Goal: Information Seeking & Learning: Learn about a topic

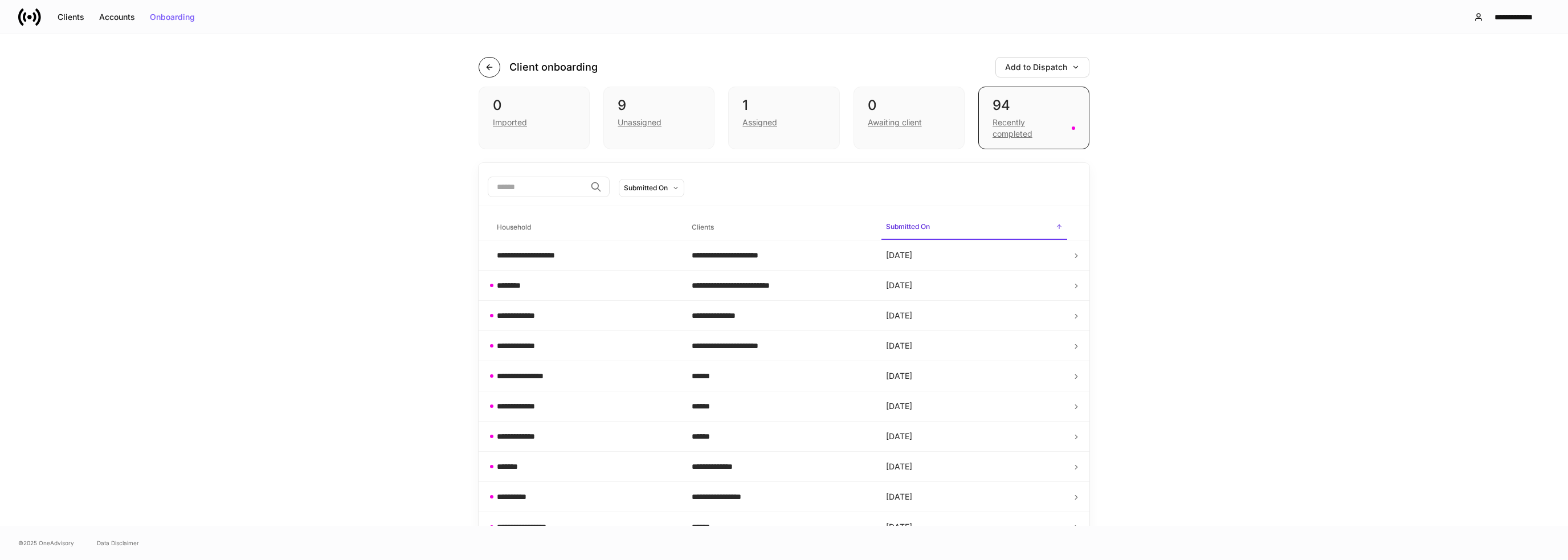
click at [490, 70] on button "button" at bounding box center [490, 67] width 22 height 21
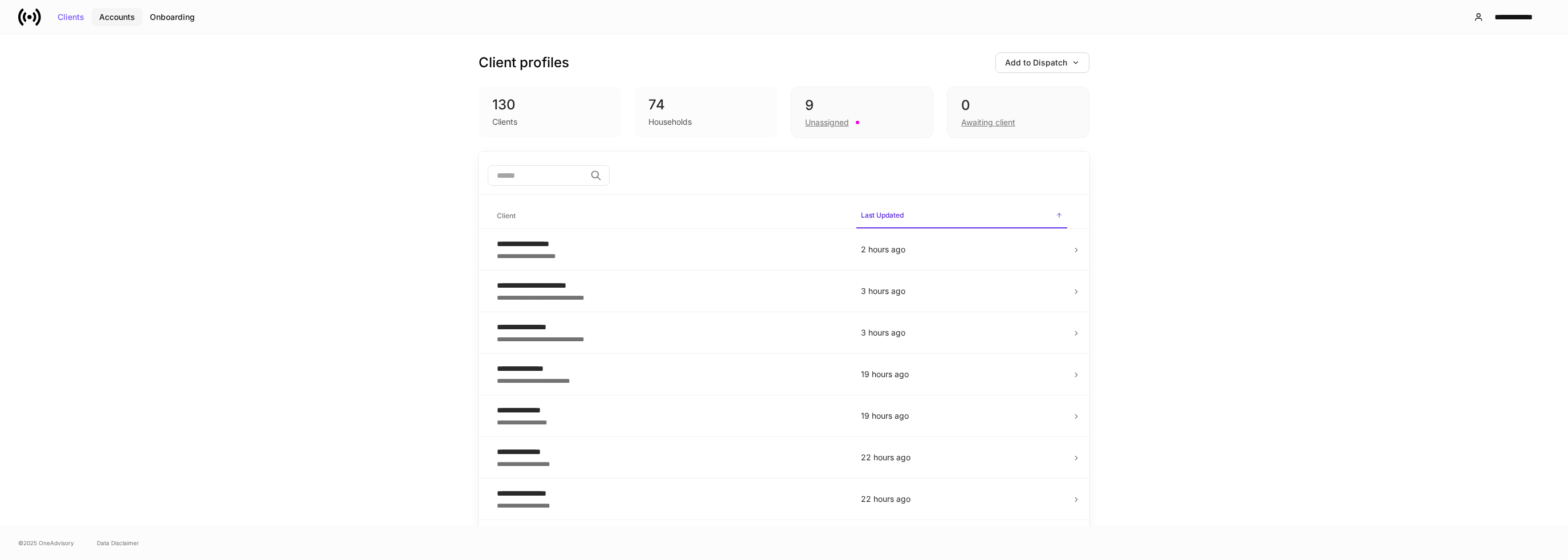
click at [122, 20] on div "Accounts" at bounding box center [117, 17] width 36 height 8
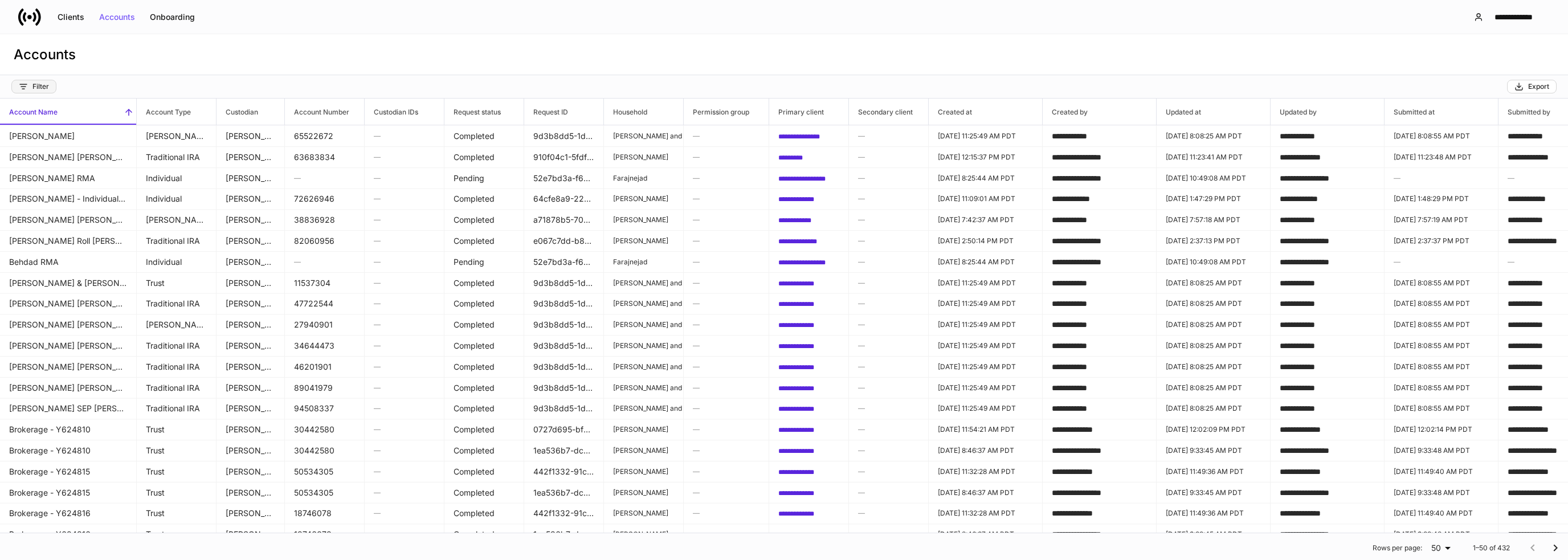
click at [36, 86] on div "Filter" at bounding box center [34, 86] width 30 height 9
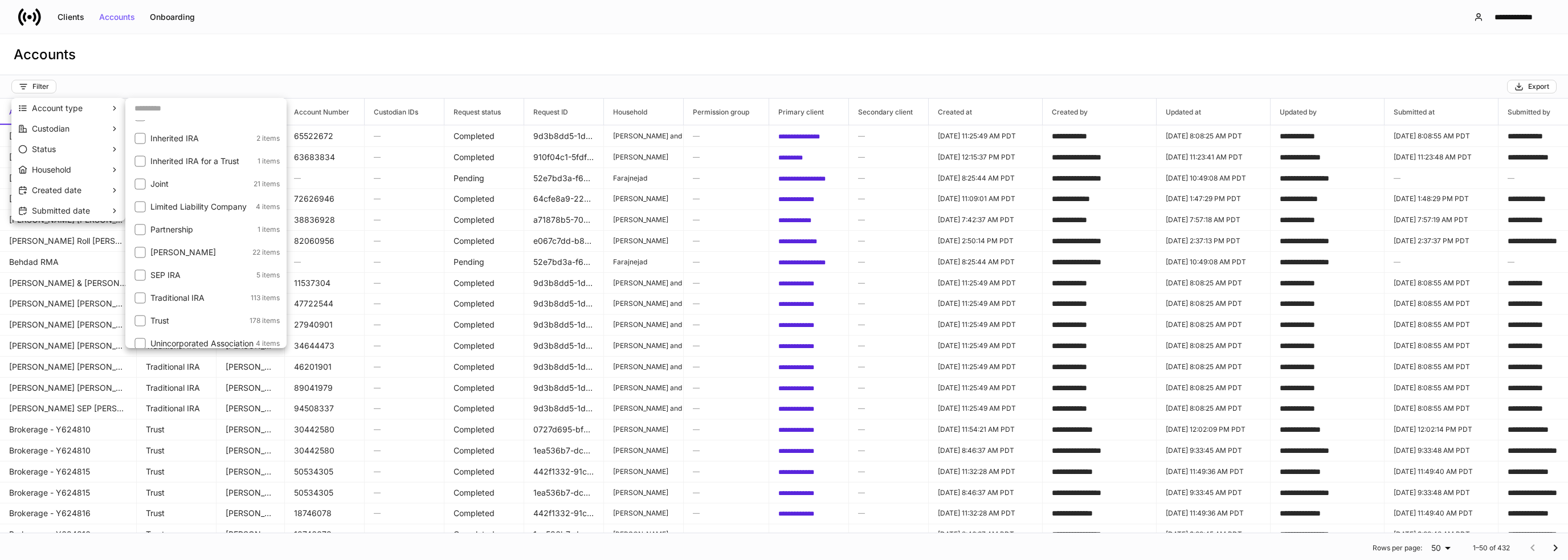
scroll to position [88, 0]
click at [229, 320] on p "Trust" at bounding box center [199, 314] width 97 height 11
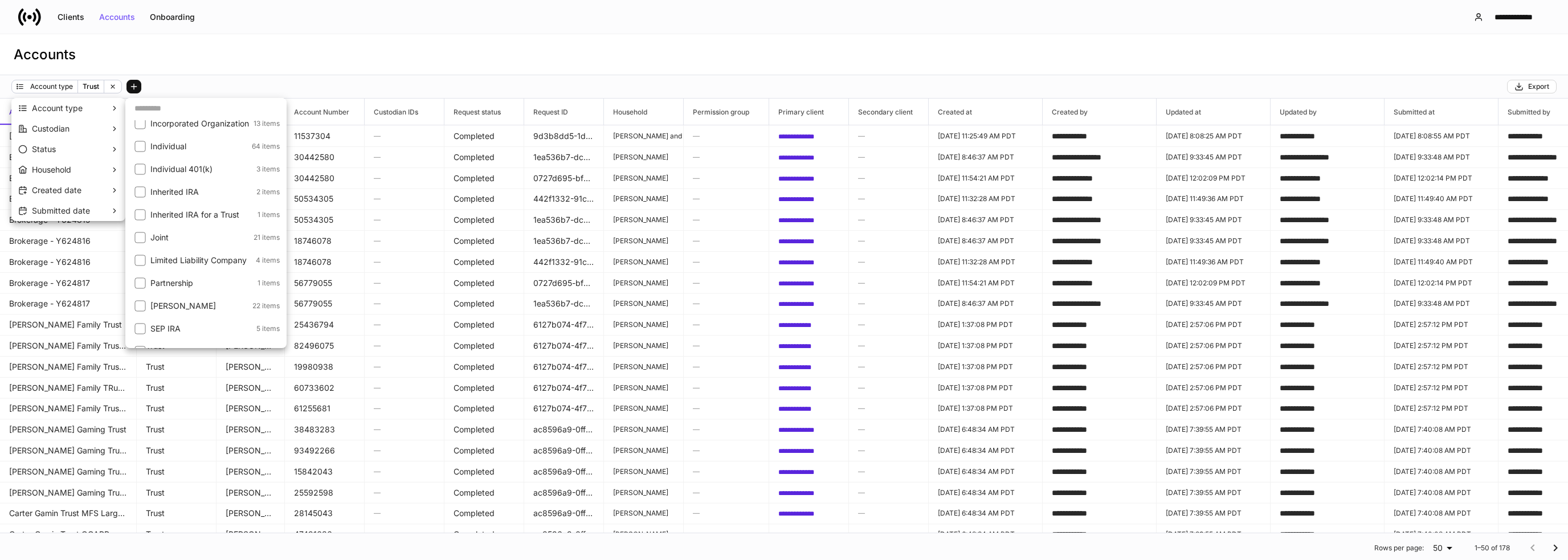
scroll to position [88, 0]
click at [316, 83] on div at bounding box center [784, 280] width 1568 height 560
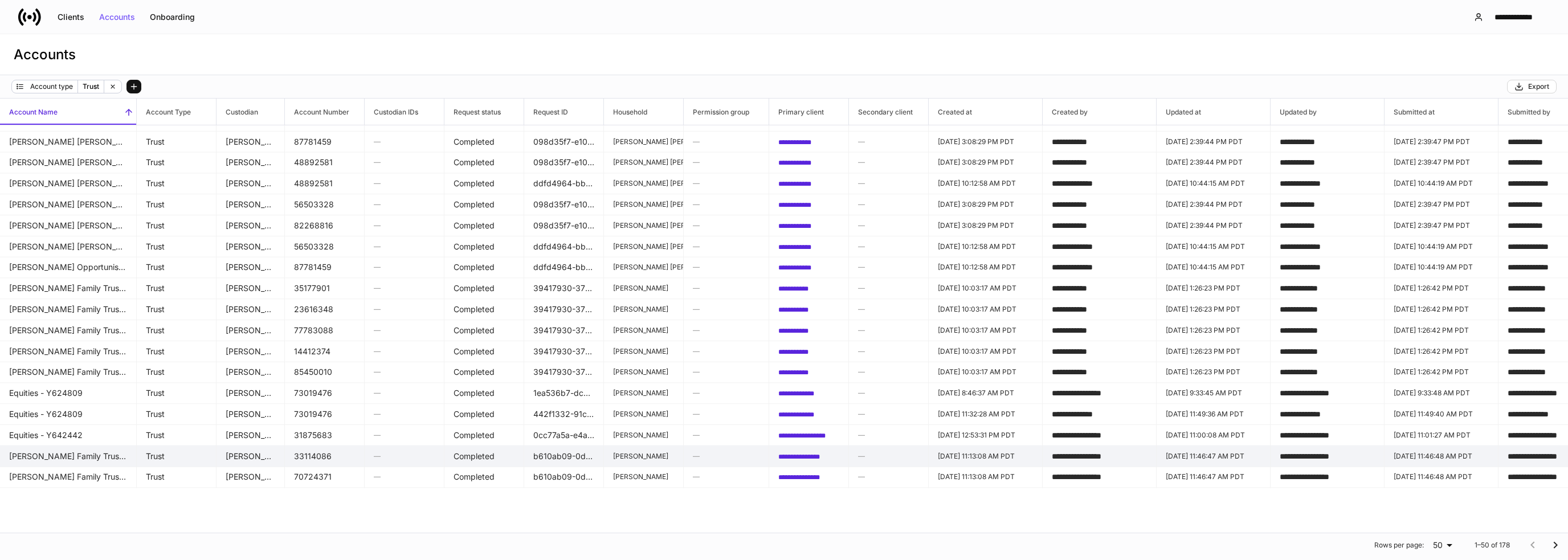
scroll to position [648, 0]
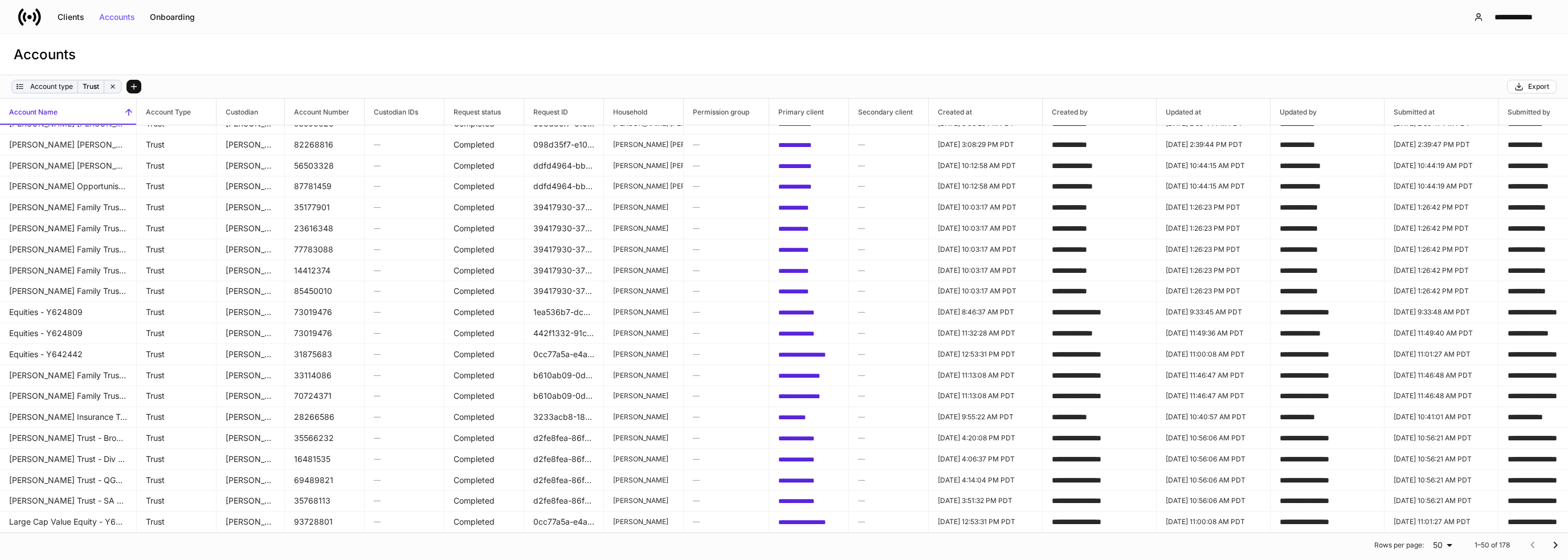
click at [114, 86] on icon at bounding box center [113, 86] width 8 height 8
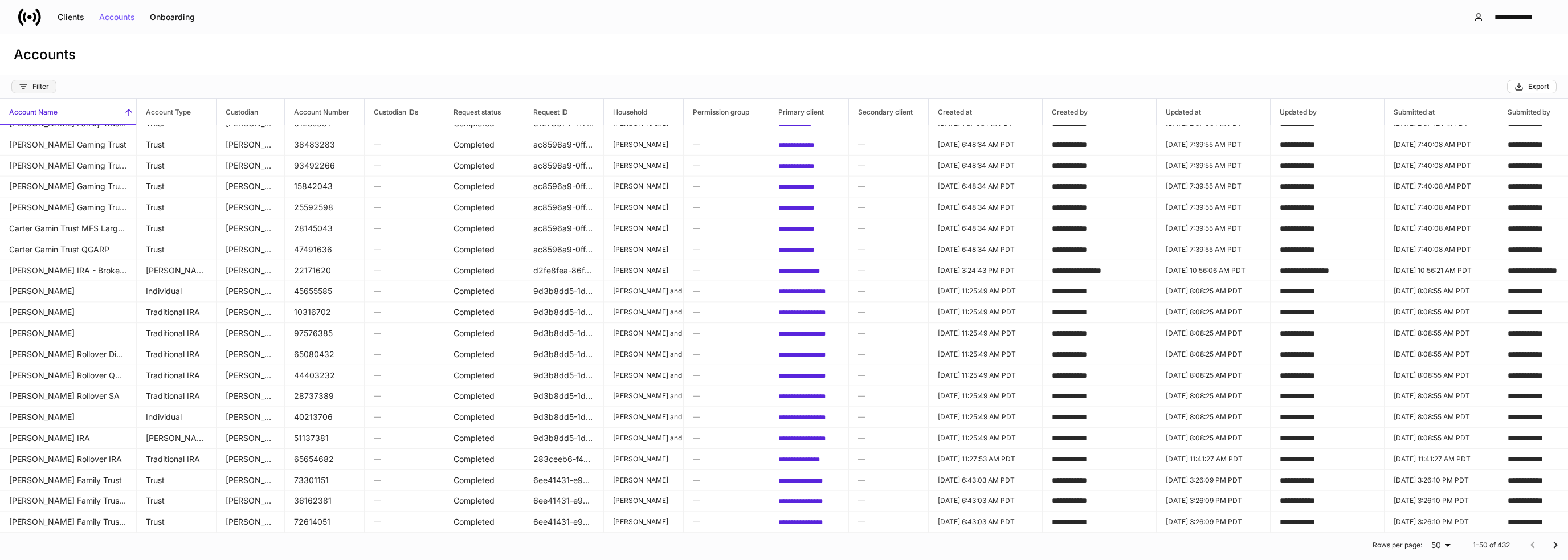
click at [46, 90] on div "Filter" at bounding box center [34, 86] width 30 height 9
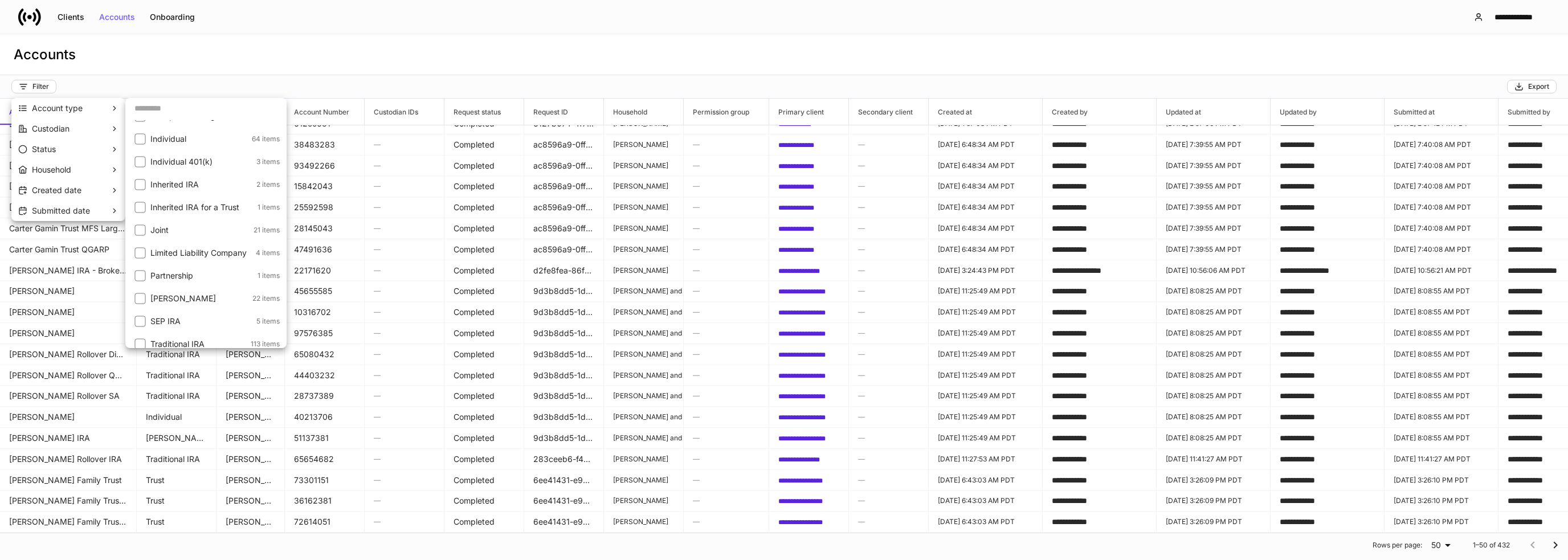
scroll to position [88, 0]
click at [250, 319] on p "178 items" at bounding box center [264, 315] width 30 height 9
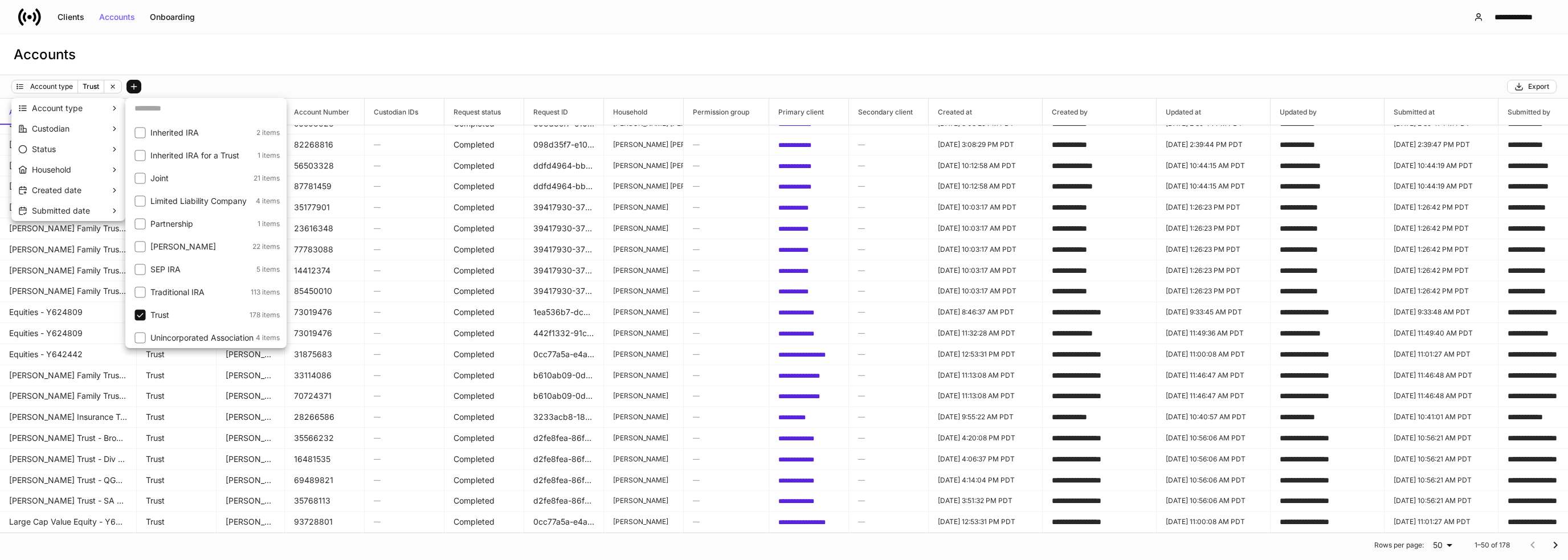
click at [362, 50] on div at bounding box center [784, 280] width 1568 height 560
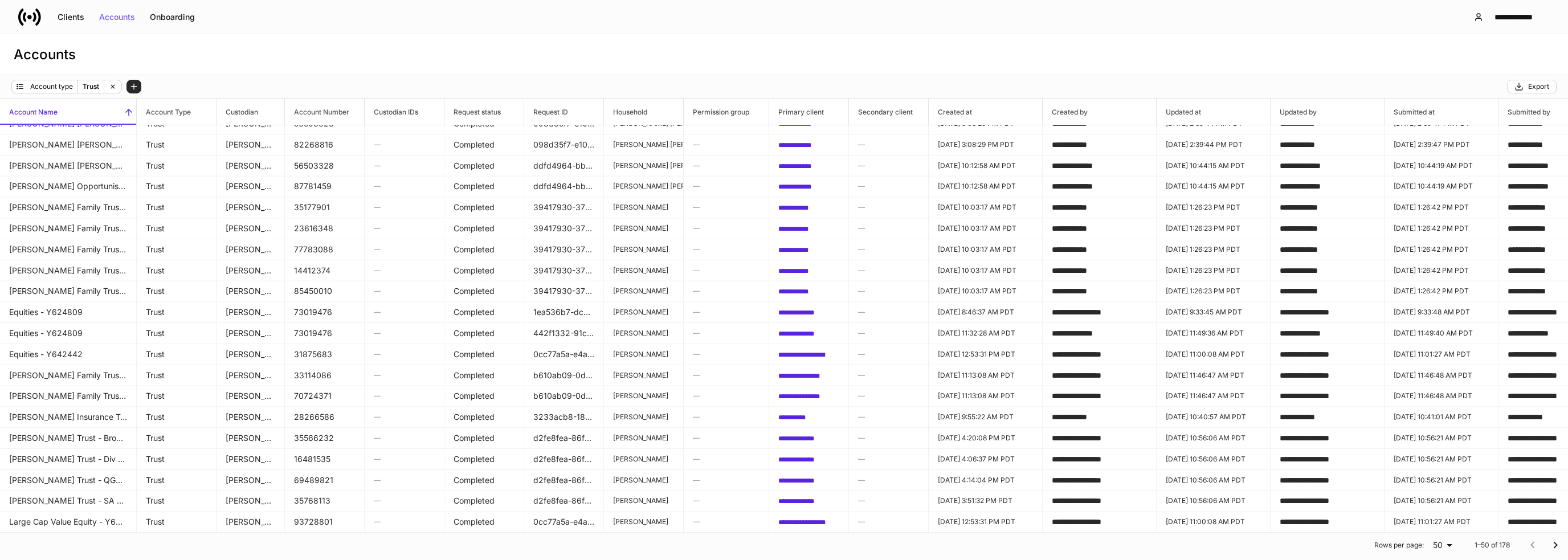
click at [131, 88] on icon "button" at bounding box center [133, 86] width 9 height 9
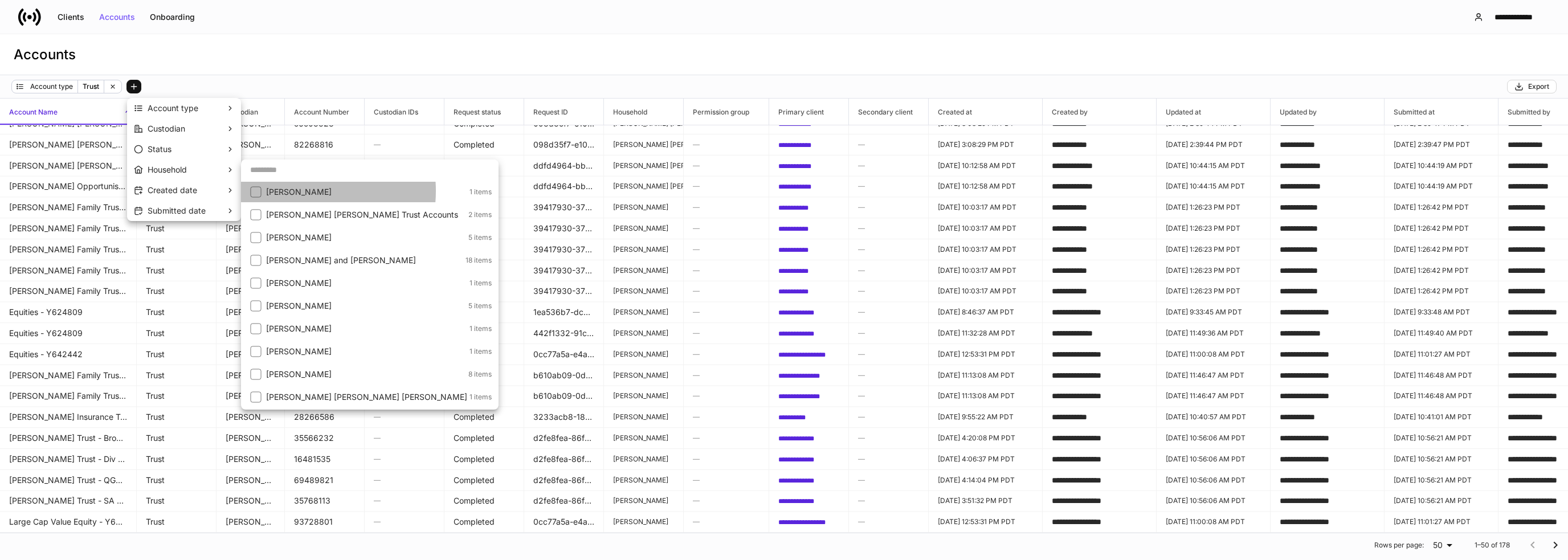
click at [300, 191] on p "[PERSON_NAME]" at bounding box center [366, 192] width 201 height 11
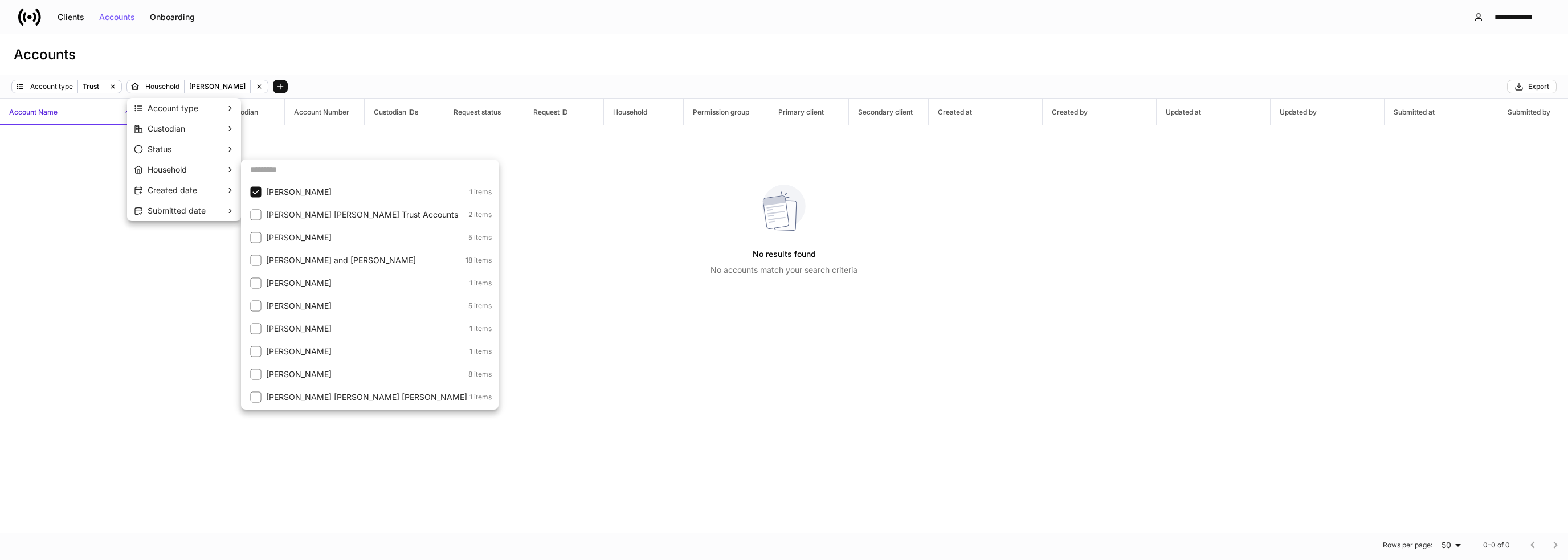
click at [296, 213] on p "[PERSON_NAME] [PERSON_NAME] Trust Accounts" at bounding box center [365, 214] width 200 height 11
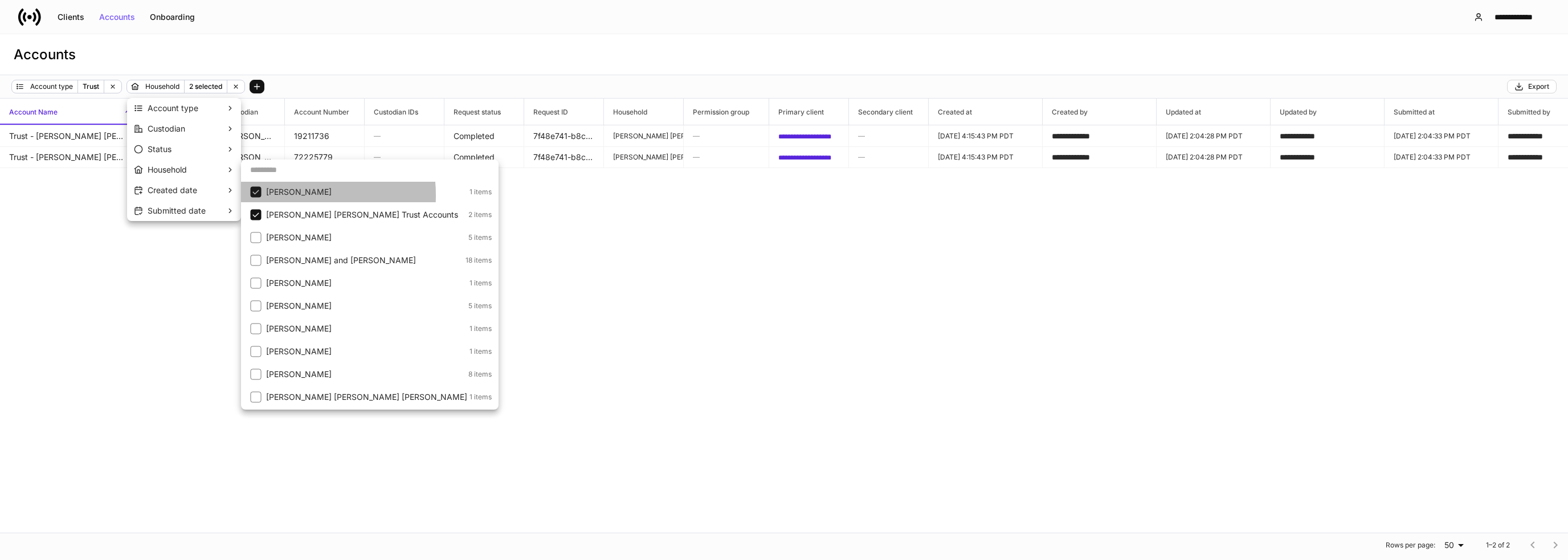
click at [277, 196] on p "[PERSON_NAME]" at bounding box center [366, 192] width 201 height 11
click at [279, 231] on p "[PERSON_NAME]" at bounding box center [365, 236] width 200 height 11
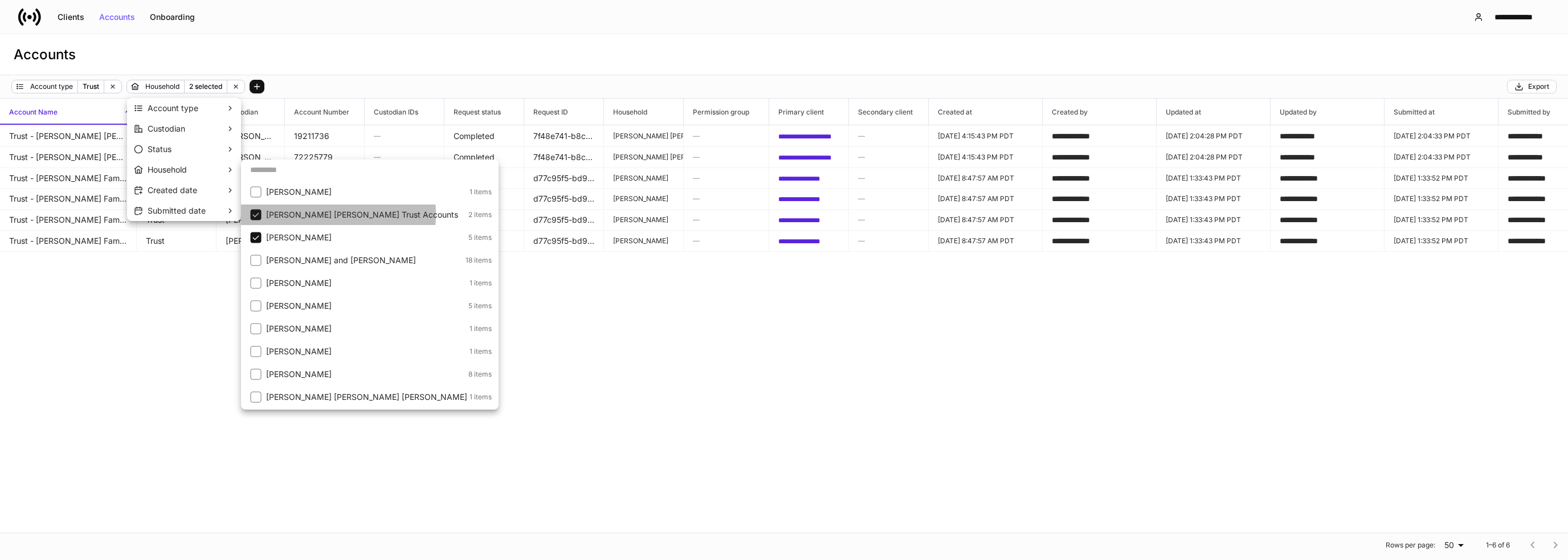
click at [280, 214] on p "[PERSON_NAME] [PERSON_NAME] Trust Accounts" at bounding box center [365, 214] width 200 height 11
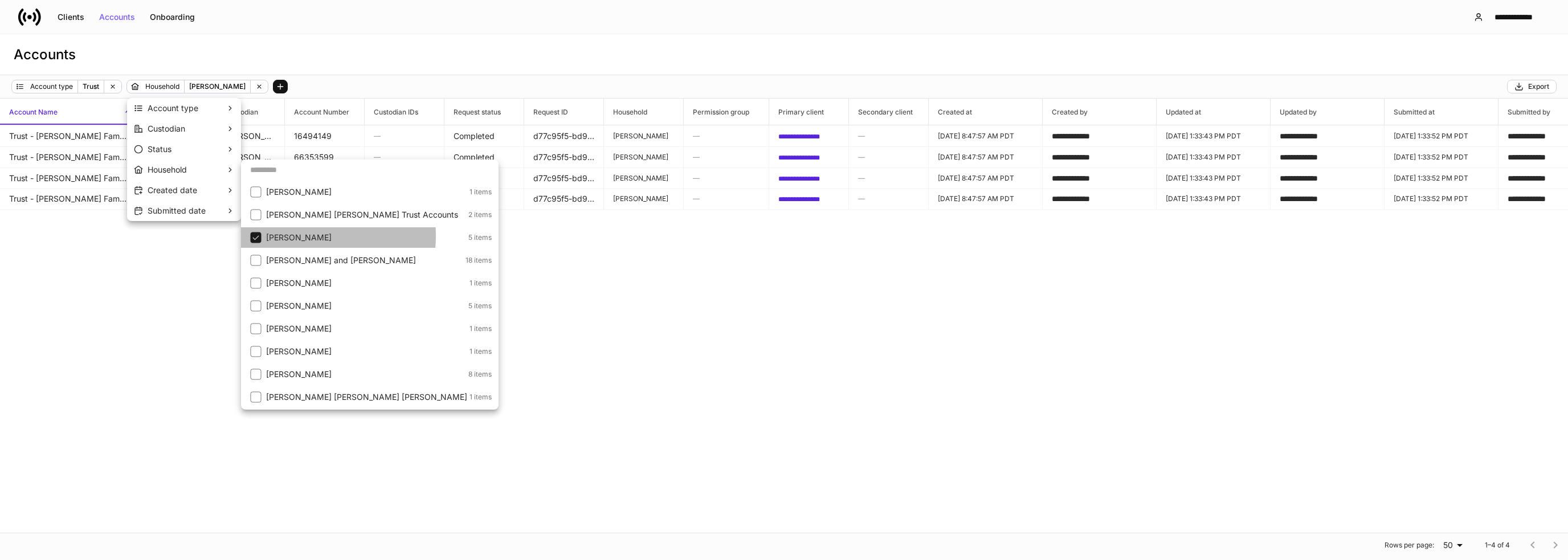
click at [289, 235] on p "[PERSON_NAME]" at bounding box center [365, 236] width 200 height 11
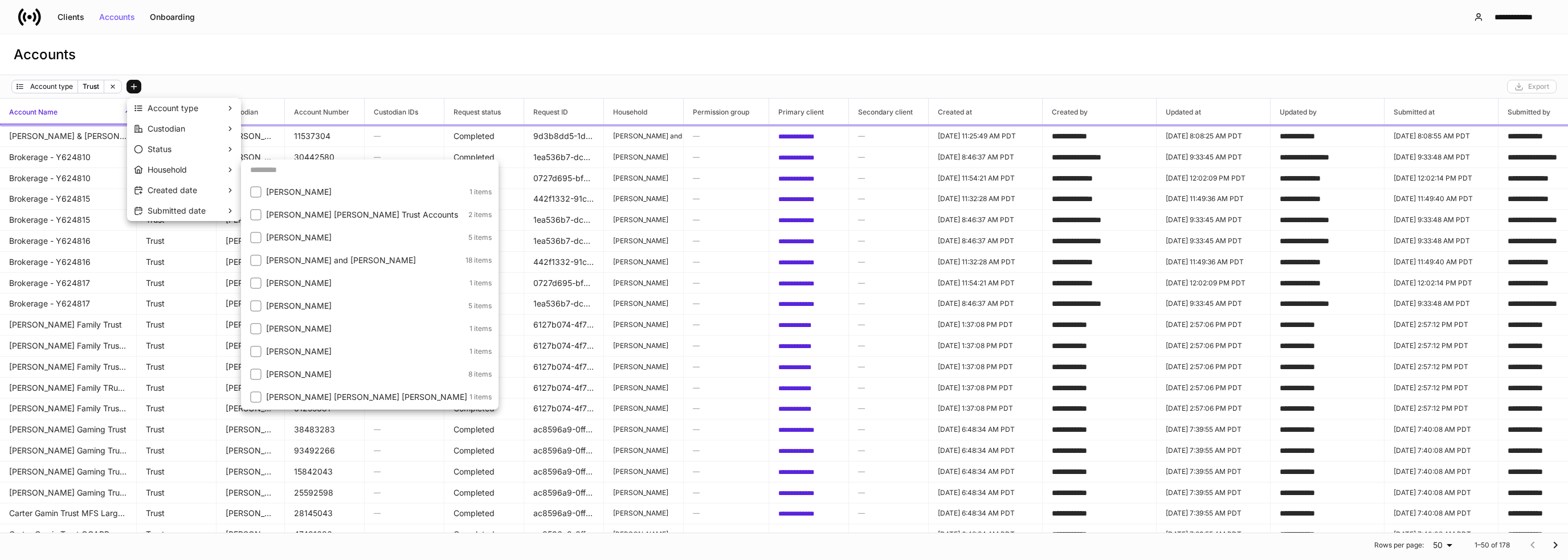
click at [303, 266] on li "[PERSON_NAME] and [PERSON_NAME] 18 items" at bounding box center [369, 260] width 257 height 21
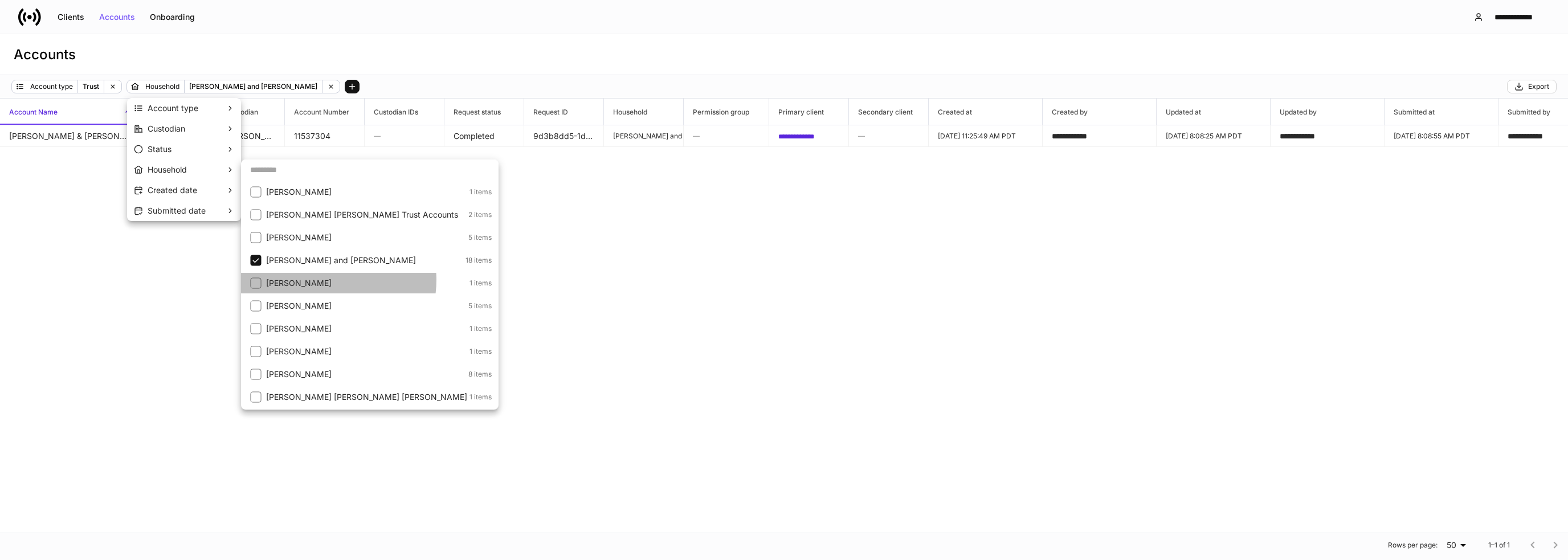
click at [327, 280] on p "[PERSON_NAME]" at bounding box center [366, 282] width 201 height 11
click at [331, 264] on p "[PERSON_NAME] and [PERSON_NAME]" at bounding box center [364, 259] width 197 height 11
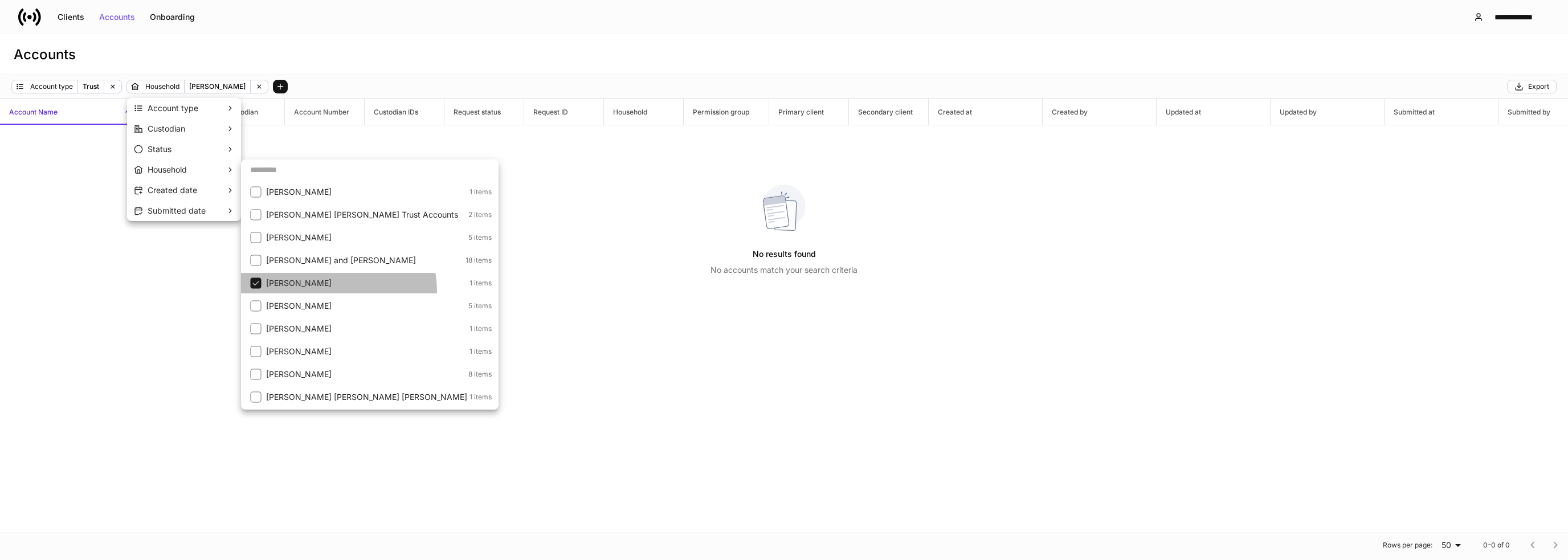
click at [330, 291] on li "[PERSON_NAME] 1 items" at bounding box center [369, 283] width 257 height 21
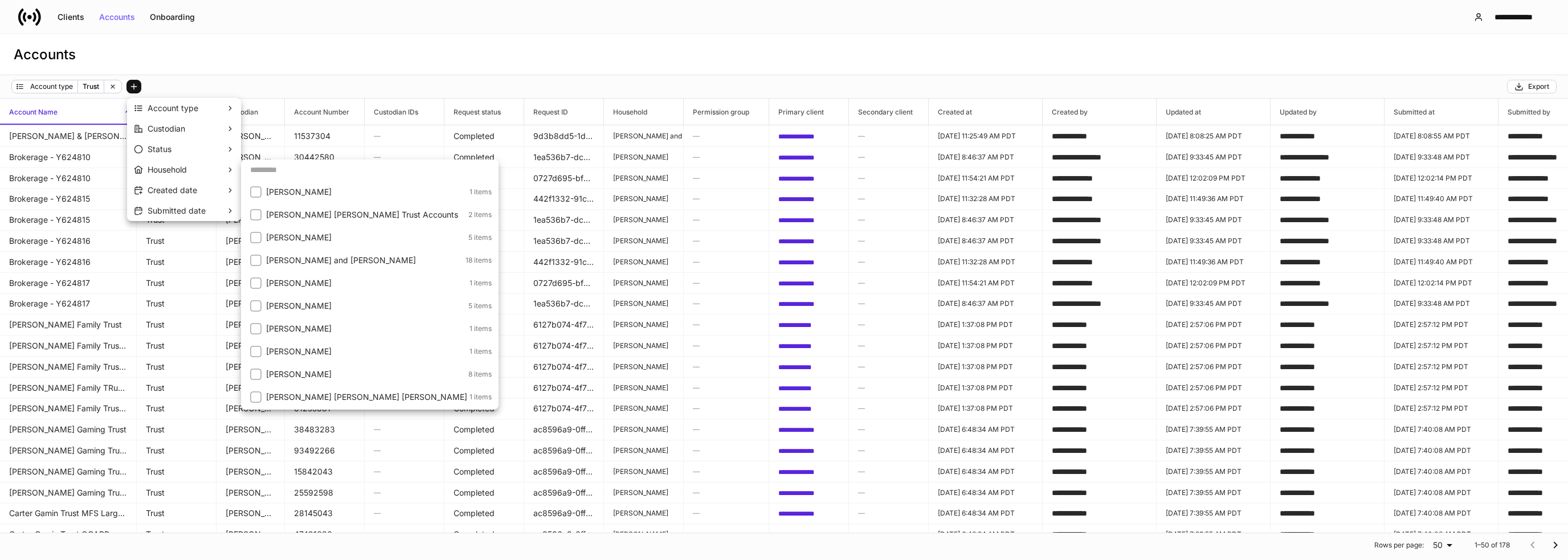
click at [332, 299] on li "[PERSON_NAME] 5 items" at bounding box center [369, 306] width 257 height 21
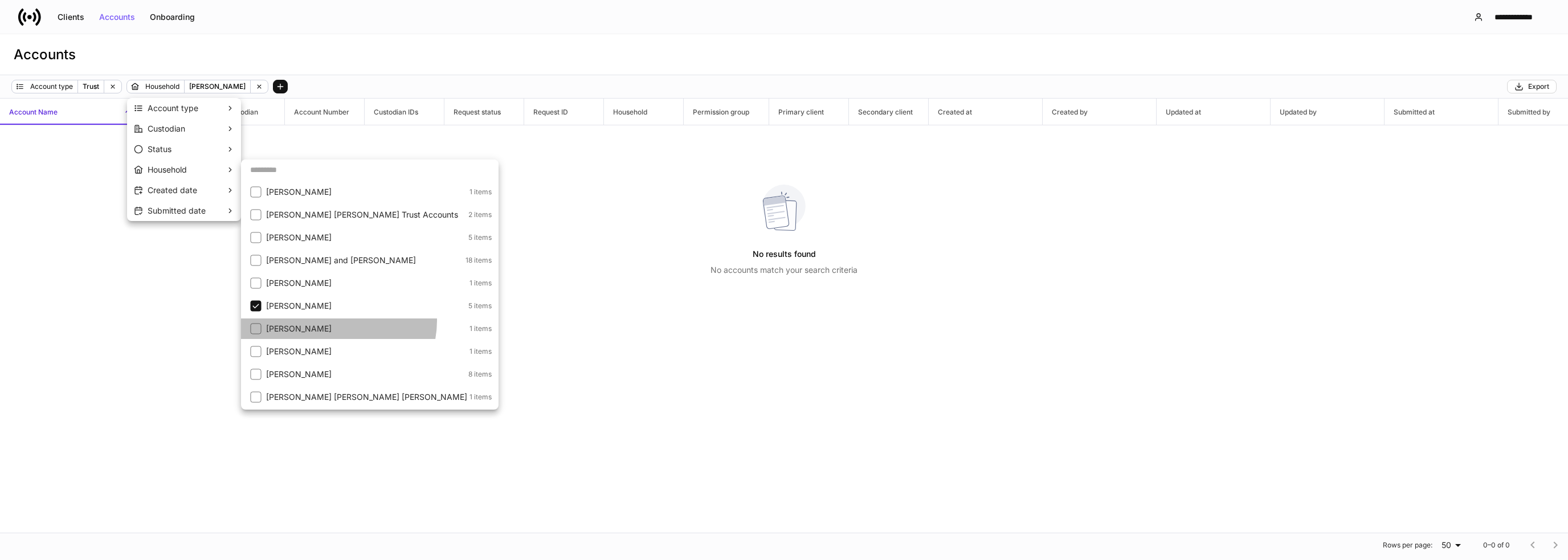
click at [335, 321] on li "Chen 1 items" at bounding box center [369, 329] width 257 height 21
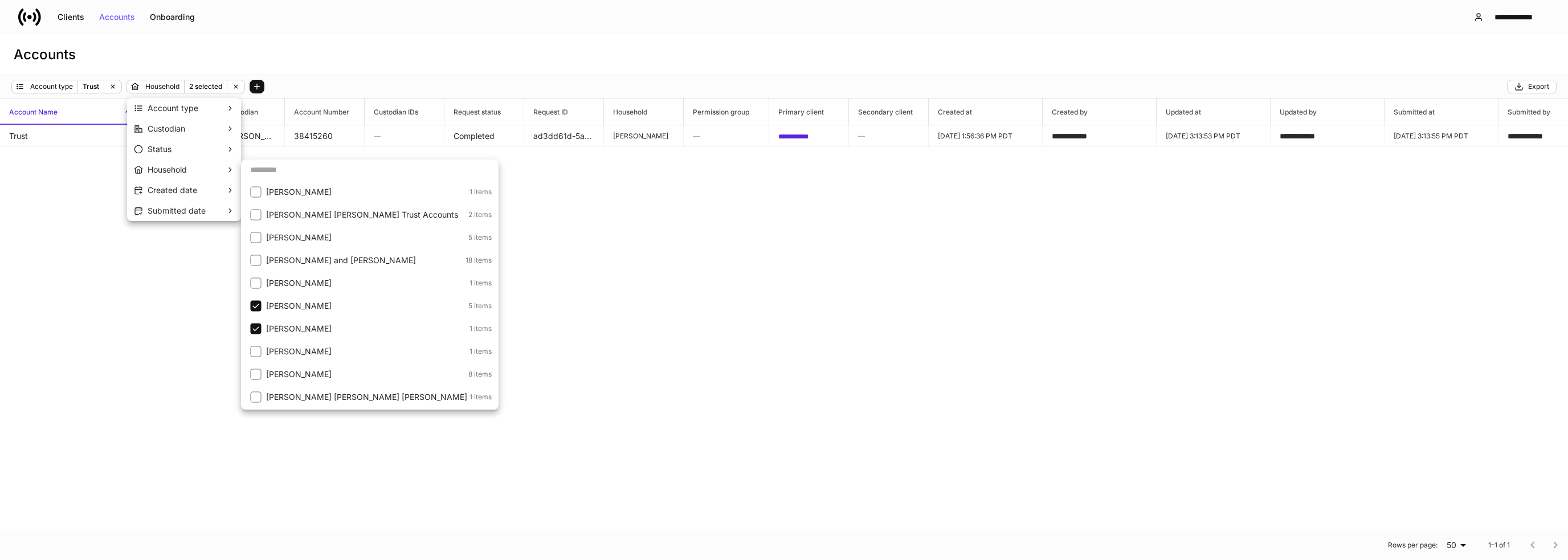
click at [335, 305] on p "[PERSON_NAME]" at bounding box center [365, 305] width 200 height 11
click at [352, 347] on p "[PERSON_NAME]" at bounding box center [366, 350] width 201 height 11
click at [335, 320] on li "Chen 1 items" at bounding box center [369, 329] width 257 height 21
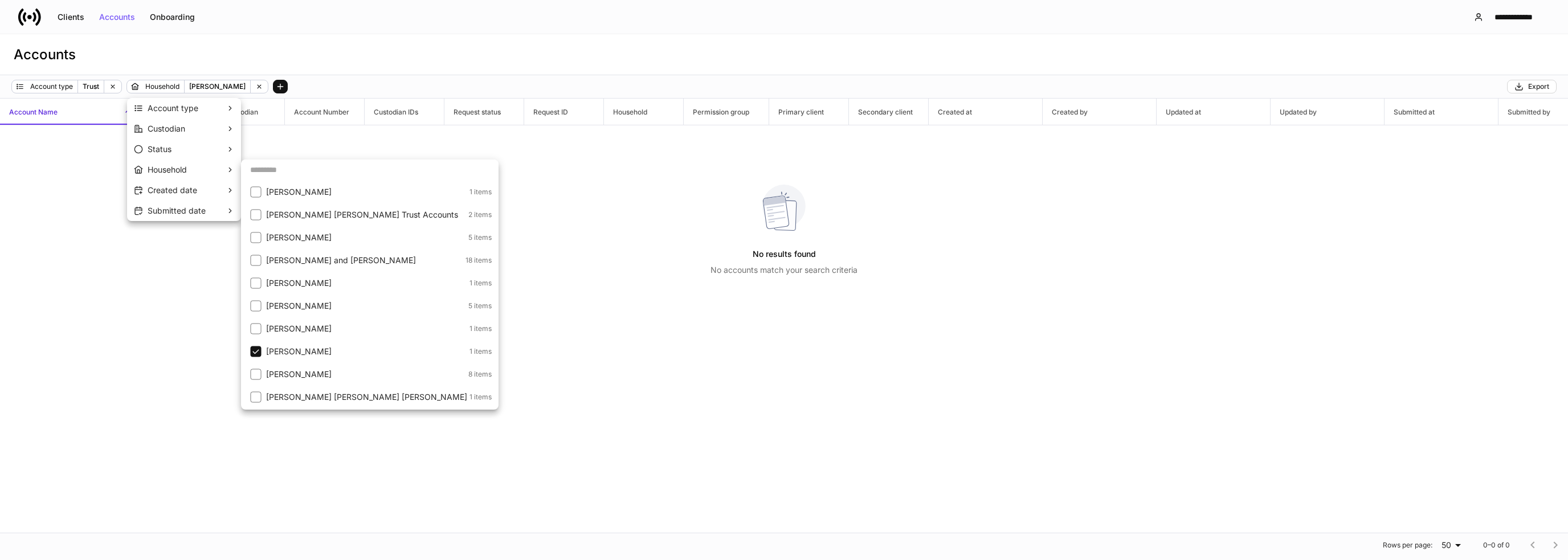
click at [336, 370] on p "[PERSON_NAME]" at bounding box center [365, 373] width 200 height 11
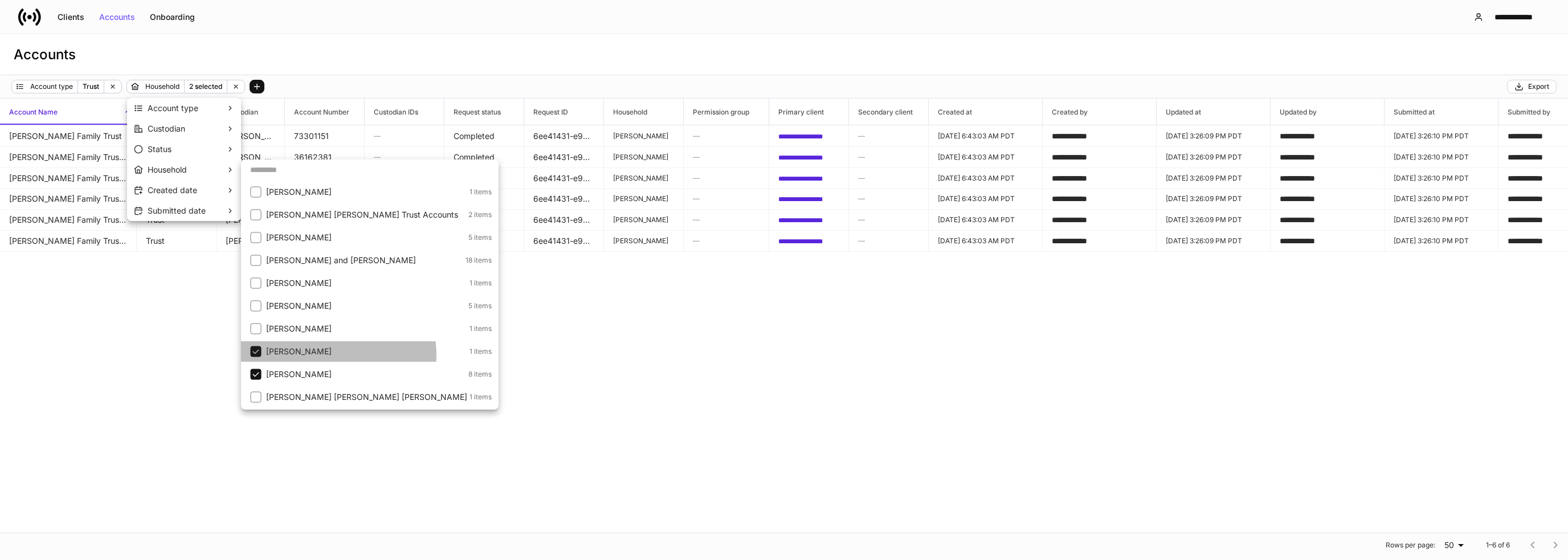
click at [334, 354] on p "[PERSON_NAME]" at bounding box center [366, 350] width 201 height 11
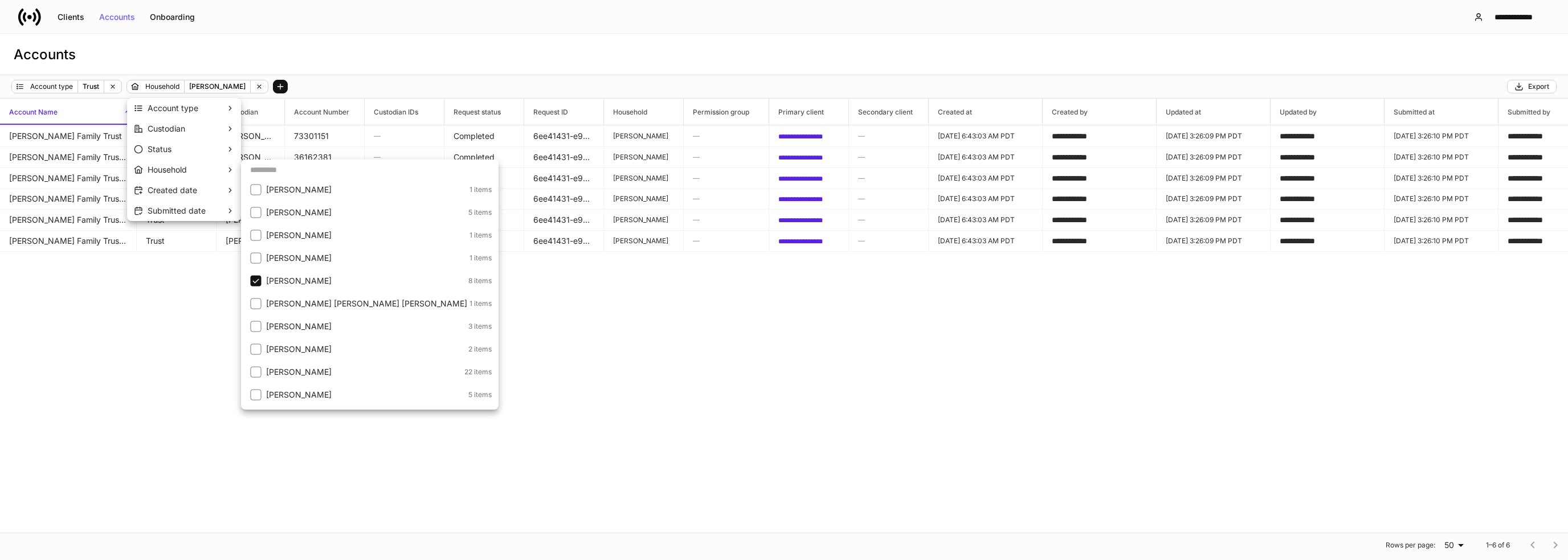
scroll to position [114, 0]
click at [301, 278] on p "[PERSON_NAME] [PERSON_NAME] [PERSON_NAME]" at bounding box center [366, 282] width 201 height 11
click at [304, 264] on p "[PERSON_NAME]" at bounding box center [365, 259] width 200 height 11
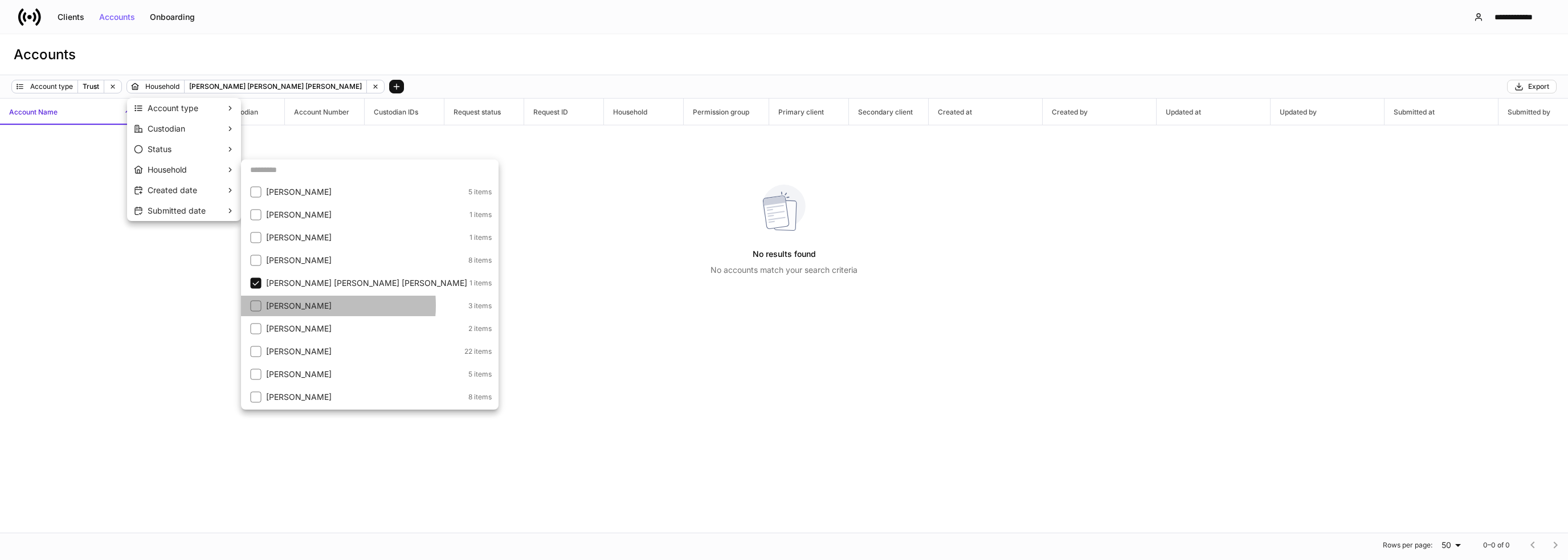
click at [306, 305] on p "[PERSON_NAME]" at bounding box center [365, 305] width 200 height 11
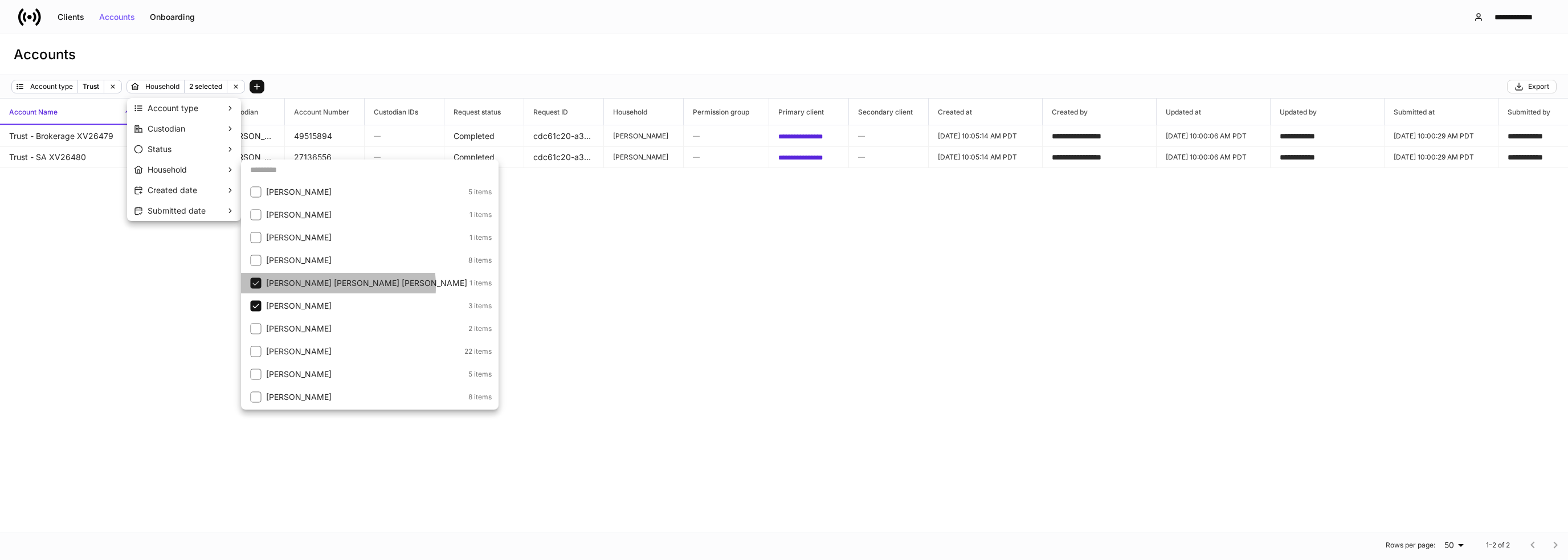
click at [301, 287] on p "[PERSON_NAME] [PERSON_NAME] [PERSON_NAME]" at bounding box center [366, 282] width 201 height 11
drag, startPoint x: 328, startPoint y: 335, endPoint x: 328, endPoint y: 316, distance: 19.0
click at [328, 334] on li "[PERSON_NAME] 2 items" at bounding box center [369, 329] width 257 height 21
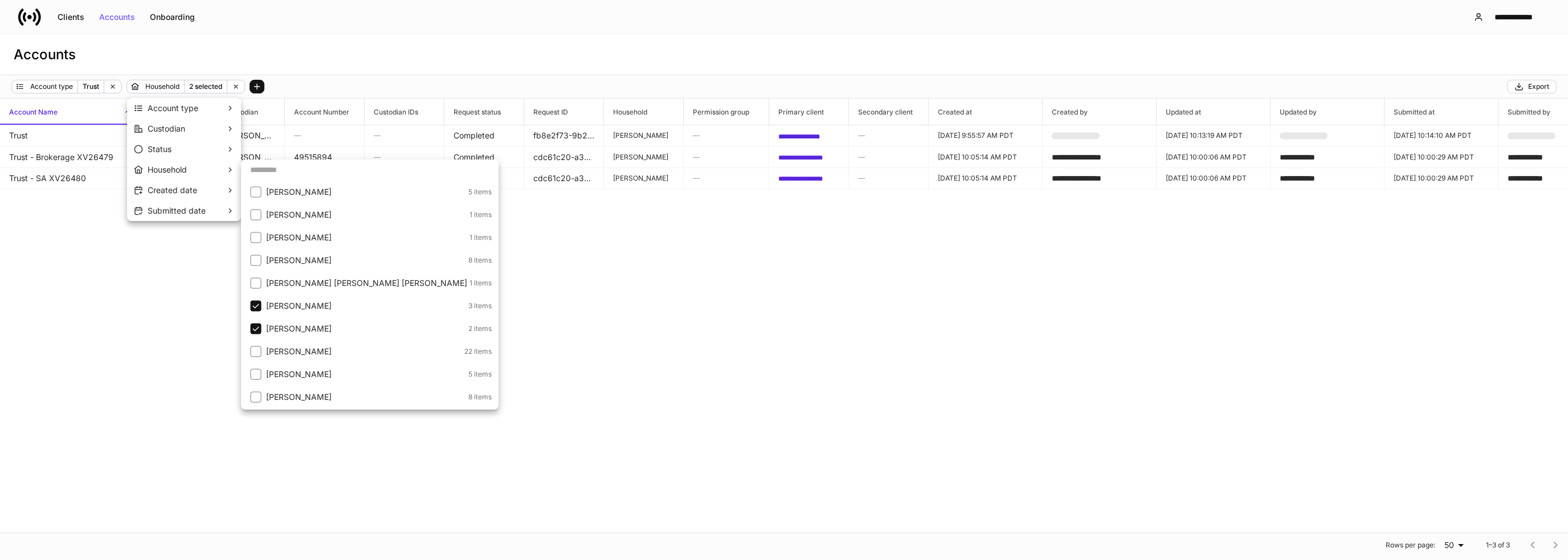
click at [327, 308] on p "[PERSON_NAME]" at bounding box center [365, 305] width 200 height 11
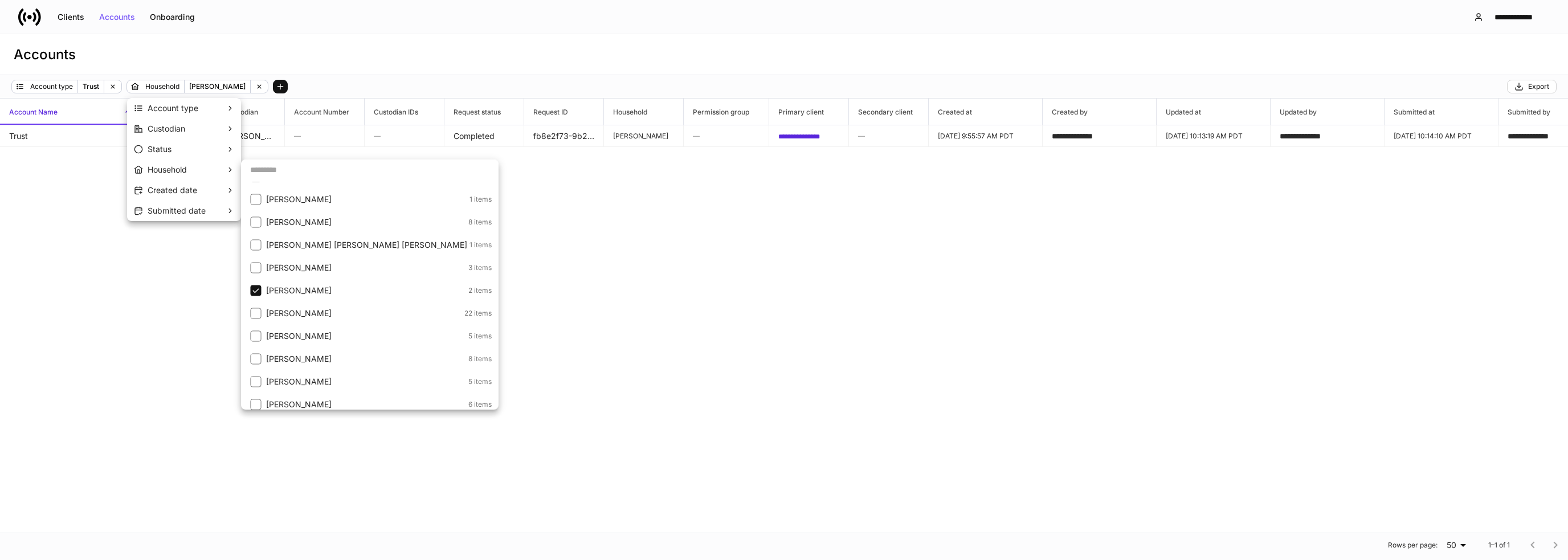
scroll to position [171, 0]
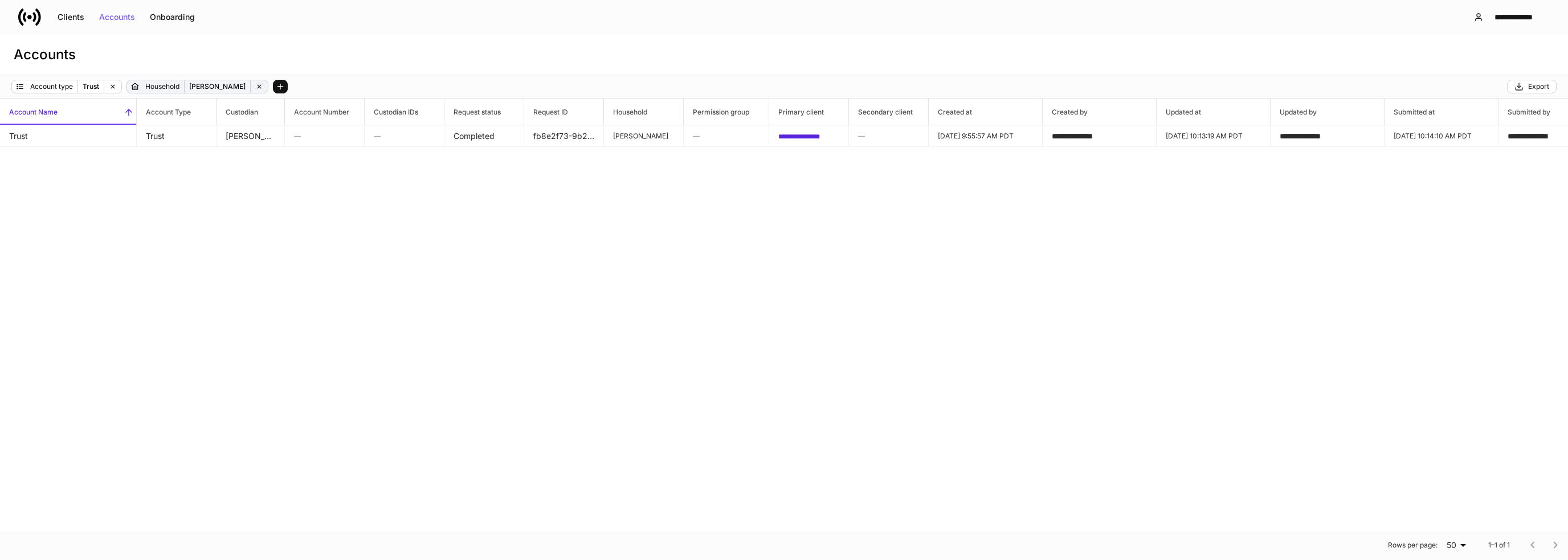
click at [237, 85] on p "[PERSON_NAME]" at bounding box center [216, 85] width 57 height 11
click at [171, 87] on p "Household" at bounding box center [162, 85] width 34 height 11
click at [261, 88] on icon at bounding box center [258, 85] width 3 height 3
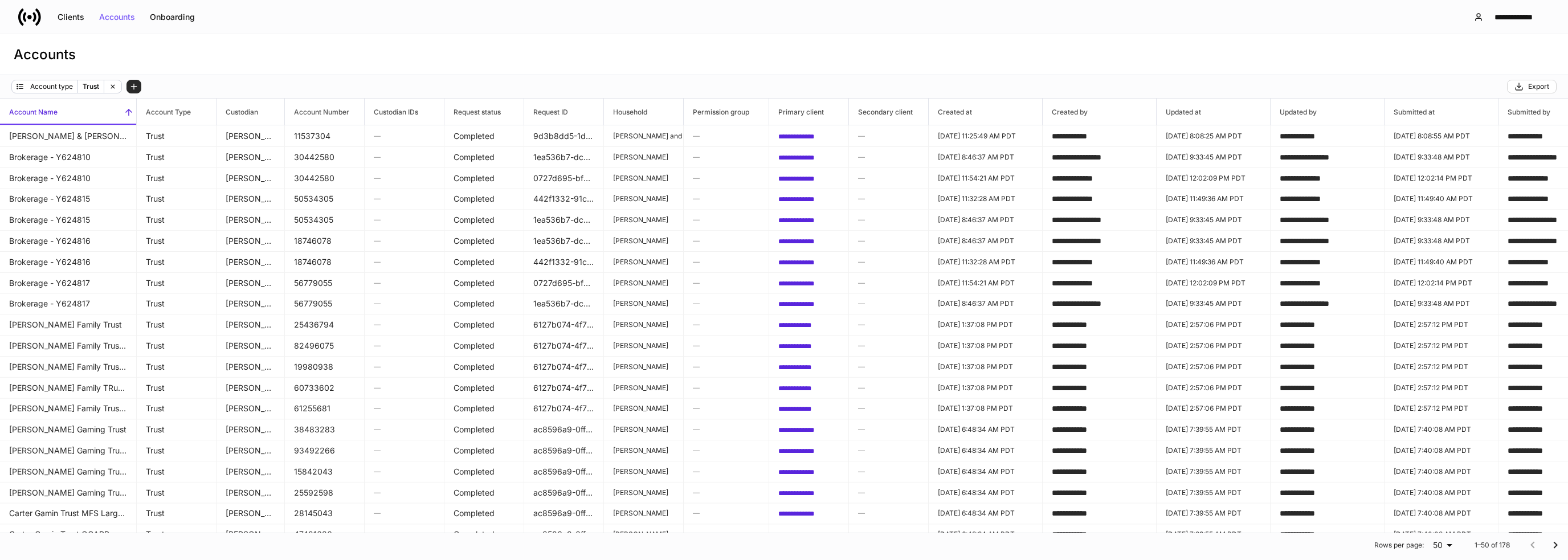
click at [136, 88] on icon "button" at bounding box center [133, 86] width 9 height 9
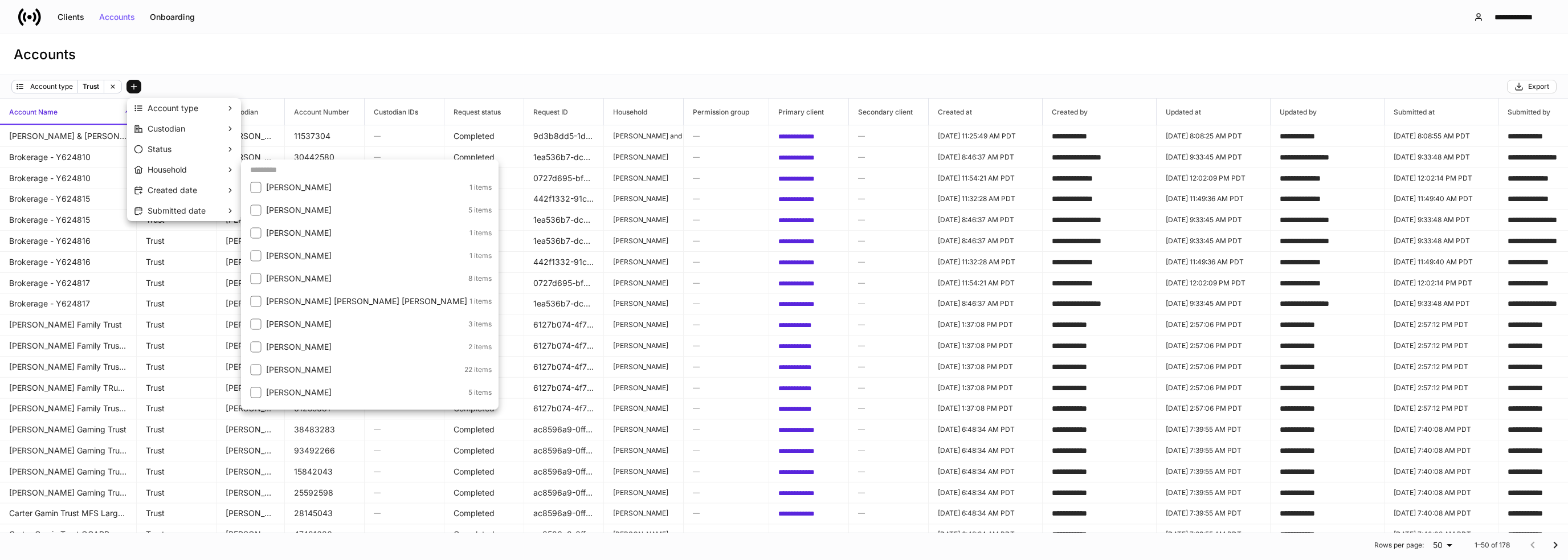
scroll to position [114, 0]
click at [324, 321] on li "[PERSON_NAME] 2 items" at bounding box center [369, 329] width 257 height 21
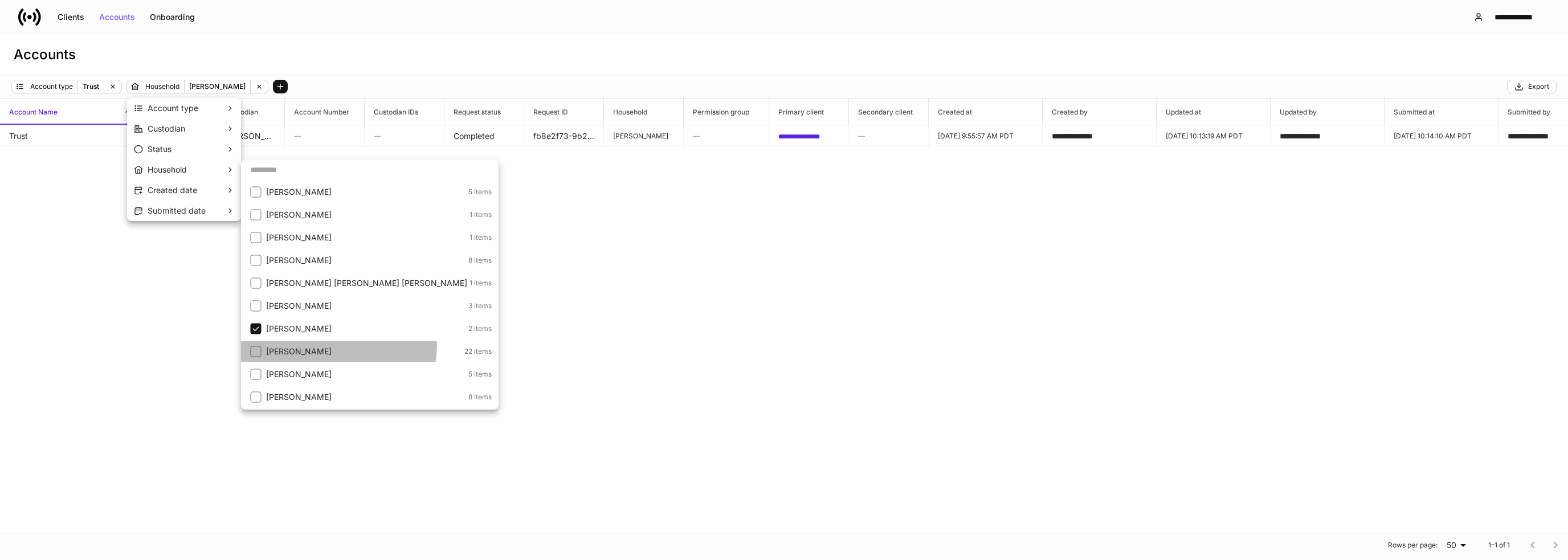
click at [331, 344] on li "[PERSON_NAME] 22 items" at bounding box center [369, 351] width 257 height 21
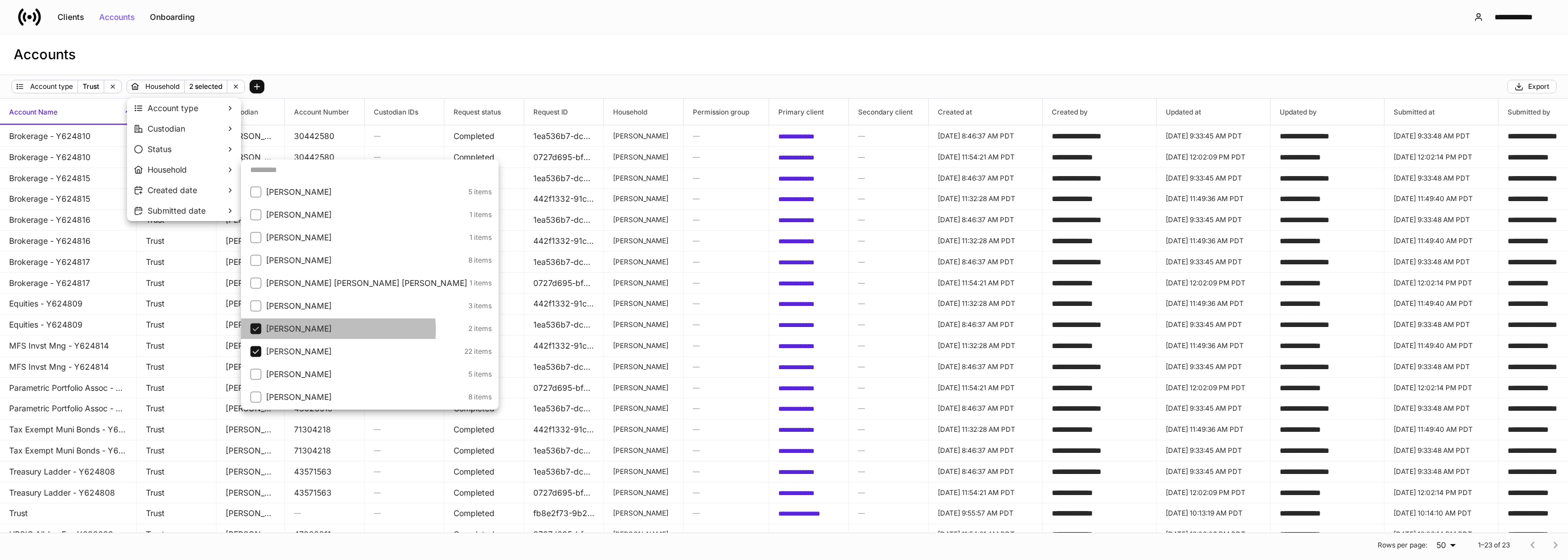
click at [324, 330] on p "[PERSON_NAME]" at bounding box center [365, 328] width 200 height 11
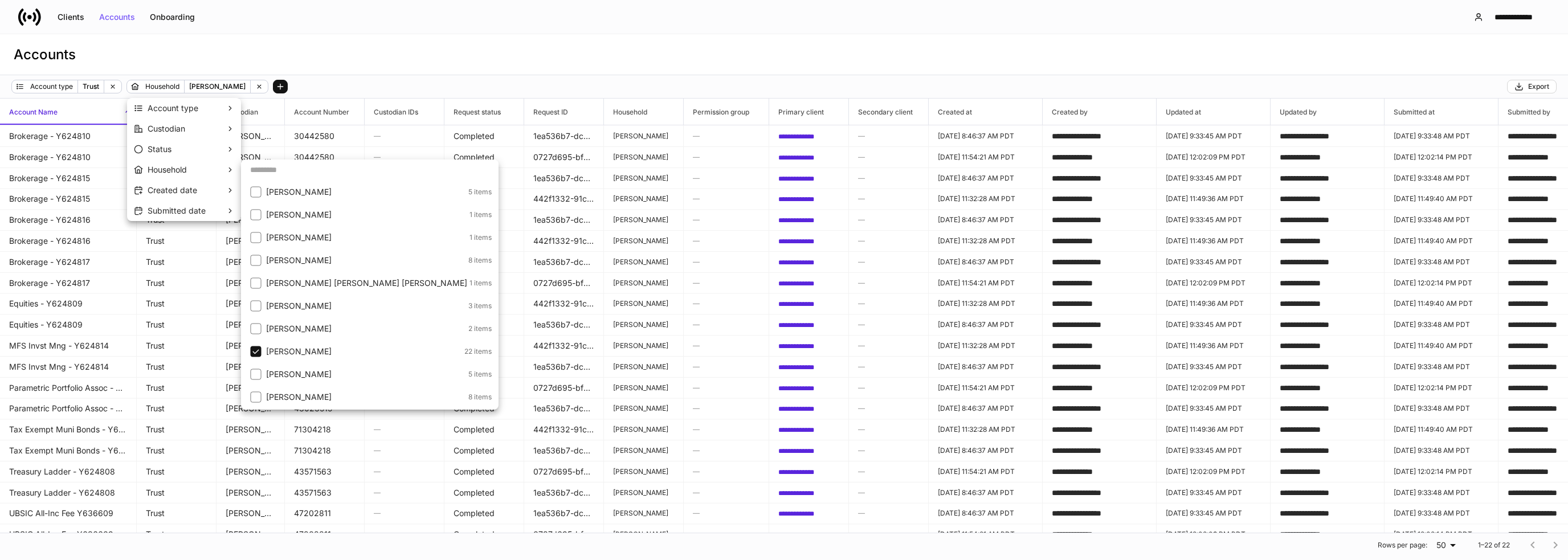
click at [332, 373] on p "[PERSON_NAME]" at bounding box center [365, 373] width 200 height 11
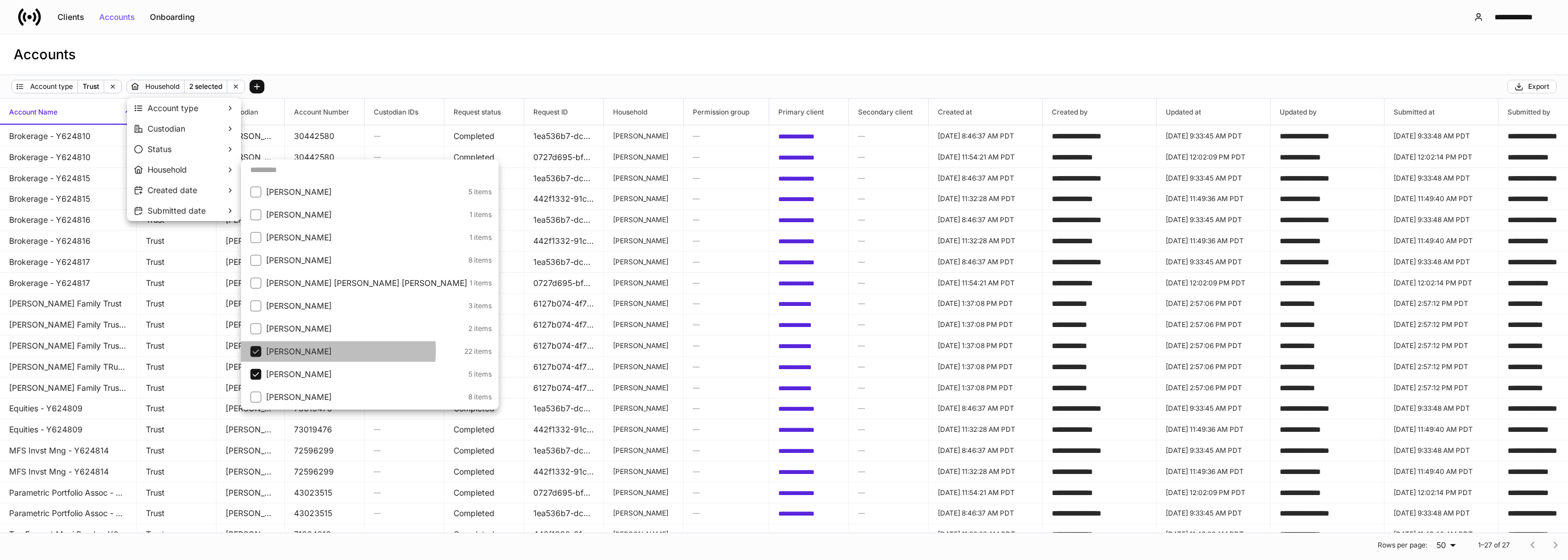
click at [322, 350] on p "[PERSON_NAME]" at bounding box center [363, 350] width 196 height 11
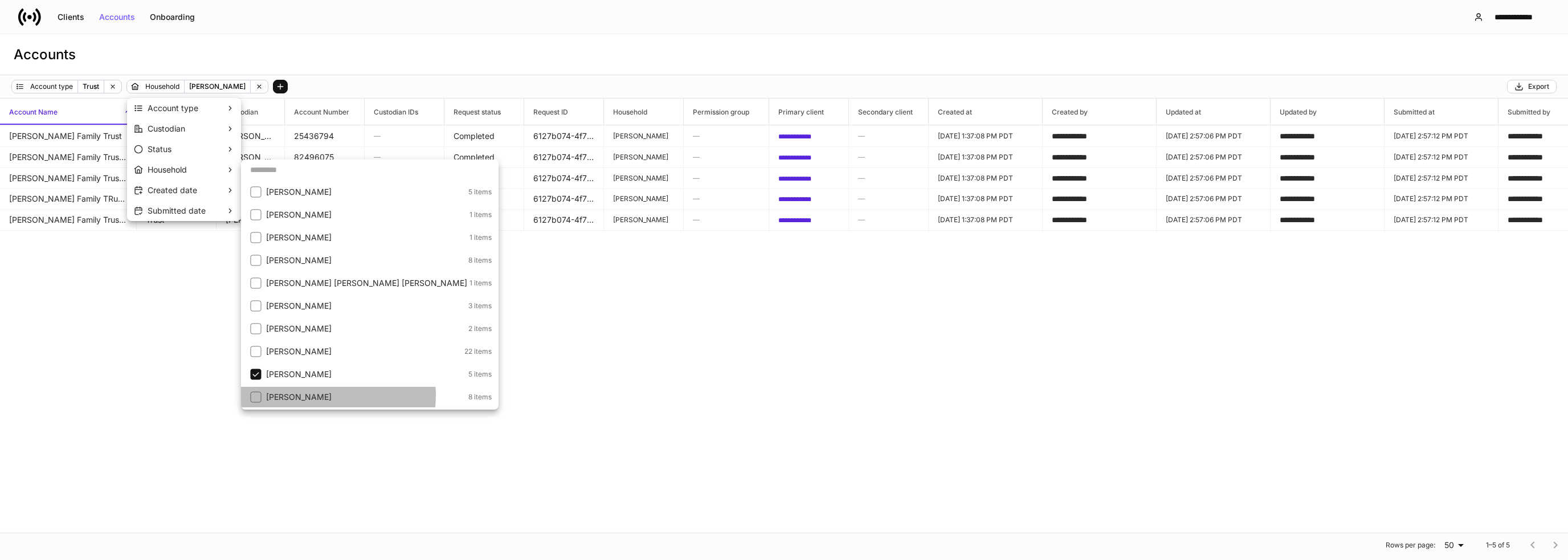
click at [325, 395] on p "[PERSON_NAME]" at bounding box center [365, 396] width 200 height 11
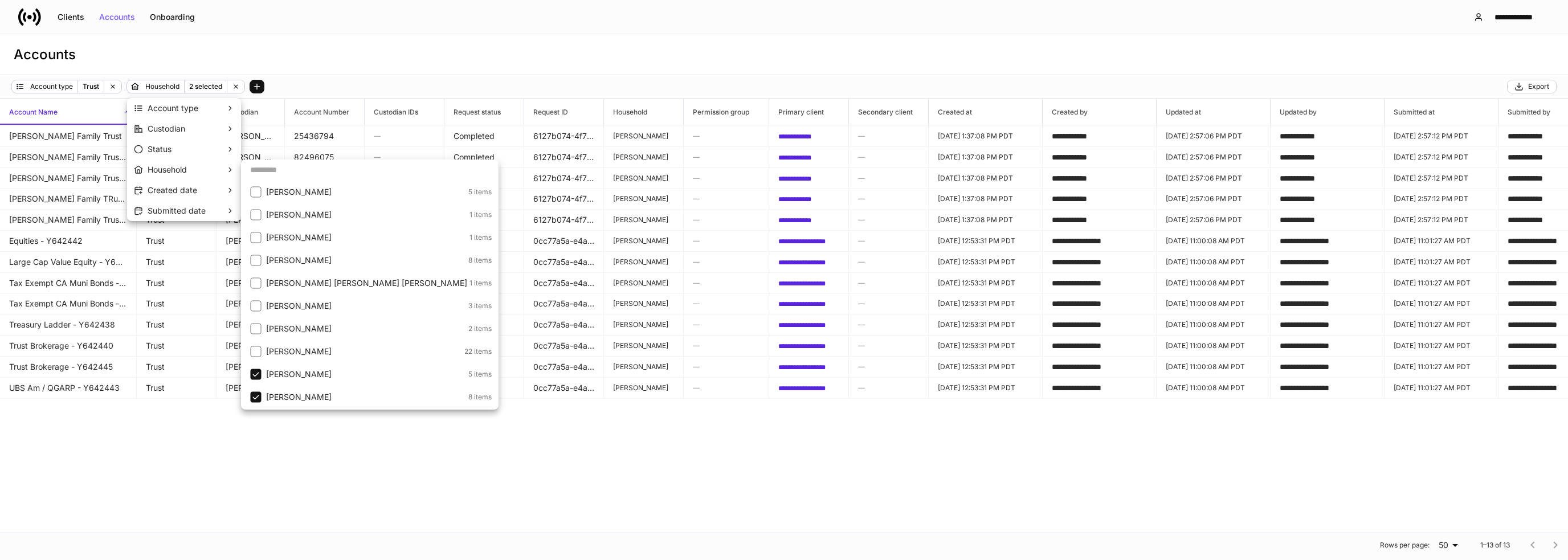
click at [311, 366] on li "[PERSON_NAME] 5 items" at bounding box center [369, 374] width 257 height 21
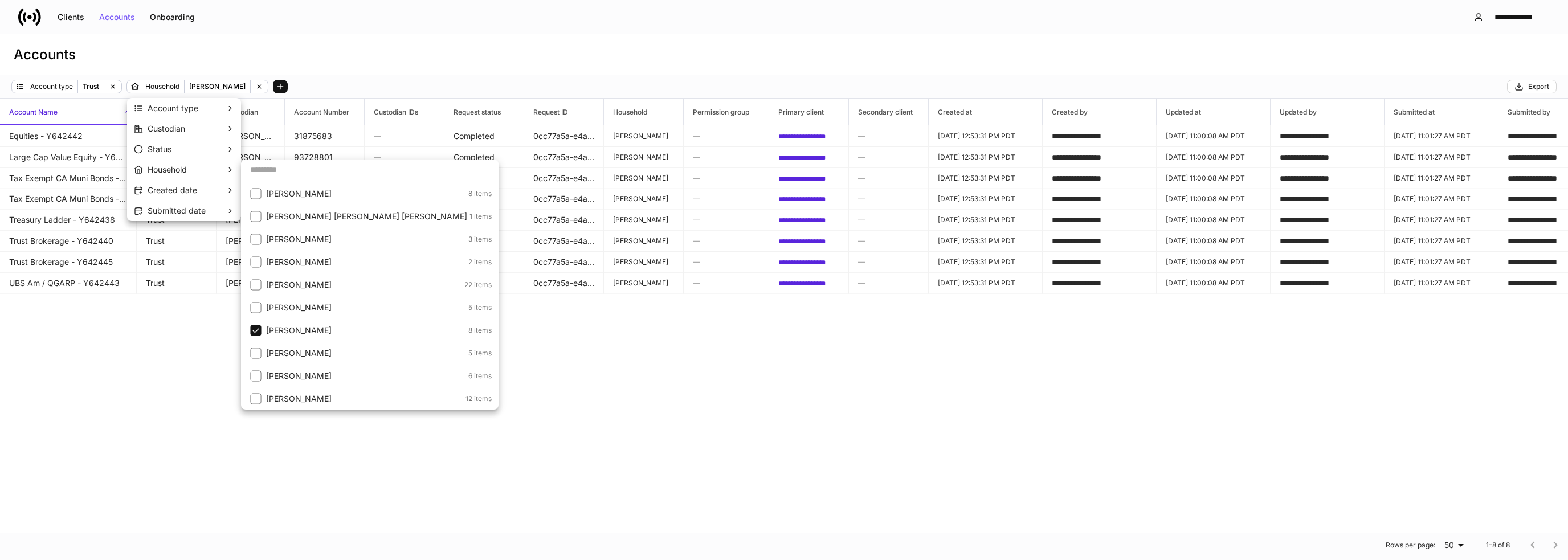
scroll to position [227, 0]
click at [310, 311] on p "[PERSON_NAME]" at bounding box center [365, 305] width 200 height 11
click at [288, 284] on p "[PERSON_NAME]" at bounding box center [365, 282] width 200 height 11
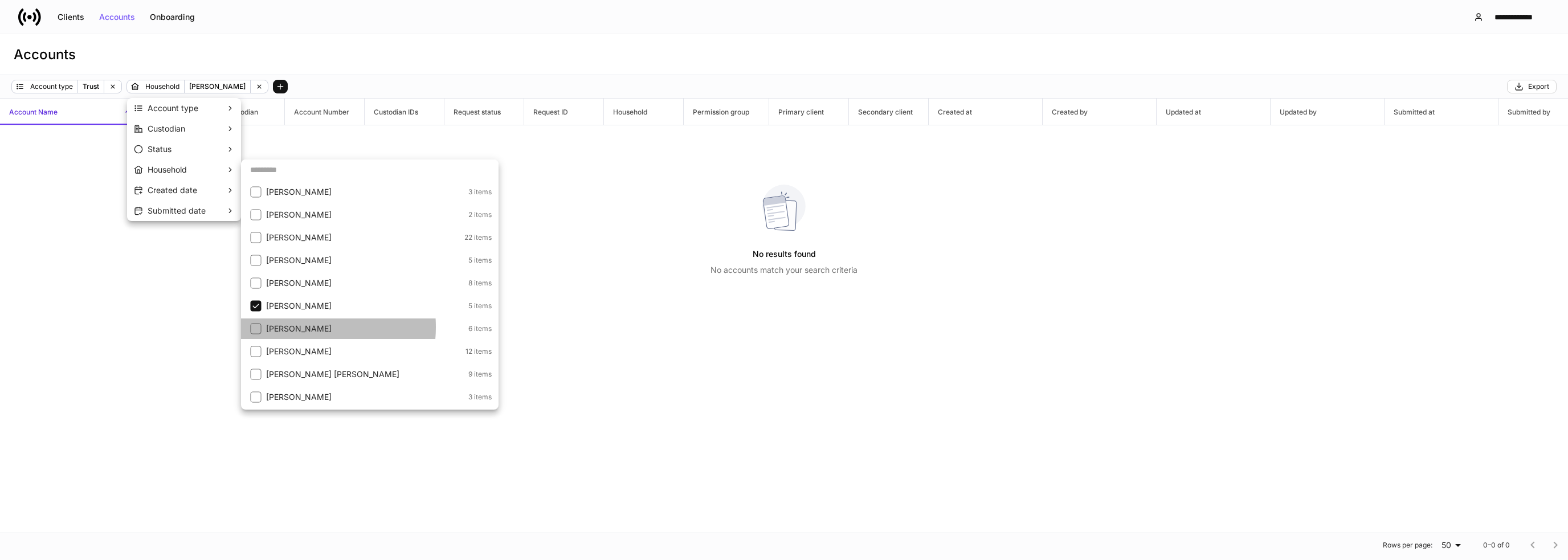
click at [298, 327] on p "[PERSON_NAME]" at bounding box center [365, 328] width 200 height 11
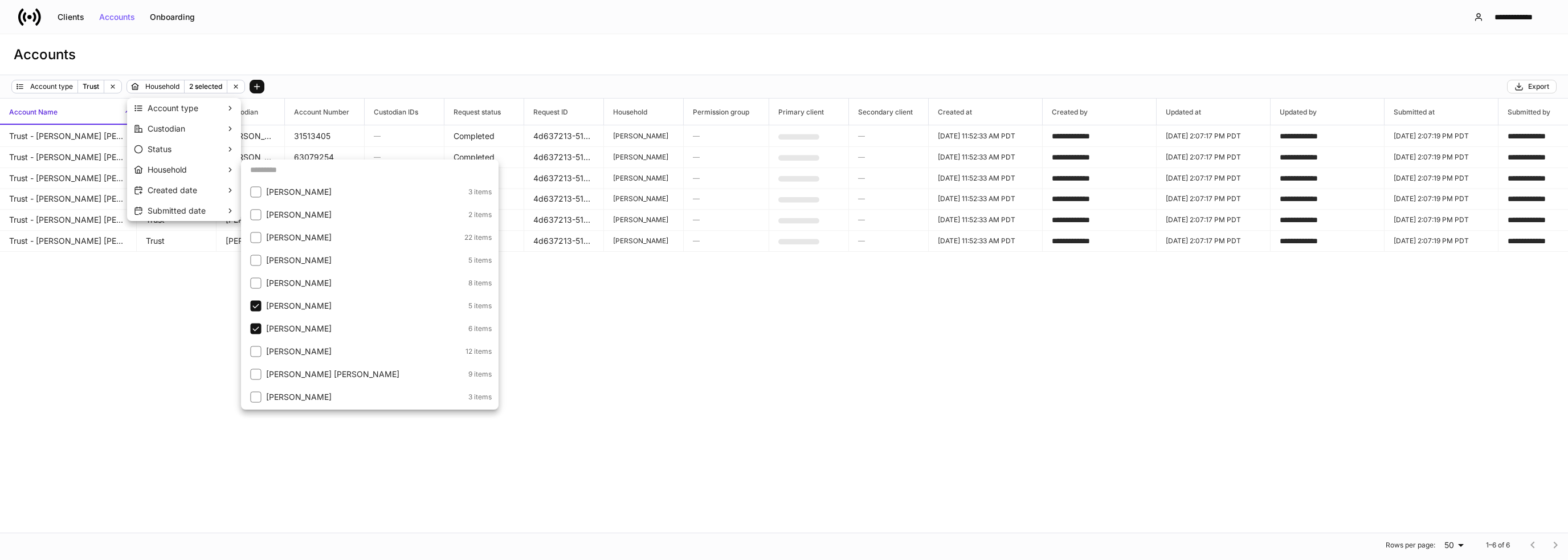
click at [287, 306] on p "[PERSON_NAME]" at bounding box center [365, 305] width 200 height 11
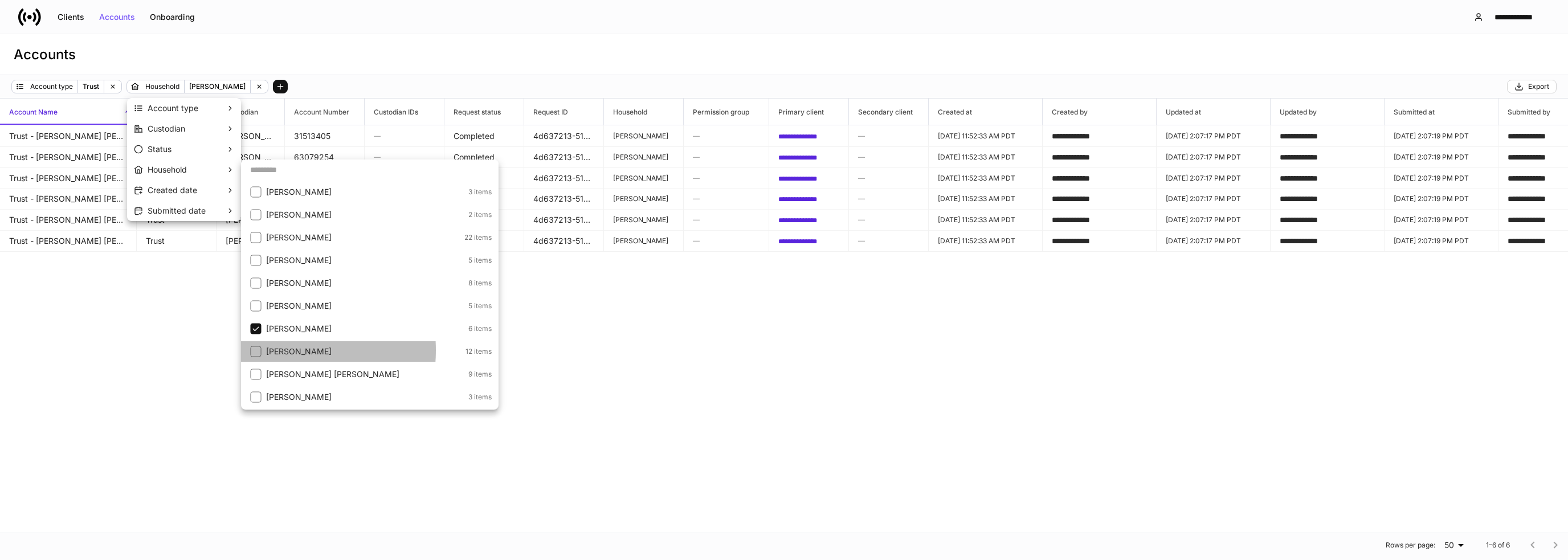
click at [276, 350] on p "[PERSON_NAME]" at bounding box center [364, 350] width 197 height 11
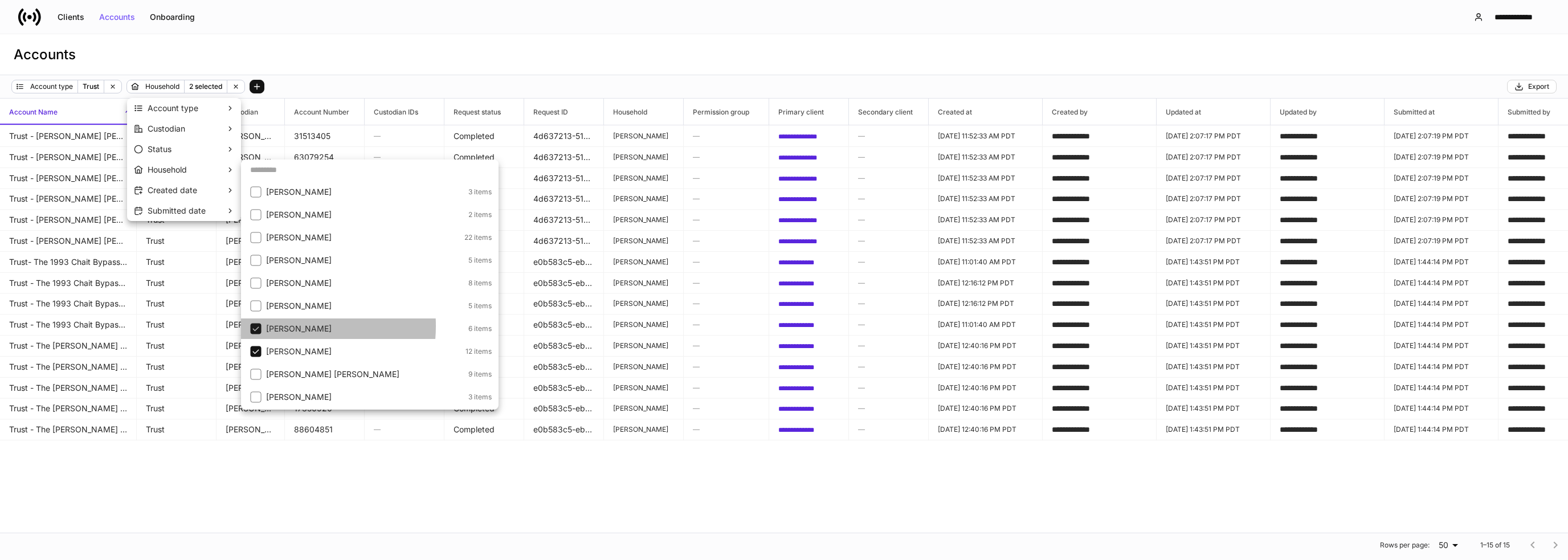
click at [273, 326] on p "[PERSON_NAME]" at bounding box center [365, 328] width 200 height 11
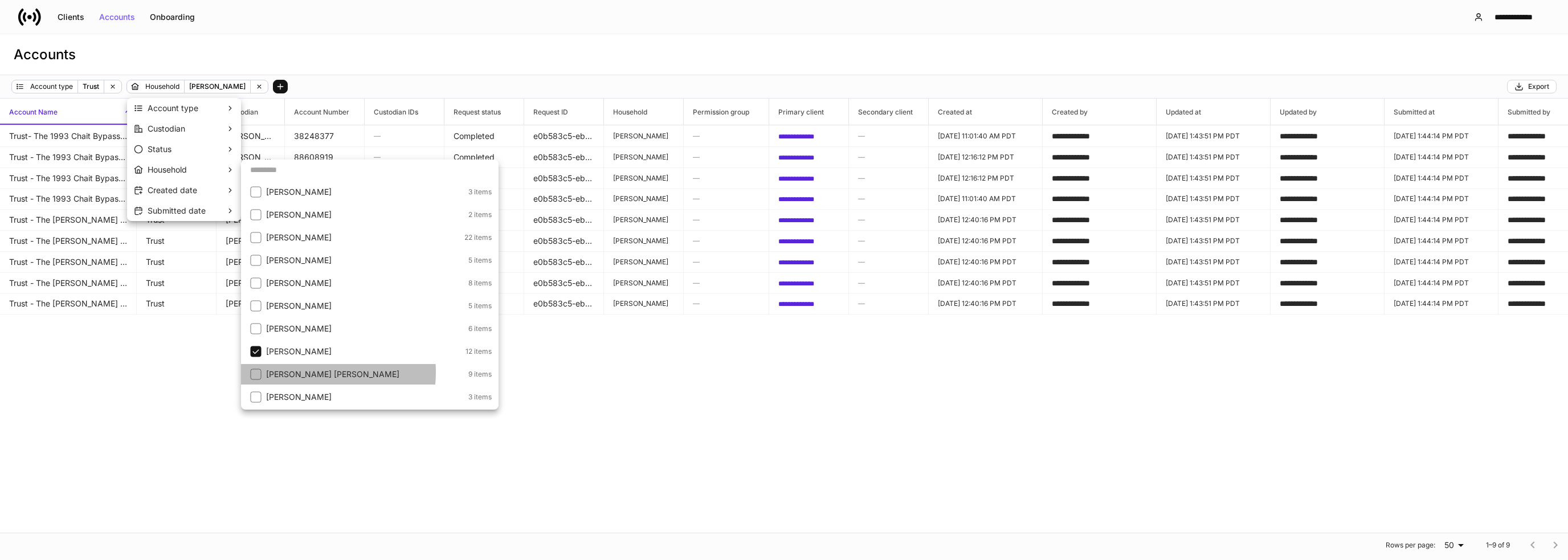
click at [295, 372] on p "[PERSON_NAME] [PERSON_NAME]" at bounding box center [365, 373] width 200 height 11
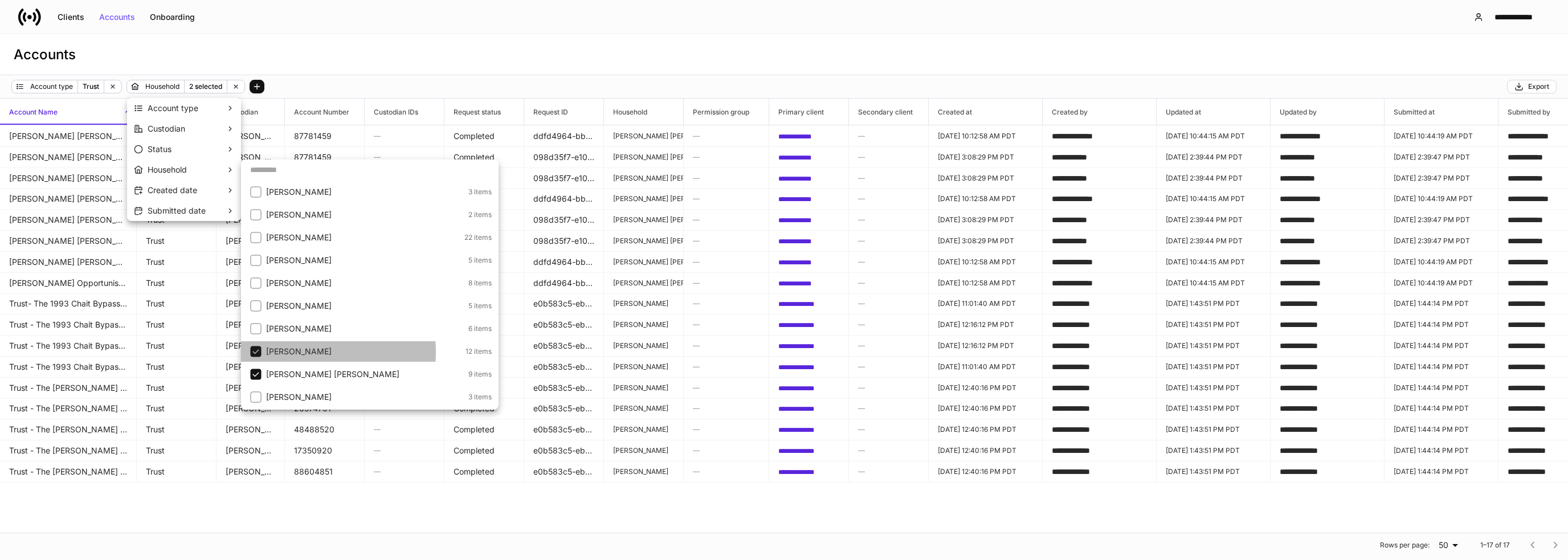
click at [291, 351] on p "[PERSON_NAME]" at bounding box center [364, 350] width 197 height 11
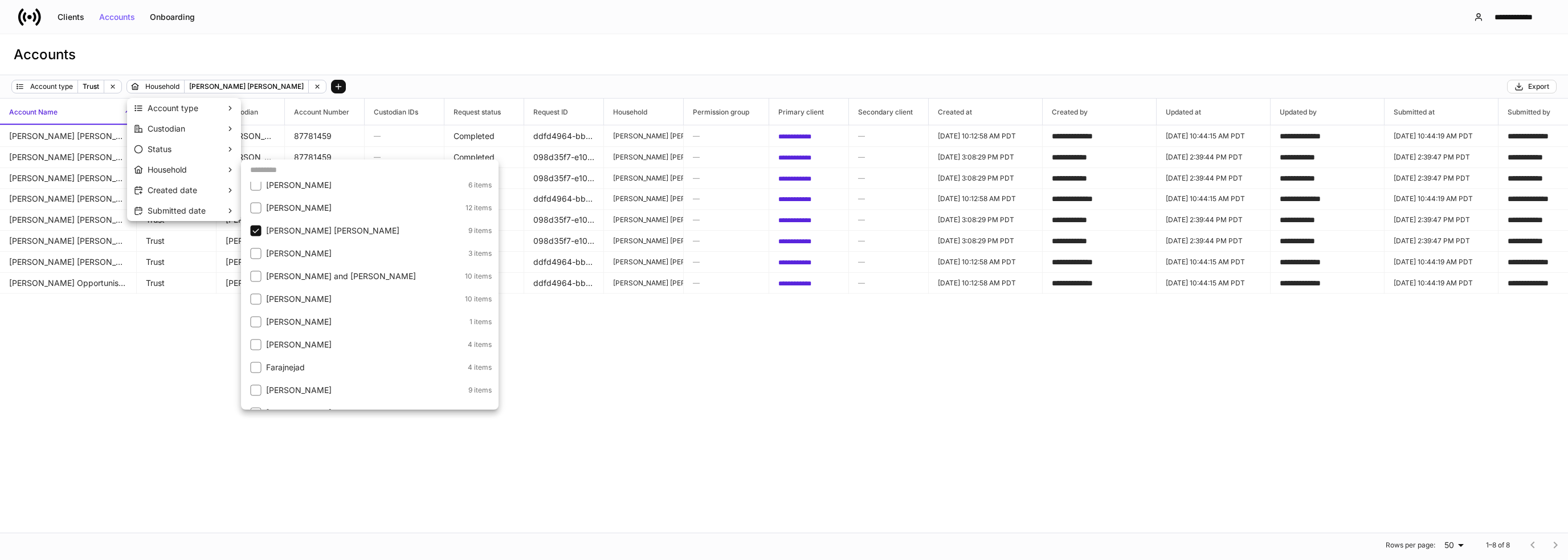
scroll to position [399, 0]
click at [292, 218] on li "[PERSON_NAME] 3 items" at bounding box center [369, 225] width 257 height 21
click at [292, 211] on li "[PERSON_NAME] [PERSON_NAME] 9 items" at bounding box center [369, 203] width 257 height 21
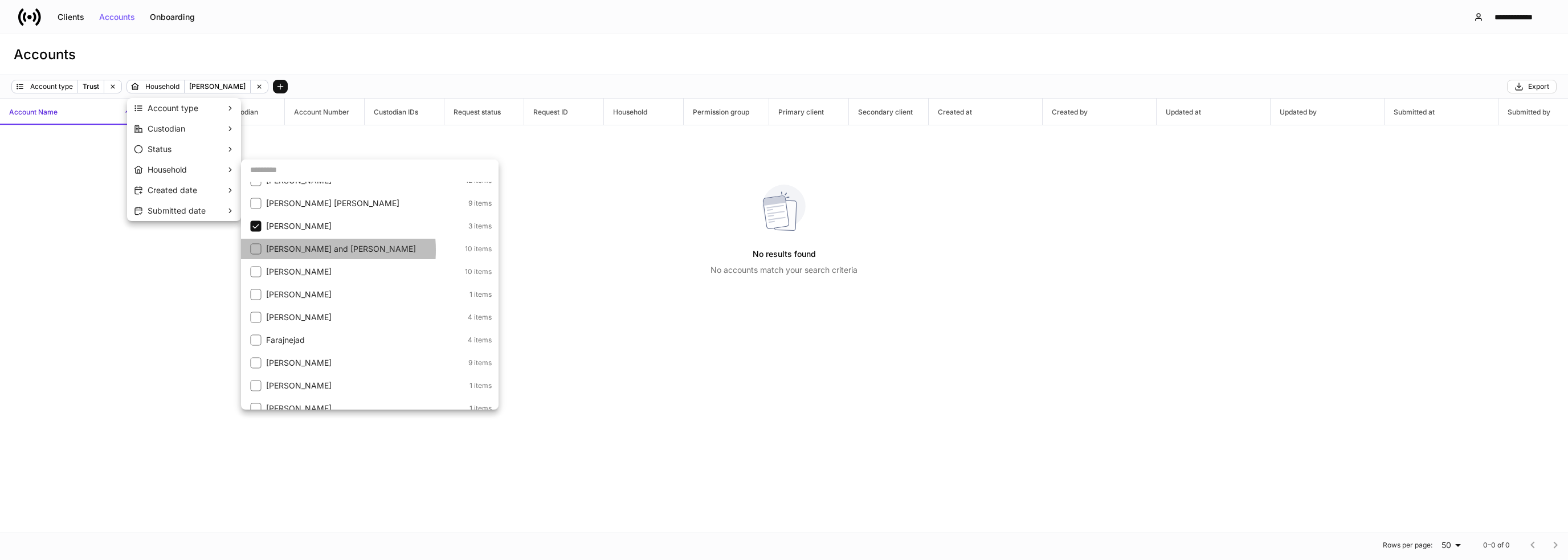
click at [307, 250] on p "[PERSON_NAME] and [PERSON_NAME]" at bounding box center [364, 248] width 197 height 11
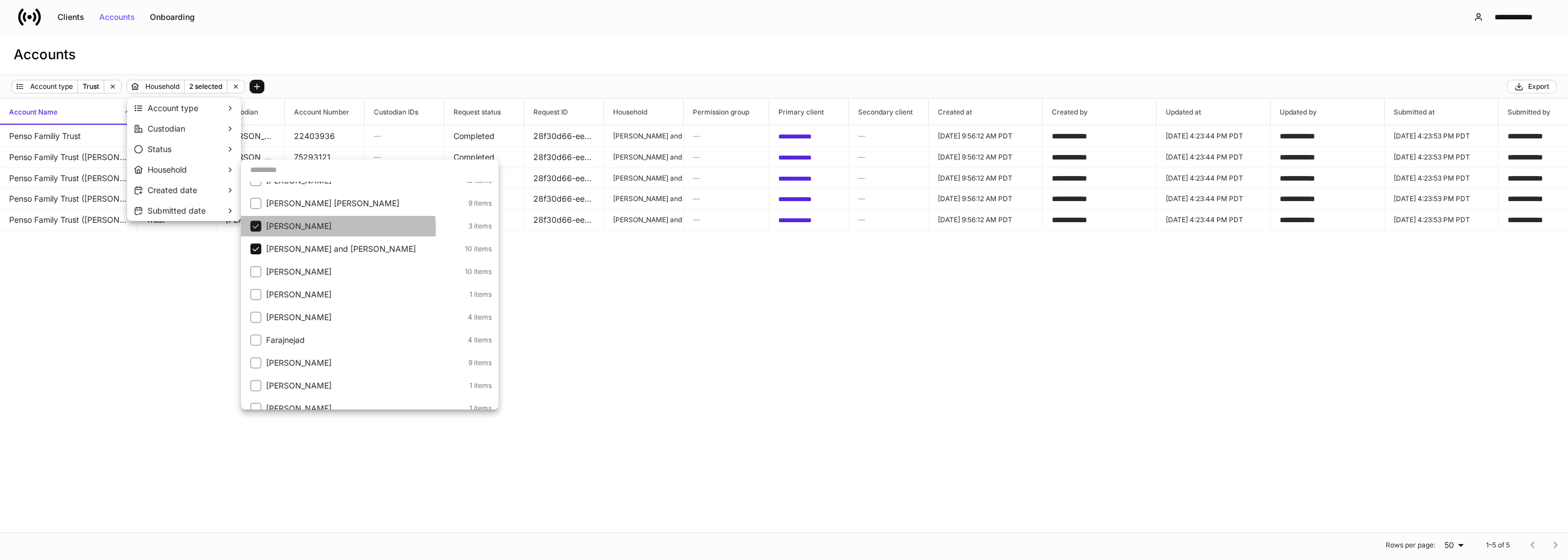
click at [305, 229] on p "[PERSON_NAME]" at bounding box center [365, 225] width 200 height 11
click at [303, 280] on li "[PERSON_NAME] 10 items" at bounding box center [369, 271] width 257 height 21
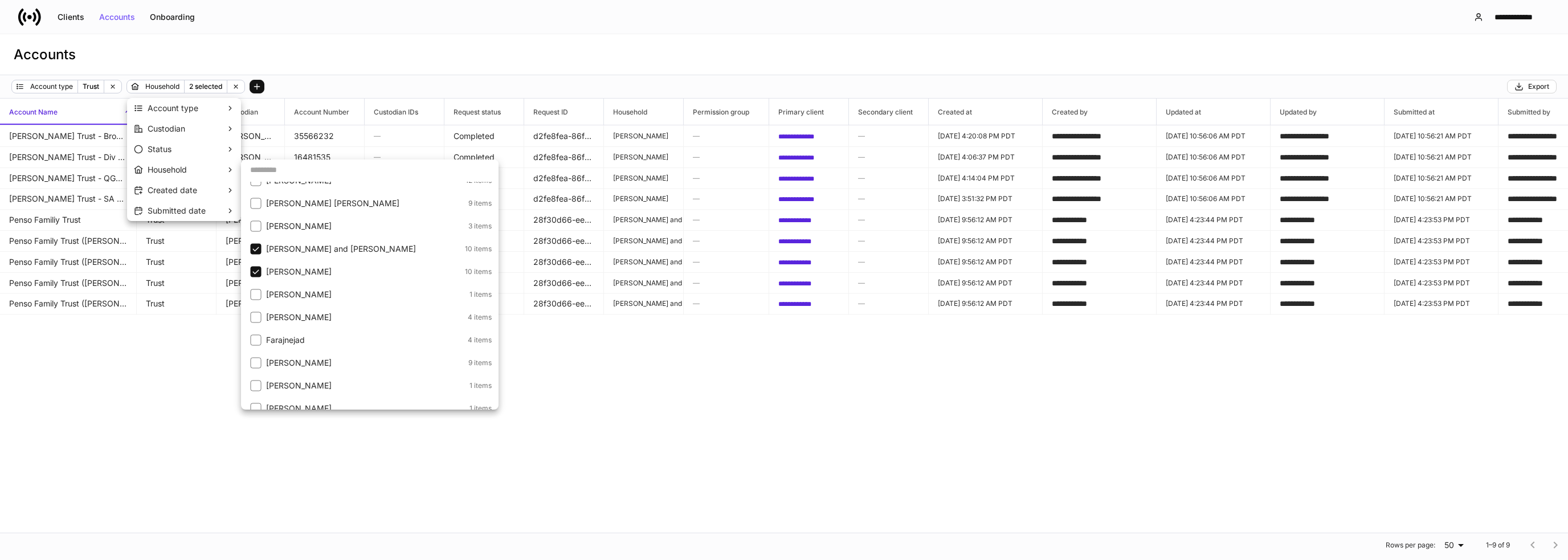
click at [291, 254] on p "[PERSON_NAME] and [PERSON_NAME]" at bounding box center [364, 248] width 197 height 11
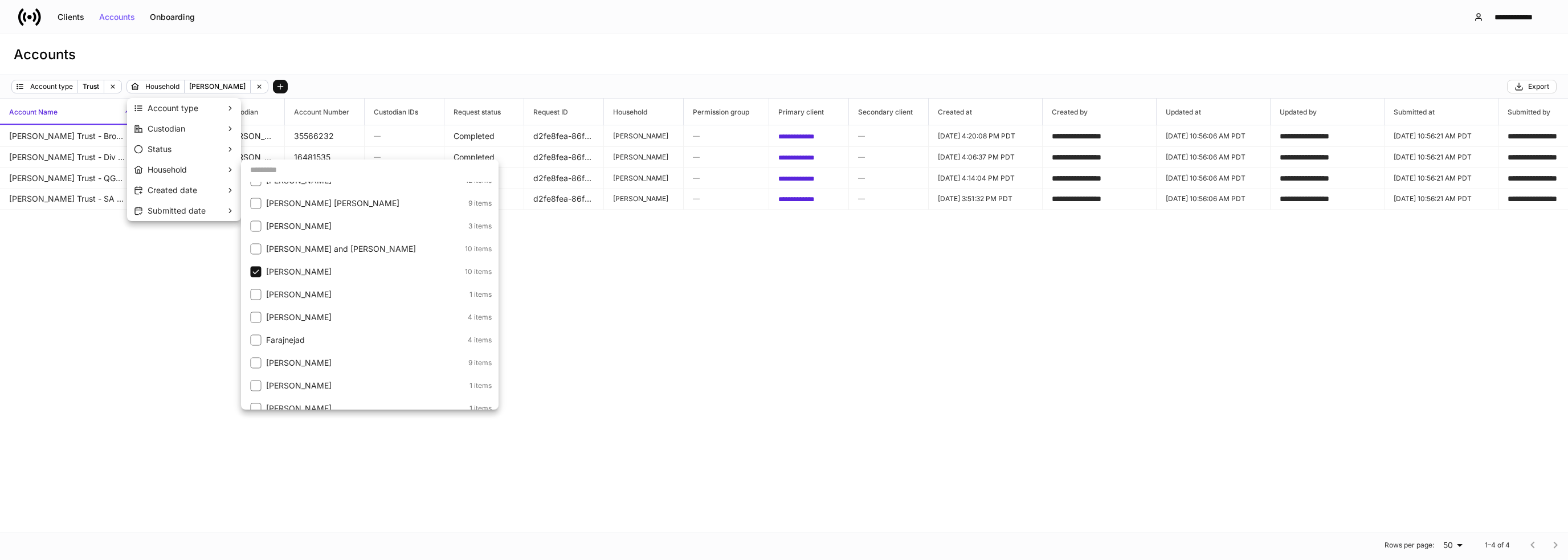
click at [293, 293] on p "[PERSON_NAME]" at bounding box center [366, 294] width 201 height 11
click at [289, 274] on p "[PERSON_NAME]" at bounding box center [364, 271] width 197 height 11
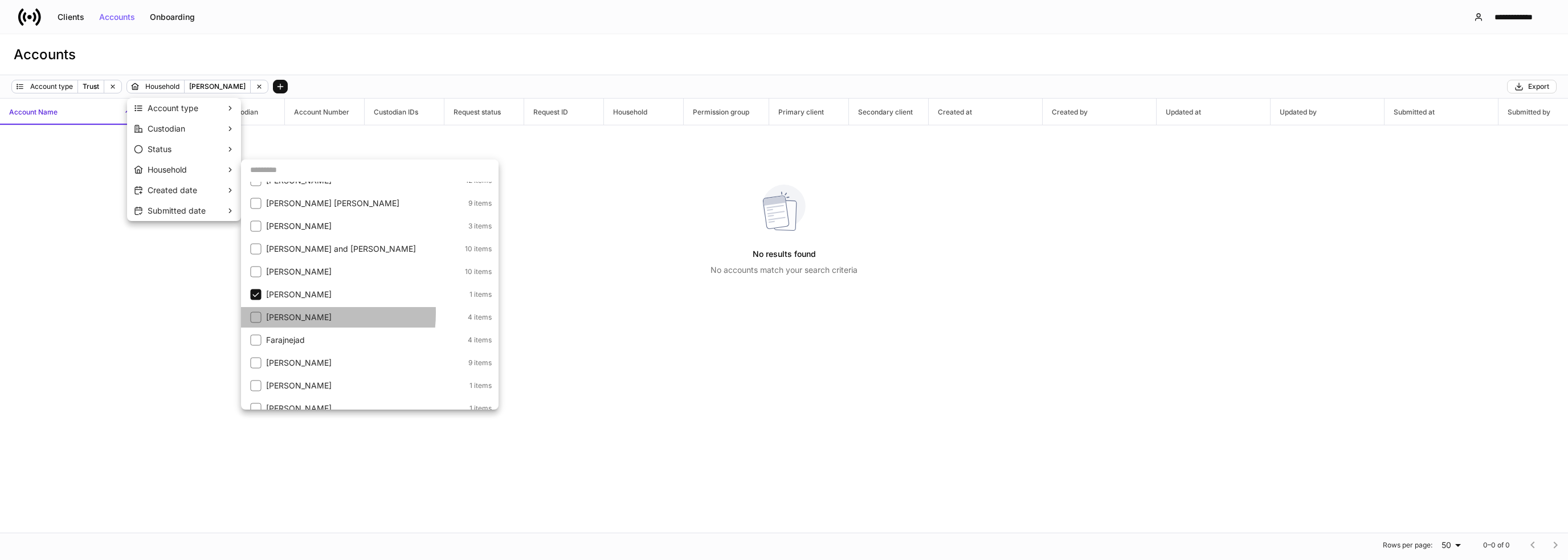
click at [284, 312] on p "[PERSON_NAME]" at bounding box center [365, 317] width 200 height 11
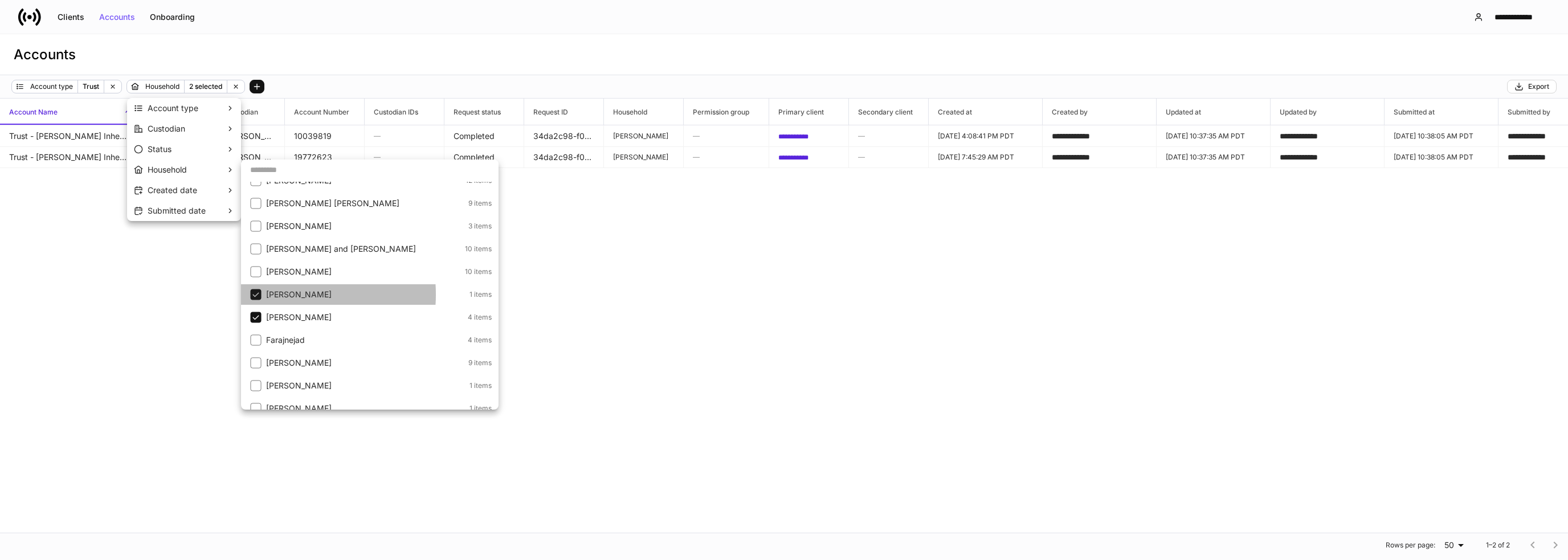
click at [278, 295] on p "[PERSON_NAME]" at bounding box center [366, 294] width 201 height 11
click at [294, 340] on p "Farajnejad" at bounding box center [365, 340] width 200 height 11
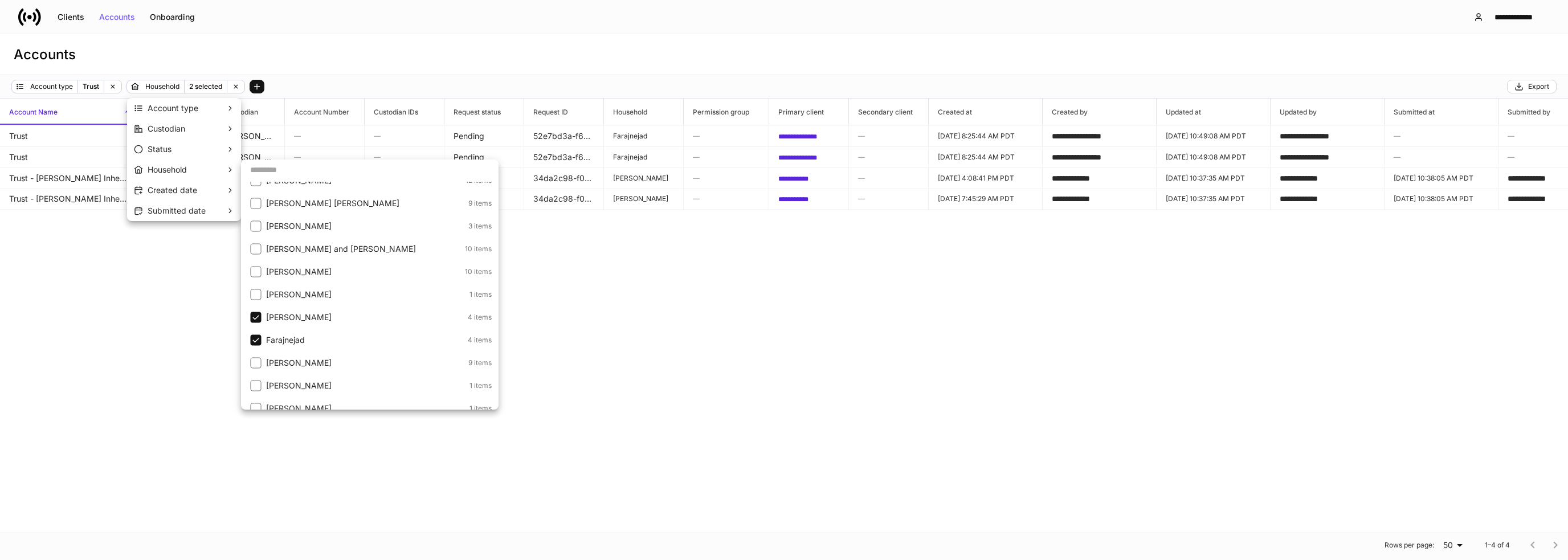
click at [285, 322] on p "[PERSON_NAME]" at bounding box center [365, 317] width 200 height 11
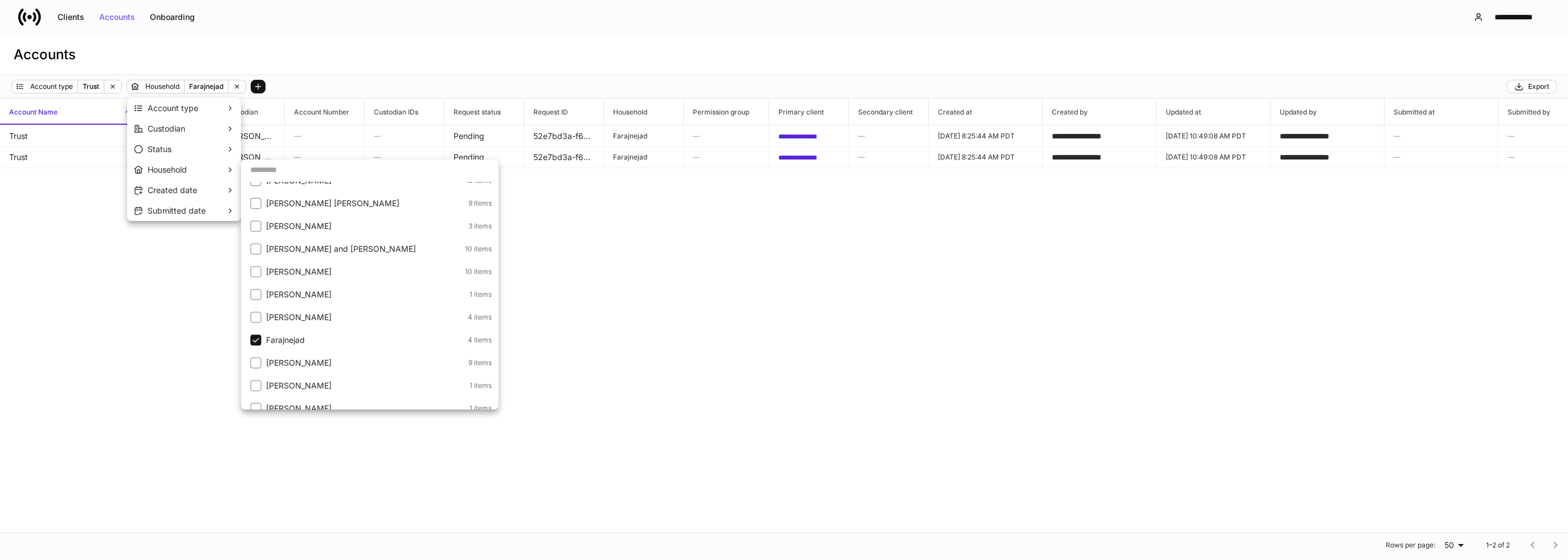
click at [282, 360] on p "[PERSON_NAME]" at bounding box center [365, 362] width 200 height 11
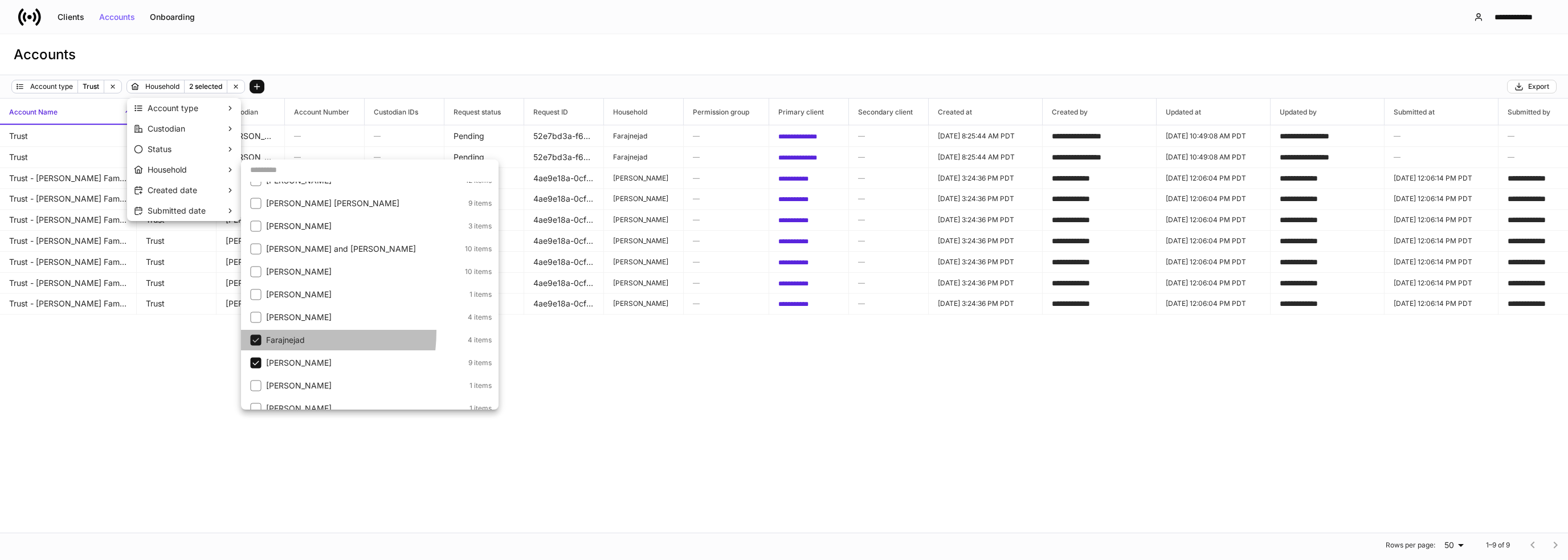
click at [265, 331] on li "Farajnejad 4 items" at bounding box center [369, 340] width 257 height 21
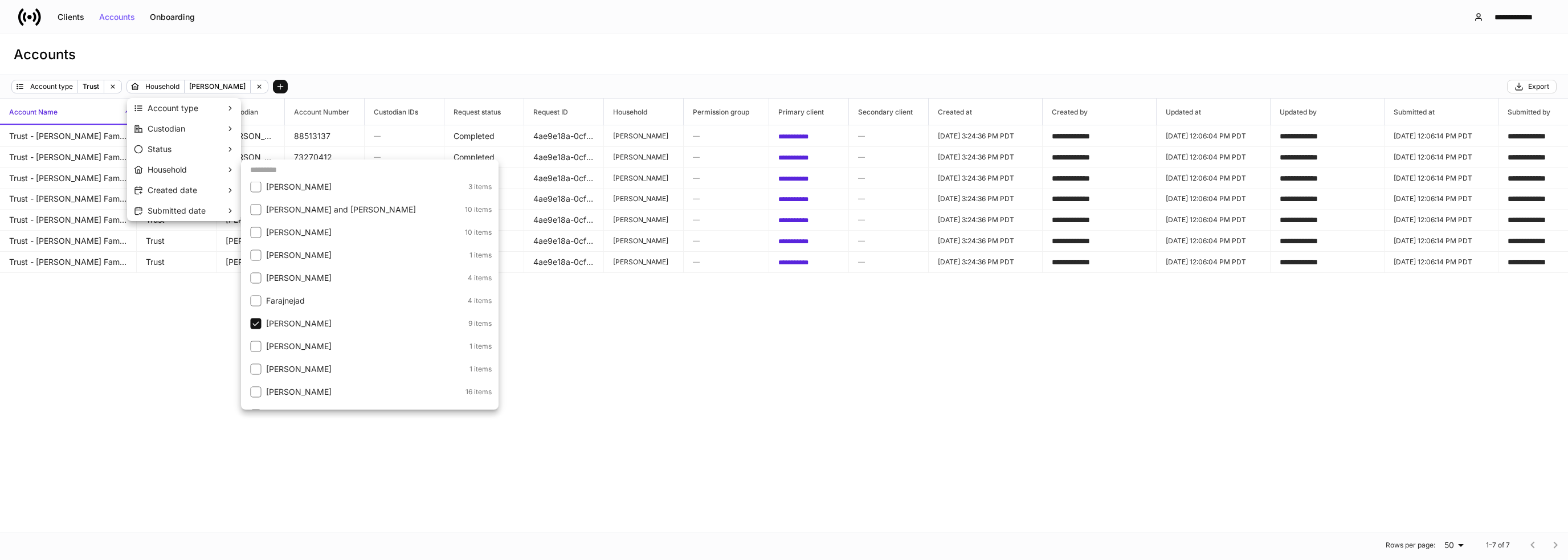
scroll to position [456, 0]
click at [295, 332] on p "[PERSON_NAME]" at bounding box center [366, 328] width 201 height 11
click at [274, 307] on p "[PERSON_NAME]" at bounding box center [365, 305] width 200 height 11
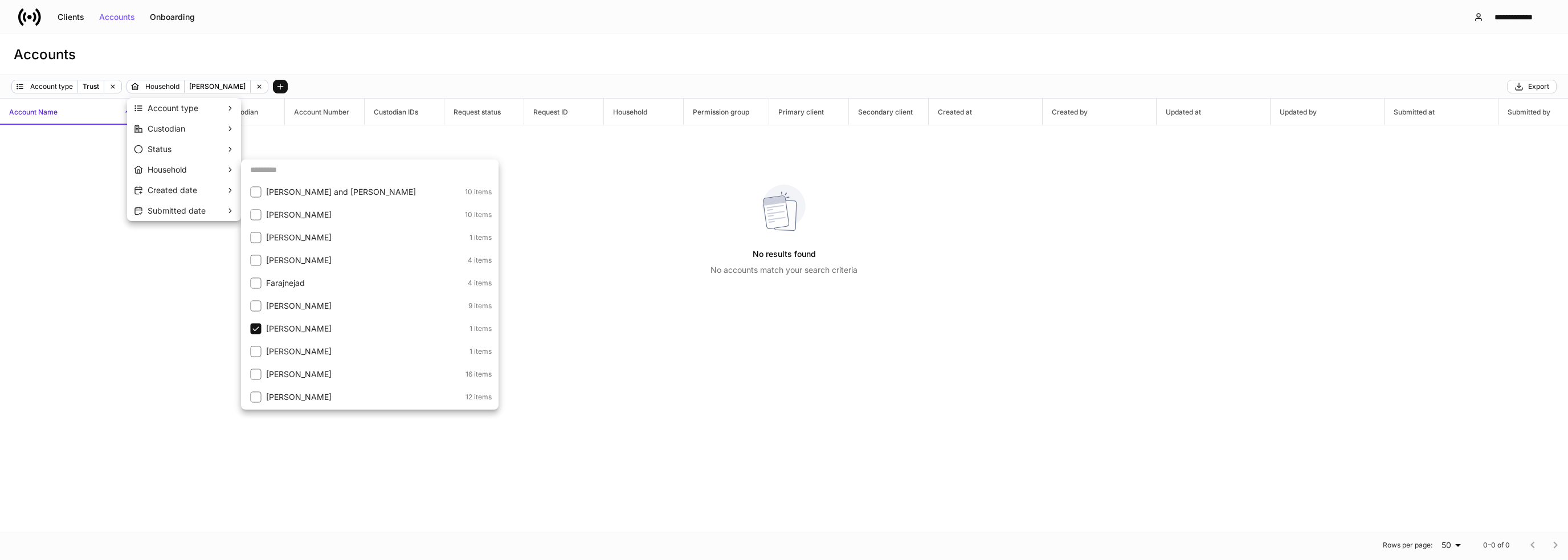
click at [280, 346] on p "[PERSON_NAME]" at bounding box center [366, 350] width 201 height 11
click at [278, 326] on p "[PERSON_NAME]" at bounding box center [366, 328] width 201 height 11
click at [275, 372] on p "[PERSON_NAME]" at bounding box center [364, 373] width 197 height 11
click at [272, 346] on p "[PERSON_NAME]" at bounding box center [366, 350] width 201 height 11
click at [272, 392] on p "[PERSON_NAME]" at bounding box center [364, 396] width 197 height 11
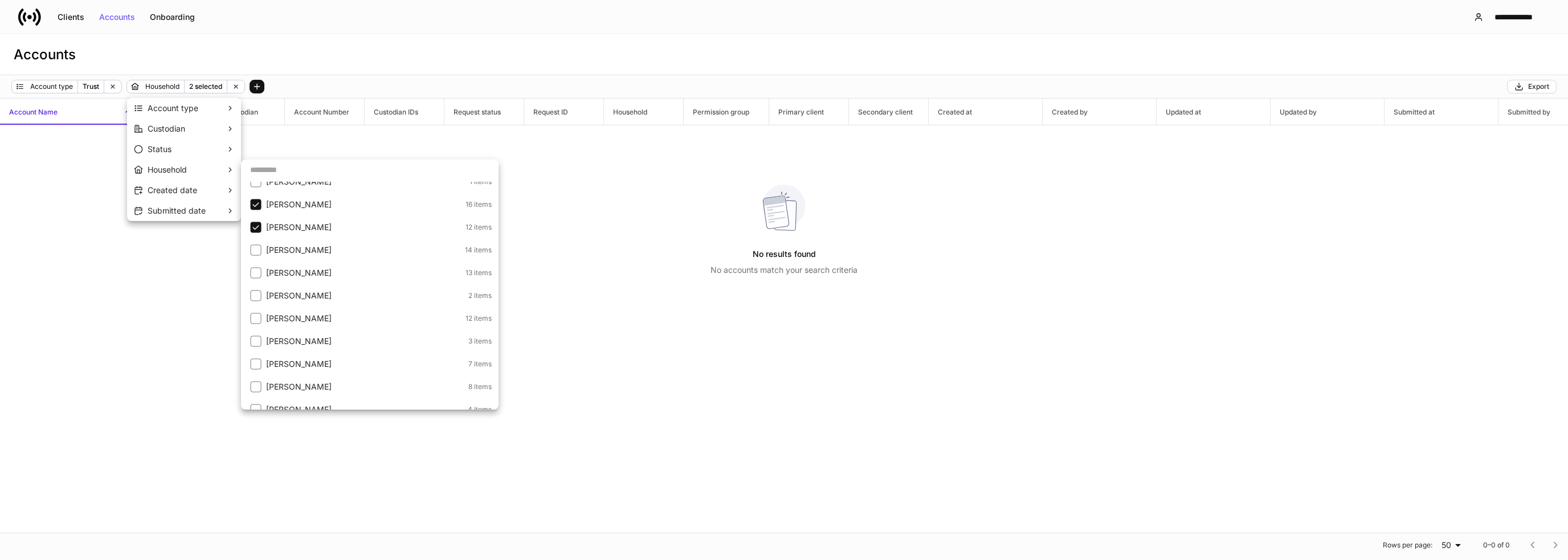
scroll to position [627, 0]
click at [272, 243] on p "[PERSON_NAME]" at bounding box center [364, 248] width 197 height 11
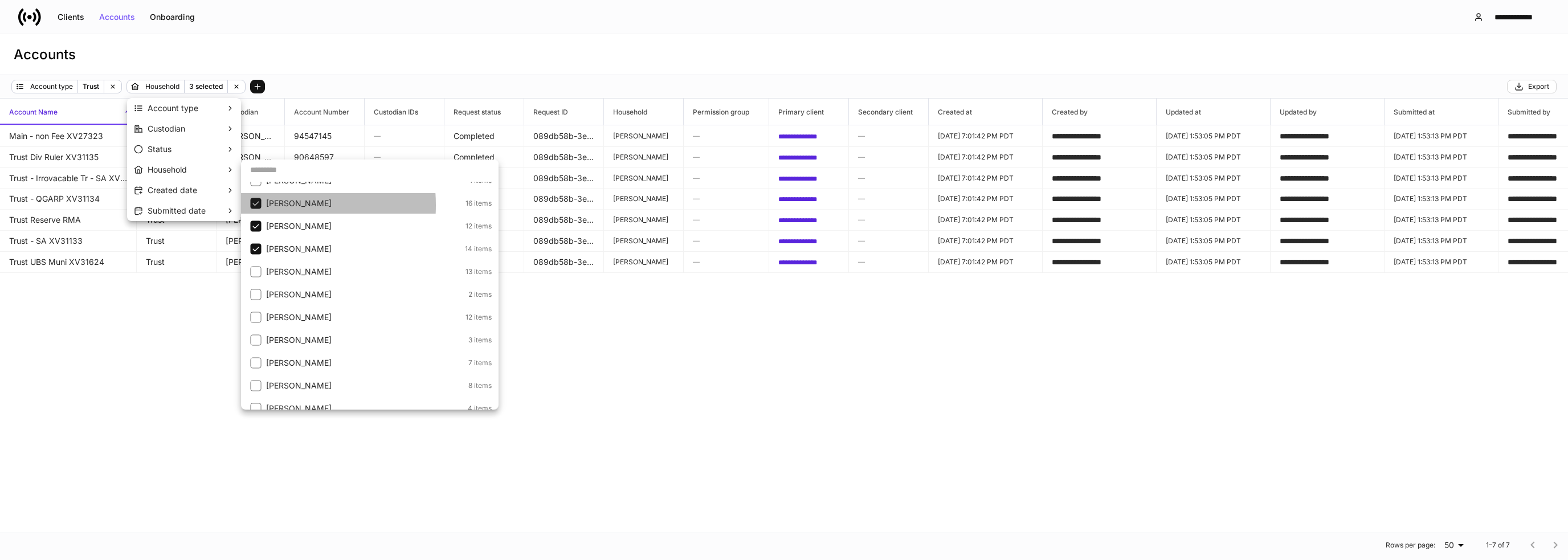
click at [266, 205] on p "[PERSON_NAME]" at bounding box center [364, 203] width 197 height 11
click at [267, 222] on p "[PERSON_NAME]" at bounding box center [364, 225] width 197 height 11
click at [286, 272] on p "[PERSON_NAME]" at bounding box center [364, 271] width 197 height 11
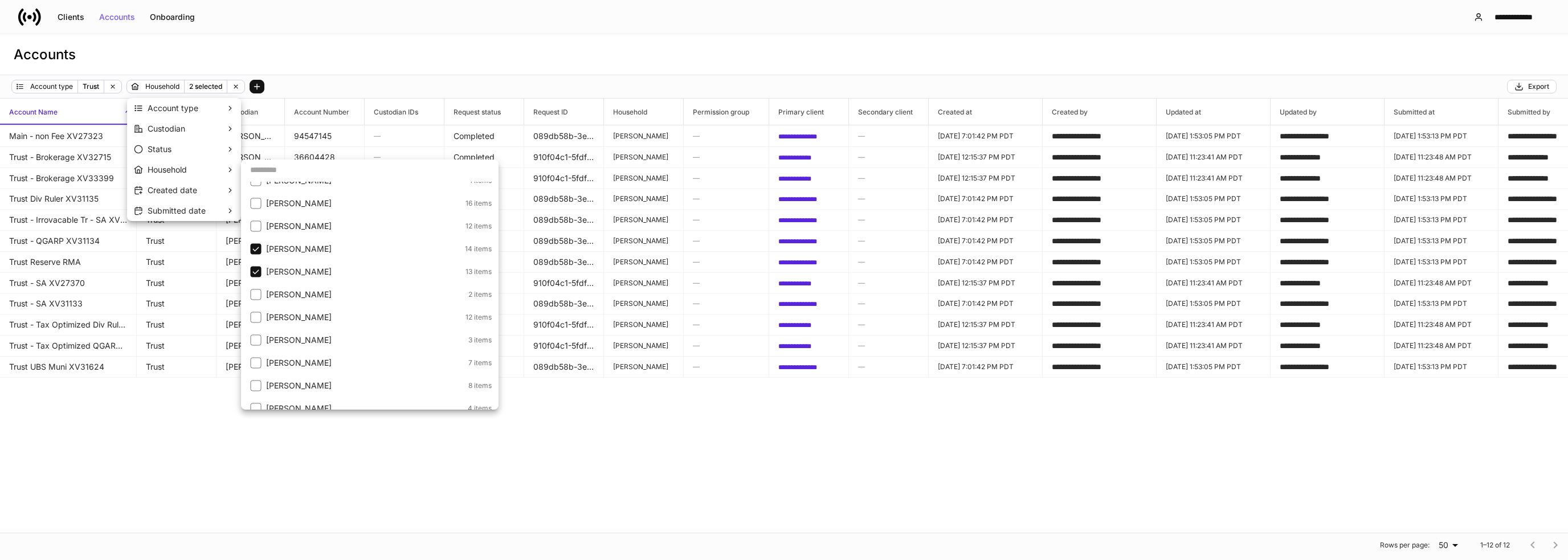
click at [286, 272] on p "[PERSON_NAME]" at bounding box center [364, 271] width 197 height 11
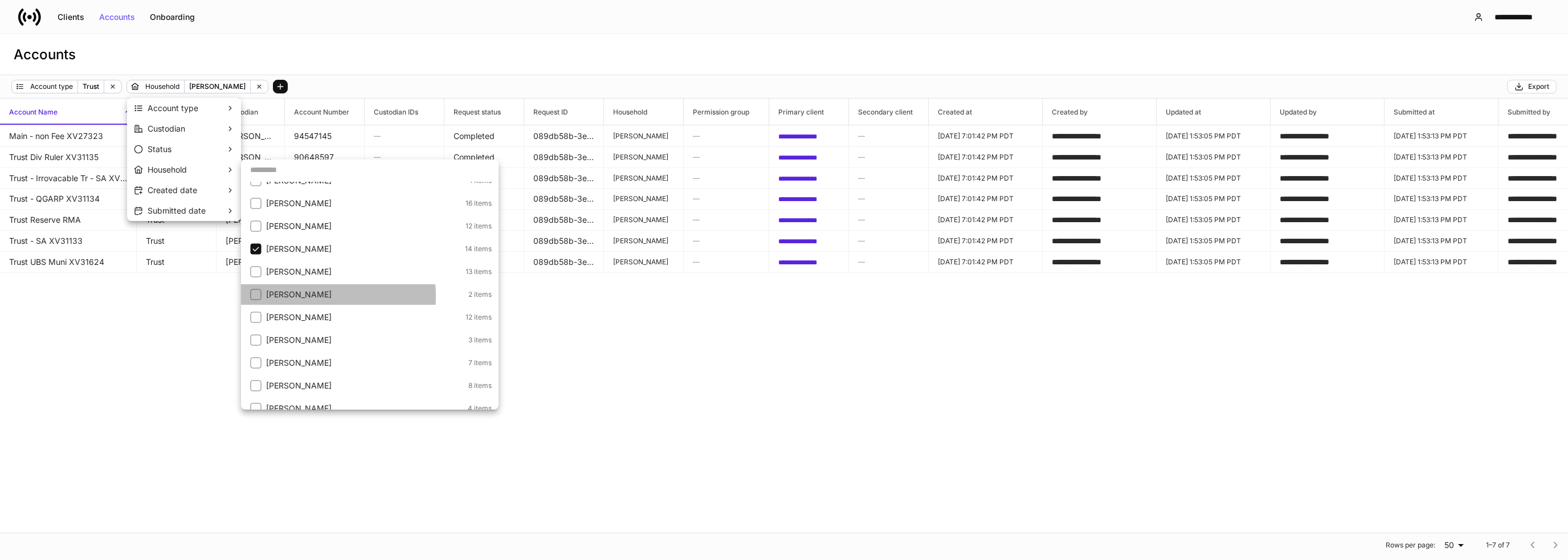
click at [295, 296] on p "[PERSON_NAME]" at bounding box center [365, 294] width 200 height 11
click at [287, 252] on p "[PERSON_NAME]" at bounding box center [364, 248] width 197 height 11
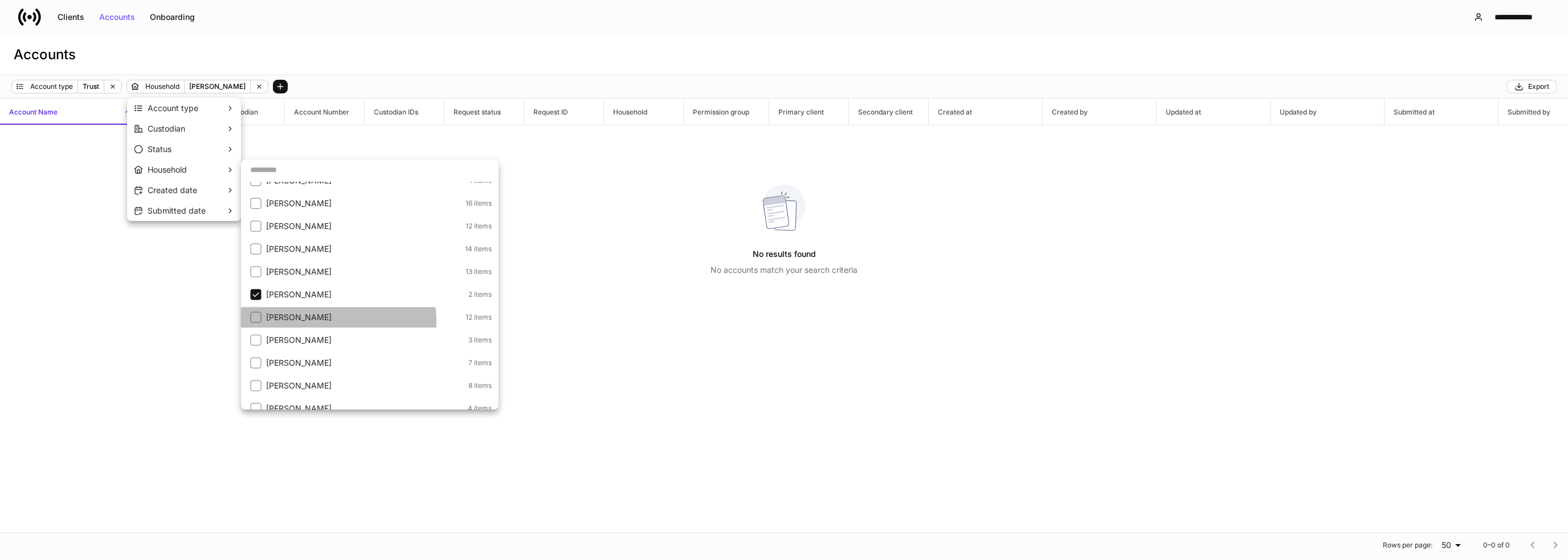
click at [300, 323] on li "[PERSON_NAME] 12 items" at bounding box center [369, 317] width 257 height 21
click at [301, 337] on p "[PERSON_NAME]" at bounding box center [365, 340] width 200 height 11
click at [295, 316] on p "[PERSON_NAME]" at bounding box center [364, 317] width 197 height 11
click at [292, 295] on p "[PERSON_NAME]" at bounding box center [365, 294] width 200 height 11
click at [293, 359] on p "[PERSON_NAME]" at bounding box center [365, 362] width 200 height 11
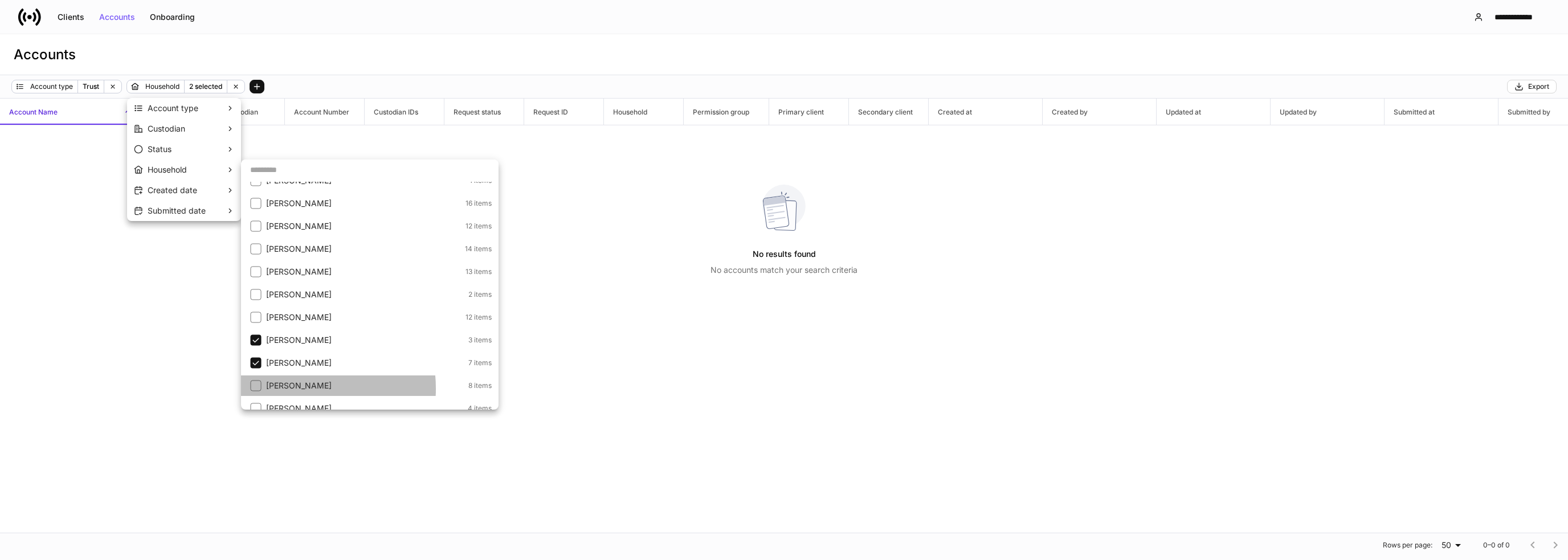
click at [292, 388] on p "[PERSON_NAME]" at bounding box center [365, 385] width 200 height 11
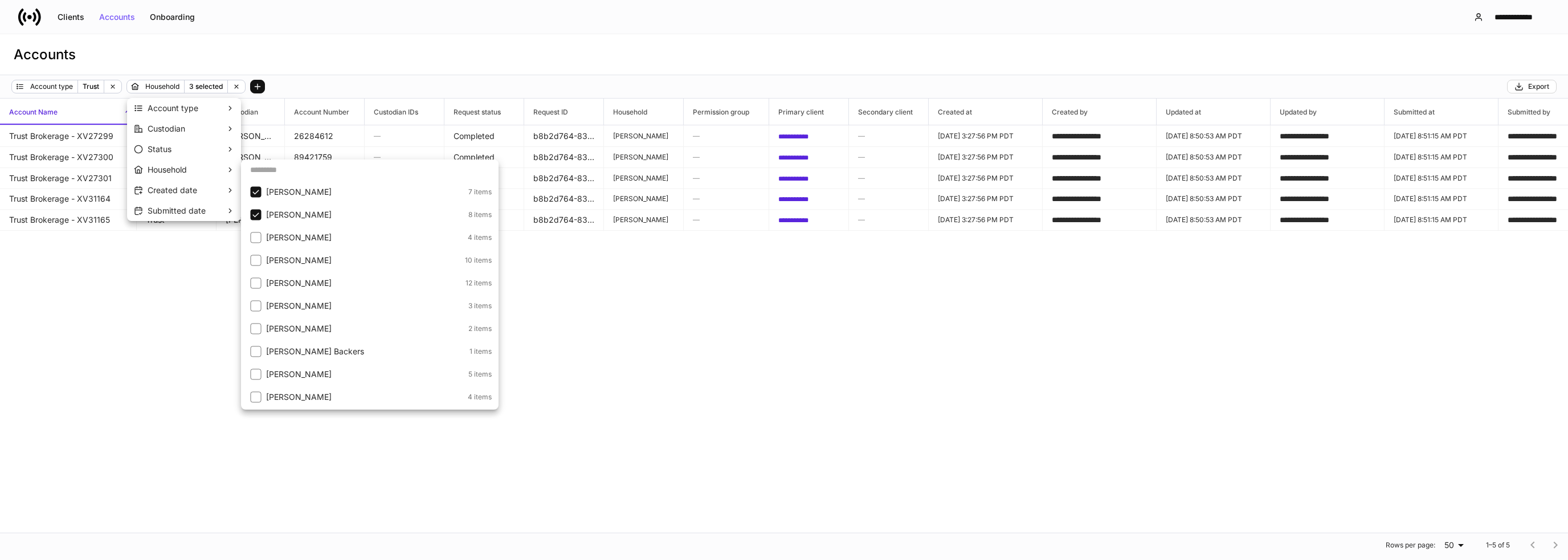
scroll to position [741, 0]
click at [288, 227] on p "[PERSON_NAME]" at bounding box center [365, 225] width 200 height 11
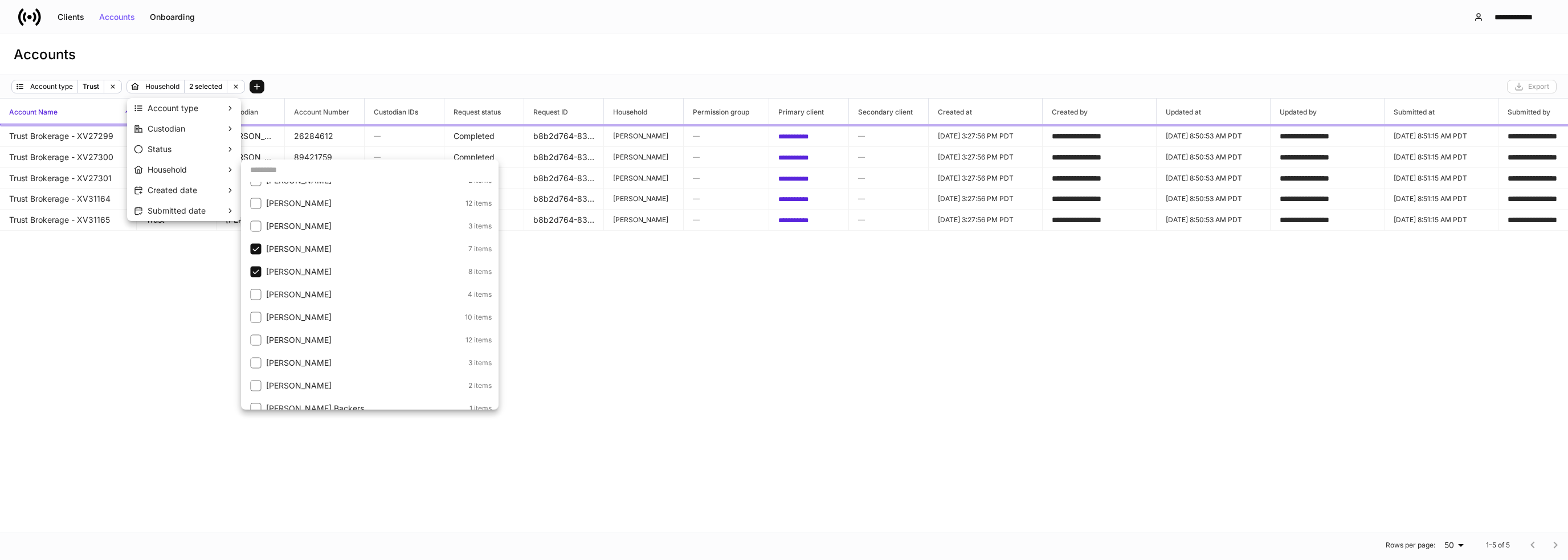
click at [285, 244] on p "[PERSON_NAME]" at bounding box center [365, 248] width 200 height 11
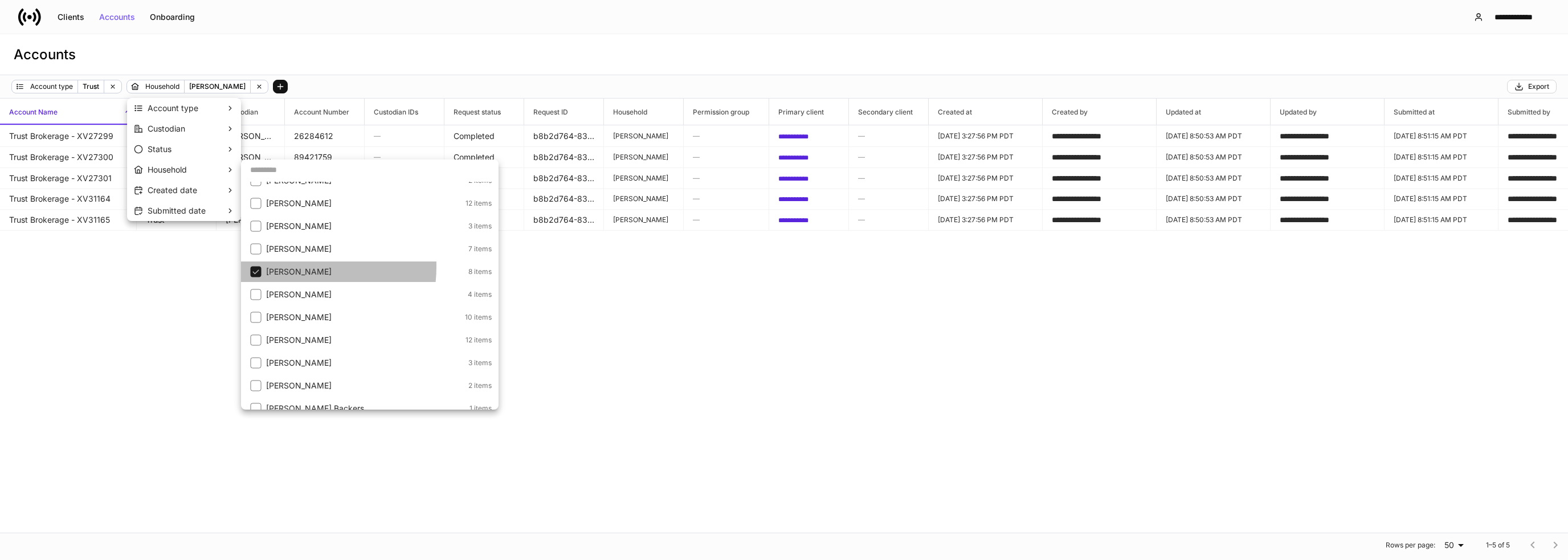
click at [284, 266] on p "[PERSON_NAME]" at bounding box center [365, 271] width 200 height 11
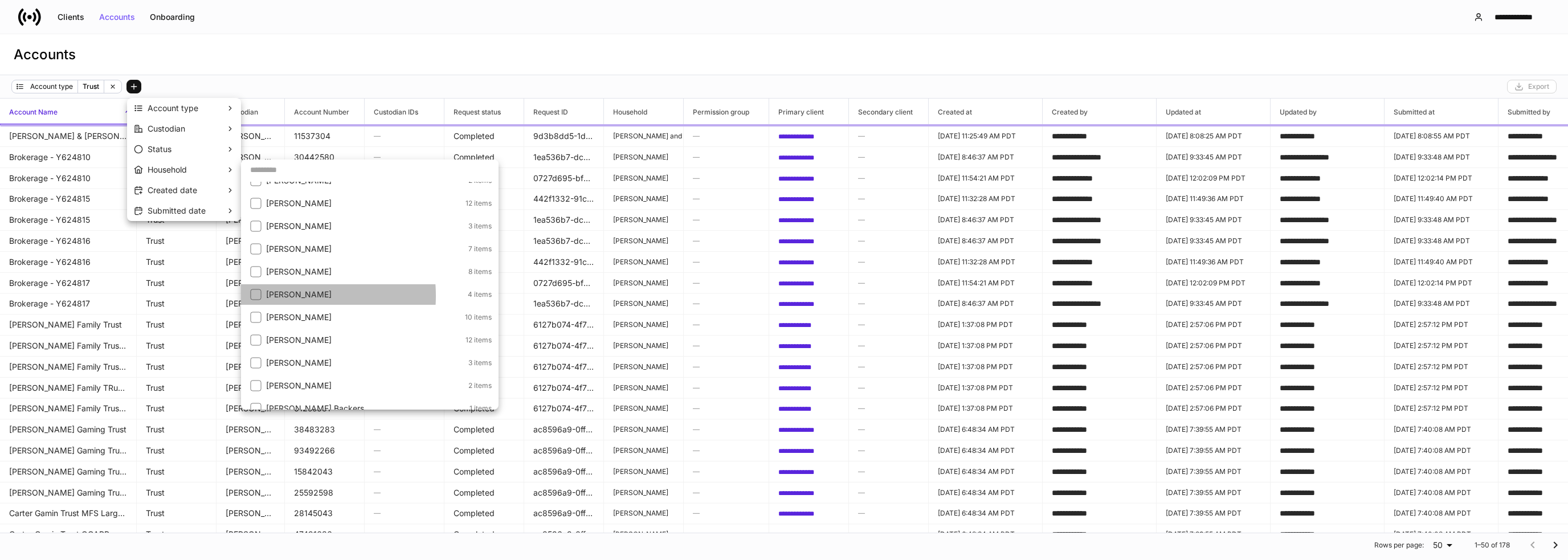
click at [282, 296] on p "[PERSON_NAME]" at bounding box center [365, 294] width 200 height 11
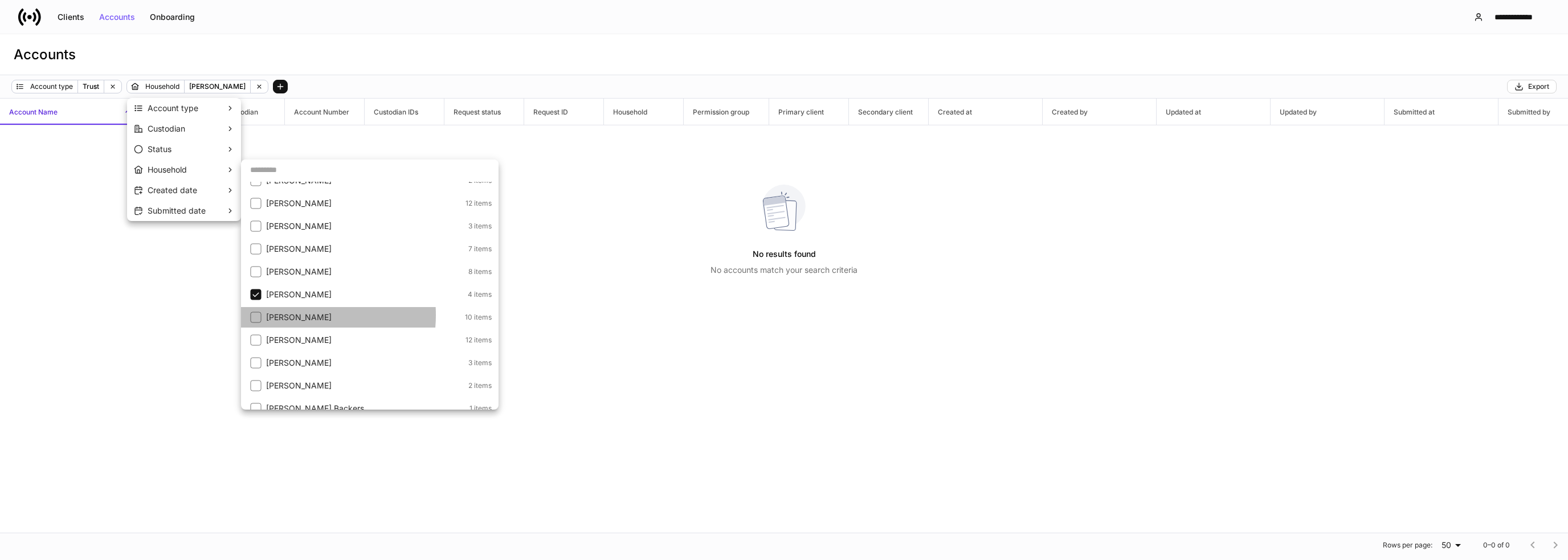
click at [284, 314] on p "[PERSON_NAME]" at bounding box center [364, 317] width 197 height 11
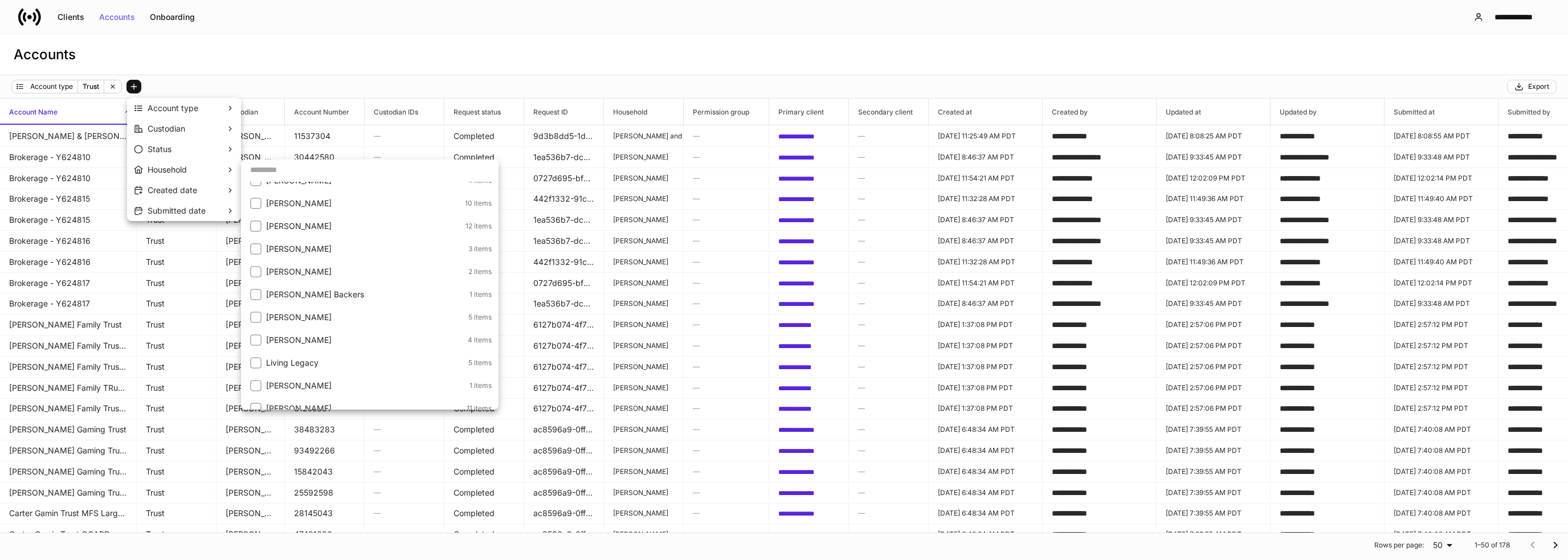
click at [264, 224] on li "[PERSON_NAME] 12 items" at bounding box center [369, 225] width 257 height 21
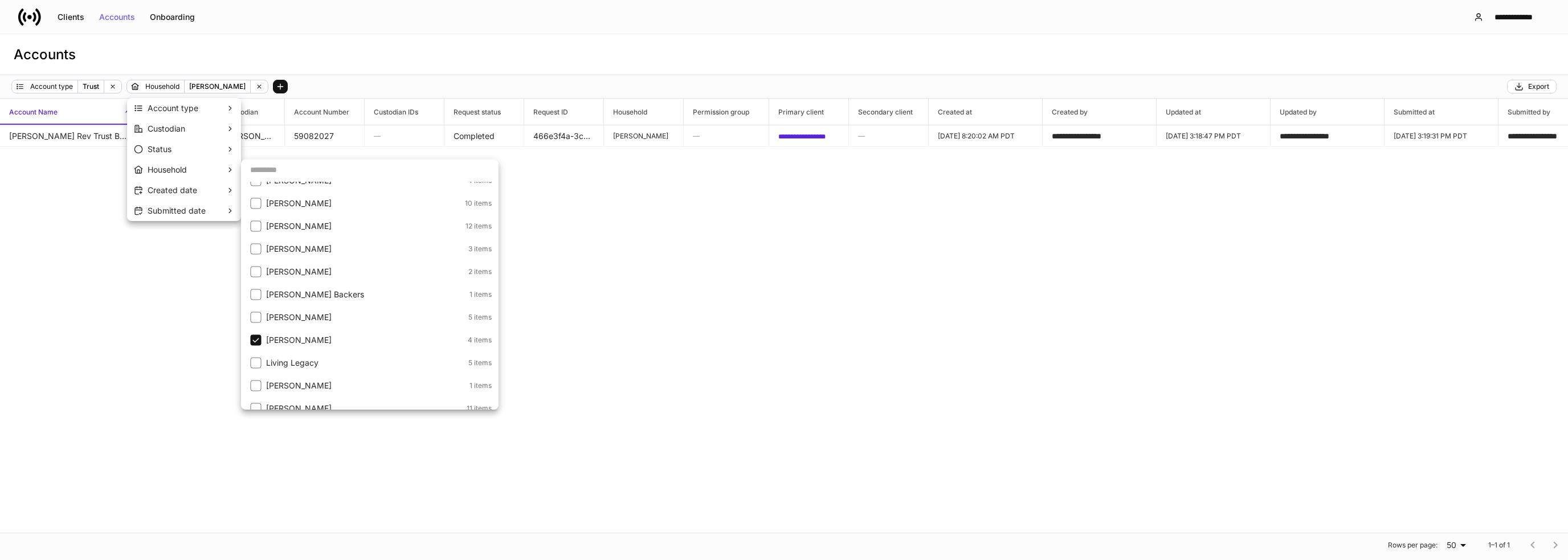
click at [340, 359] on li "Living Legacy 5 items" at bounding box center [369, 362] width 257 height 21
click at [335, 347] on li "[PERSON_NAME] 4 items" at bounding box center [369, 340] width 257 height 21
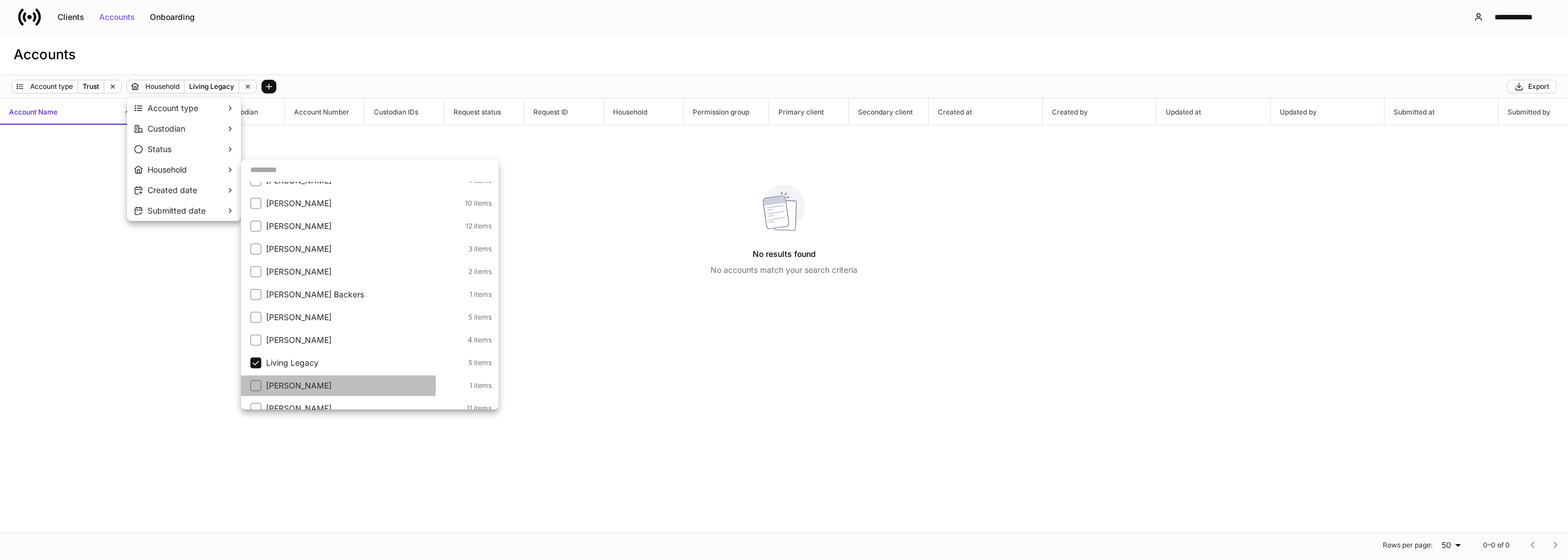
click at [301, 384] on p "[PERSON_NAME]" at bounding box center [366, 385] width 201 height 11
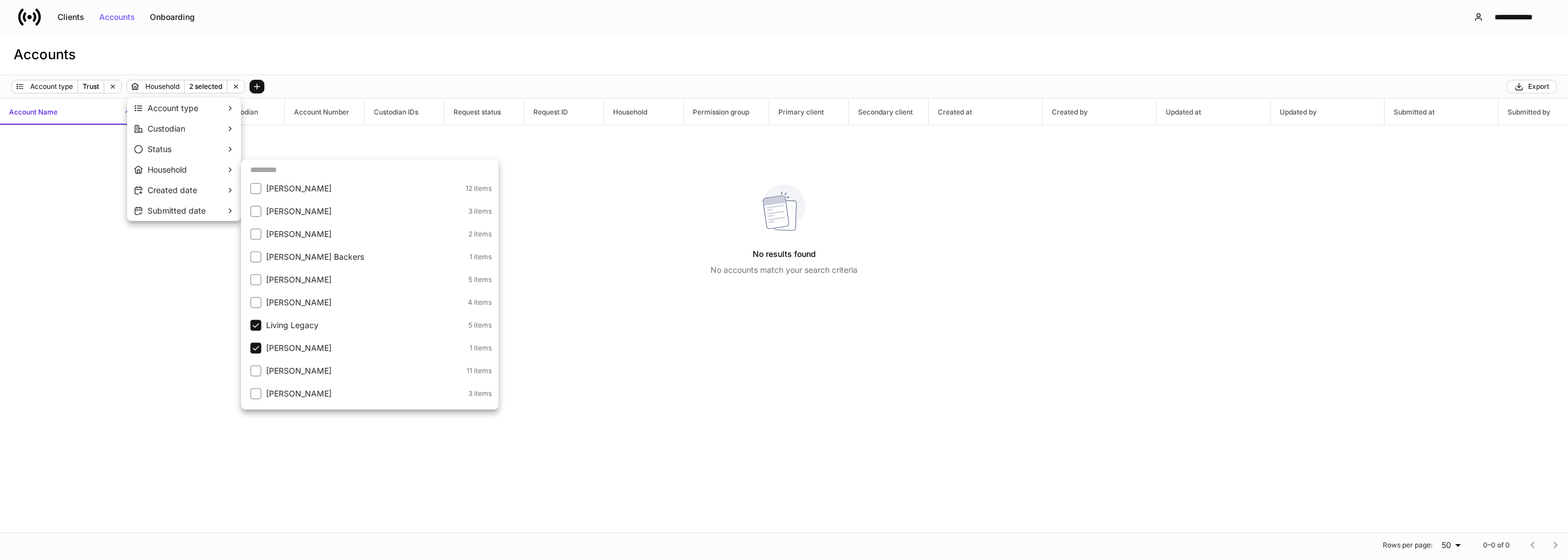
scroll to position [911, 0]
click at [287, 303] on p "Living Legacy" at bounding box center [365, 305] width 200 height 11
click at [282, 354] on p "[PERSON_NAME]" at bounding box center [365, 350] width 199 height 11
click at [269, 332] on p "[PERSON_NAME]" at bounding box center [366, 328] width 201 height 11
click at [275, 368] on p "[PERSON_NAME]" at bounding box center [365, 373] width 200 height 11
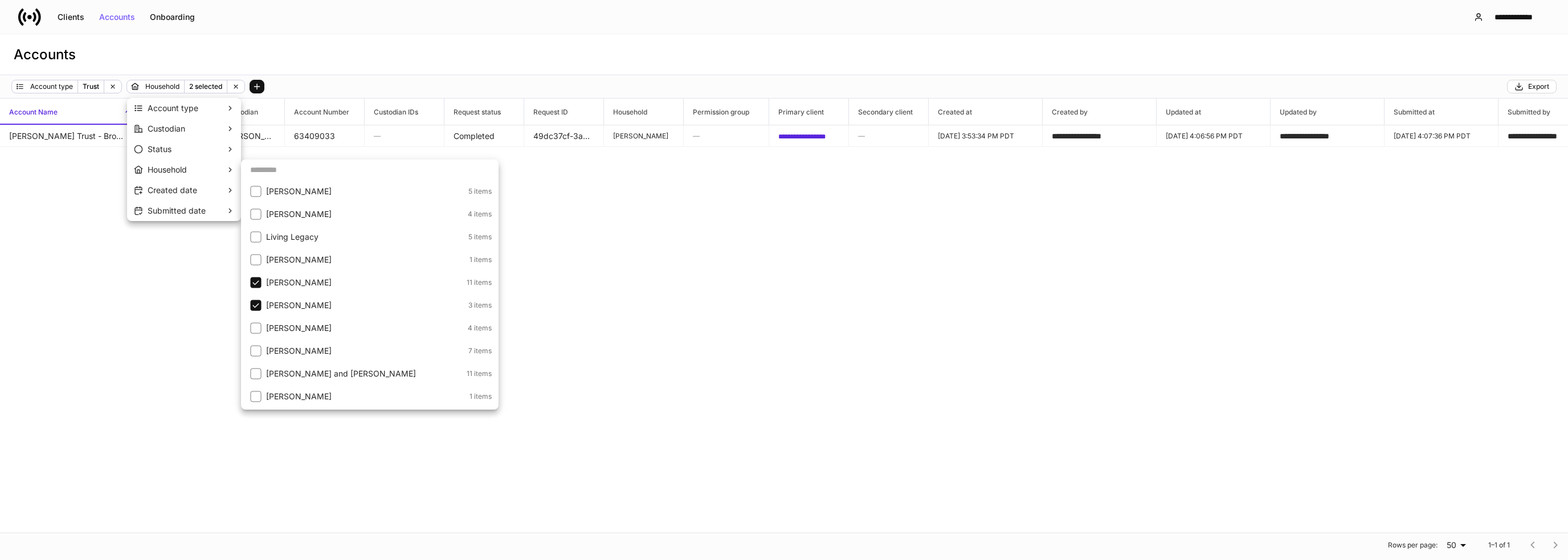
scroll to position [1025, 0]
click at [270, 244] on li "[PERSON_NAME] 11 items" at bounding box center [369, 237] width 257 height 21
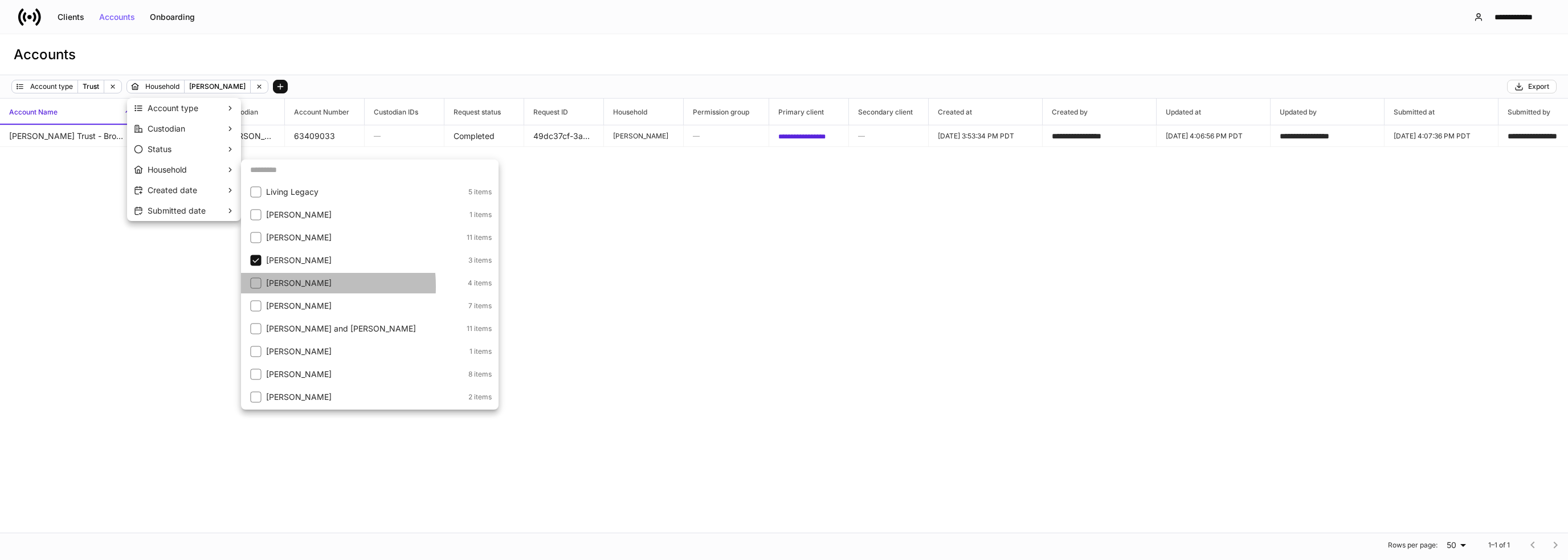
click at [277, 287] on p "[PERSON_NAME]" at bounding box center [365, 282] width 200 height 11
click at [276, 260] on p "[PERSON_NAME]" at bounding box center [365, 259] width 200 height 11
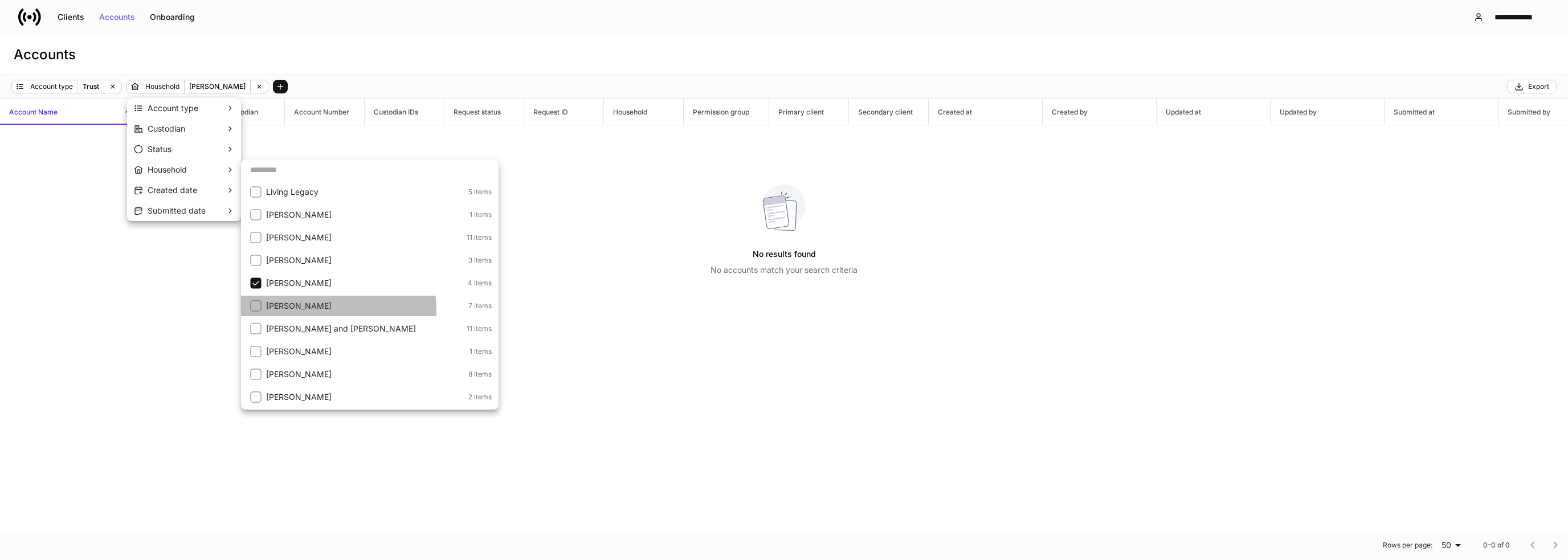
click at [280, 312] on p "[PERSON_NAME]" at bounding box center [365, 305] width 200 height 11
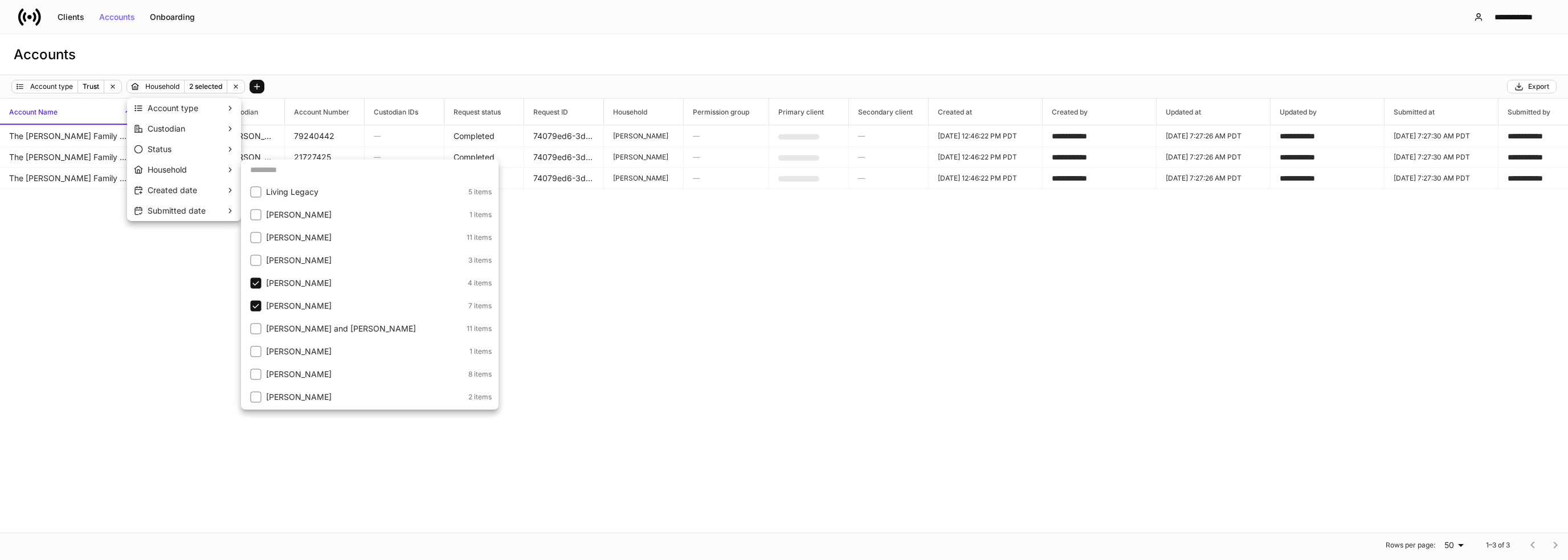
click at [277, 287] on p "[PERSON_NAME]" at bounding box center [365, 282] width 200 height 11
click at [292, 332] on p "[PERSON_NAME] and [PERSON_NAME]" at bounding box center [365, 328] width 199 height 11
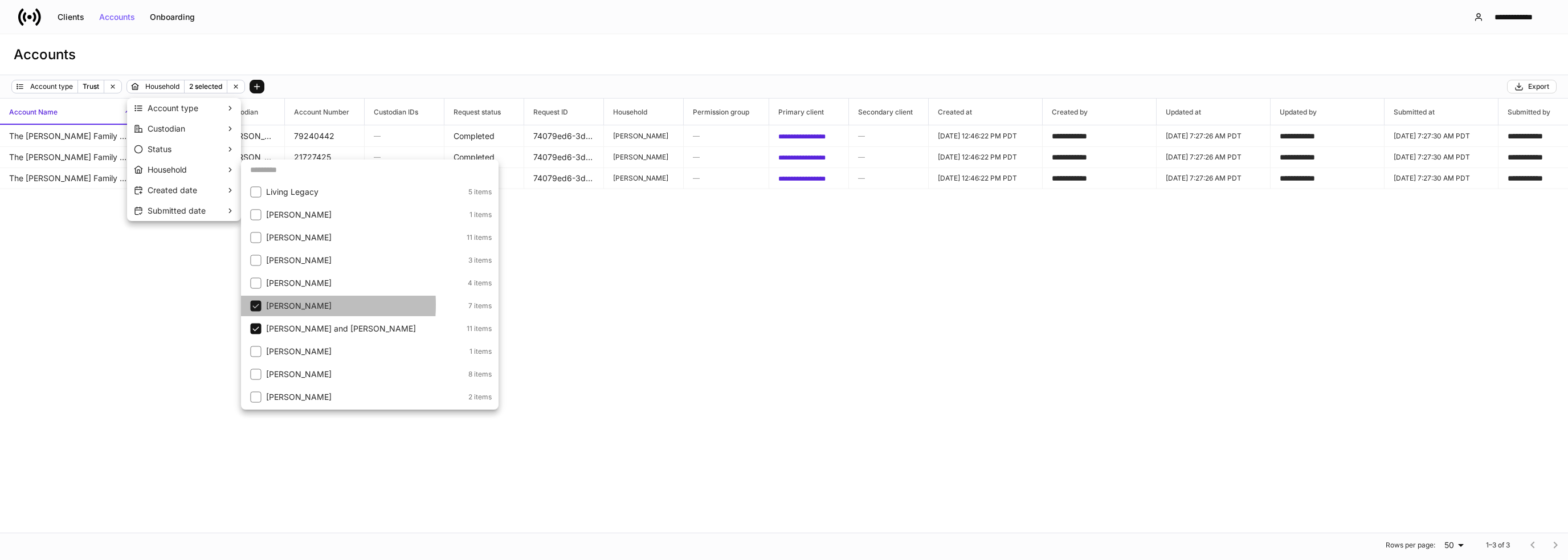
click at [276, 305] on p "[PERSON_NAME]" at bounding box center [365, 305] width 200 height 11
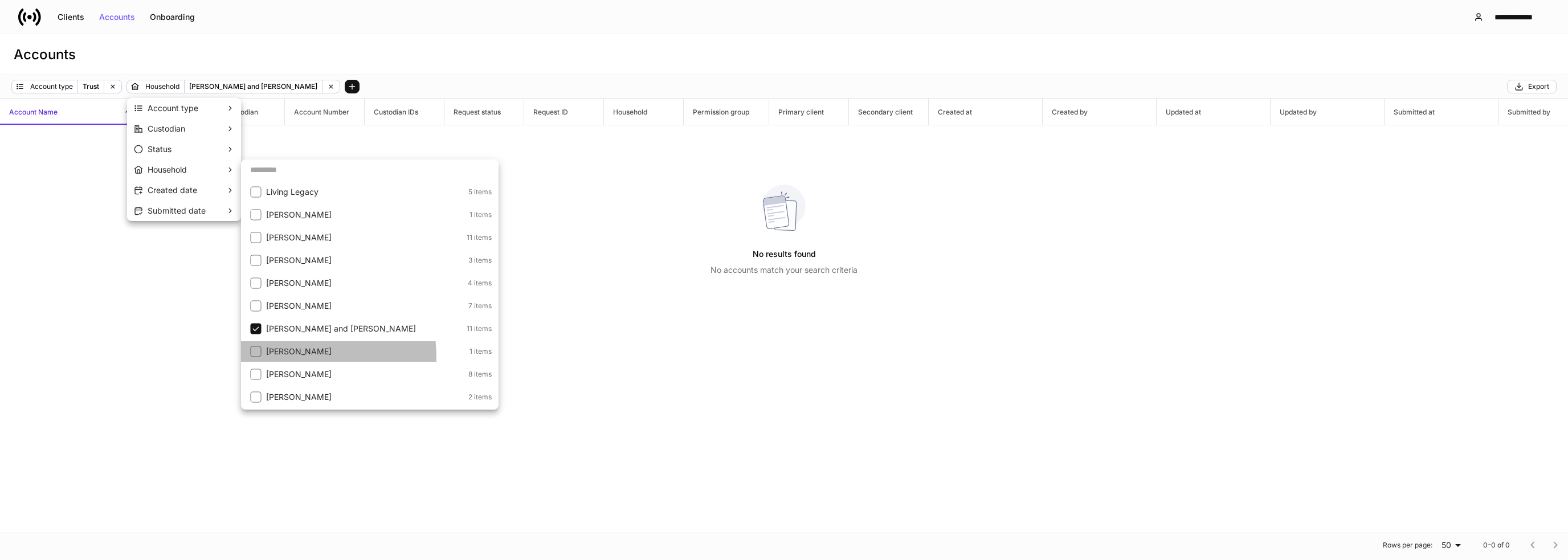
click at [282, 357] on li "[PERSON_NAME] 1 items" at bounding box center [369, 351] width 257 height 21
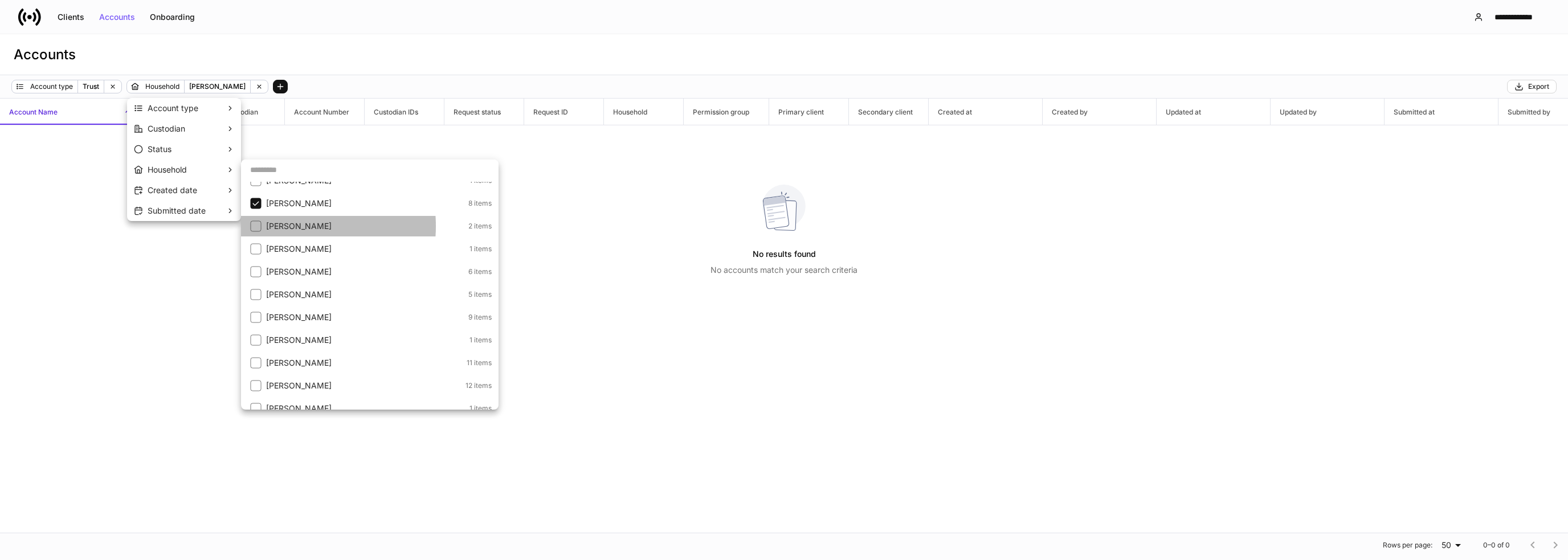
click at [288, 226] on p "[PERSON_NAME]" at bounding box center [365, 225] width 200 height 11
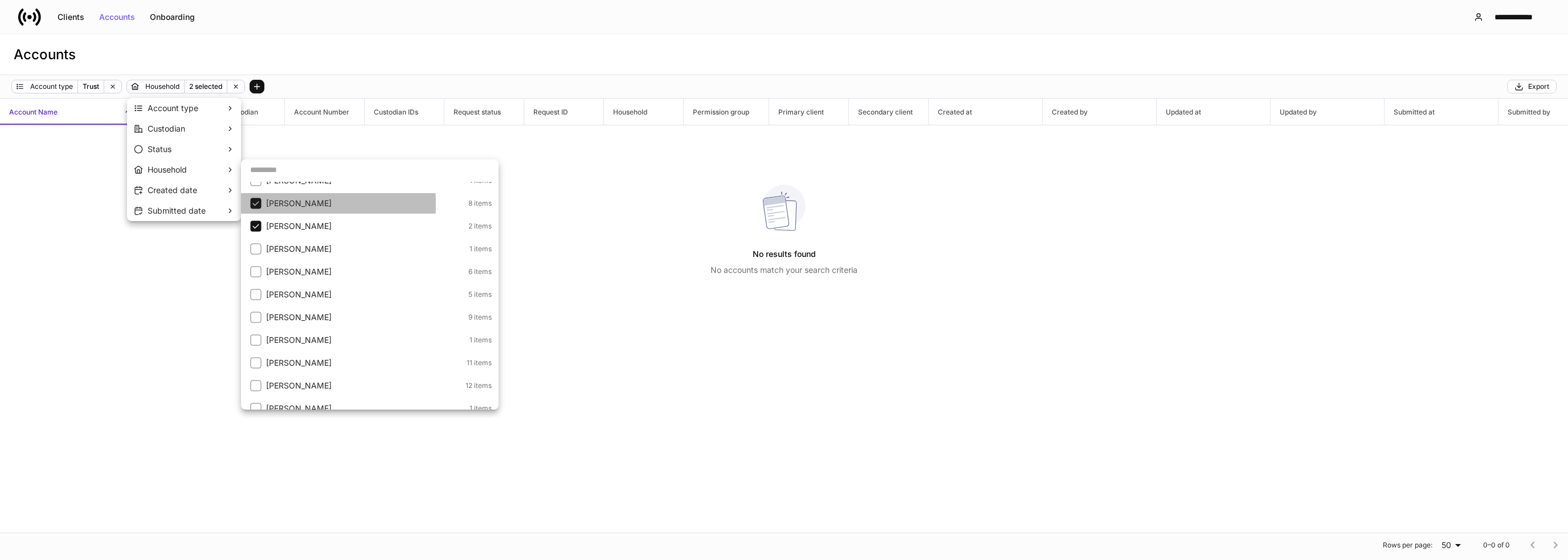
click at [273, 205] on p "[PERSON_NAME]" at bounding box center [365, 203] width 200 height 11
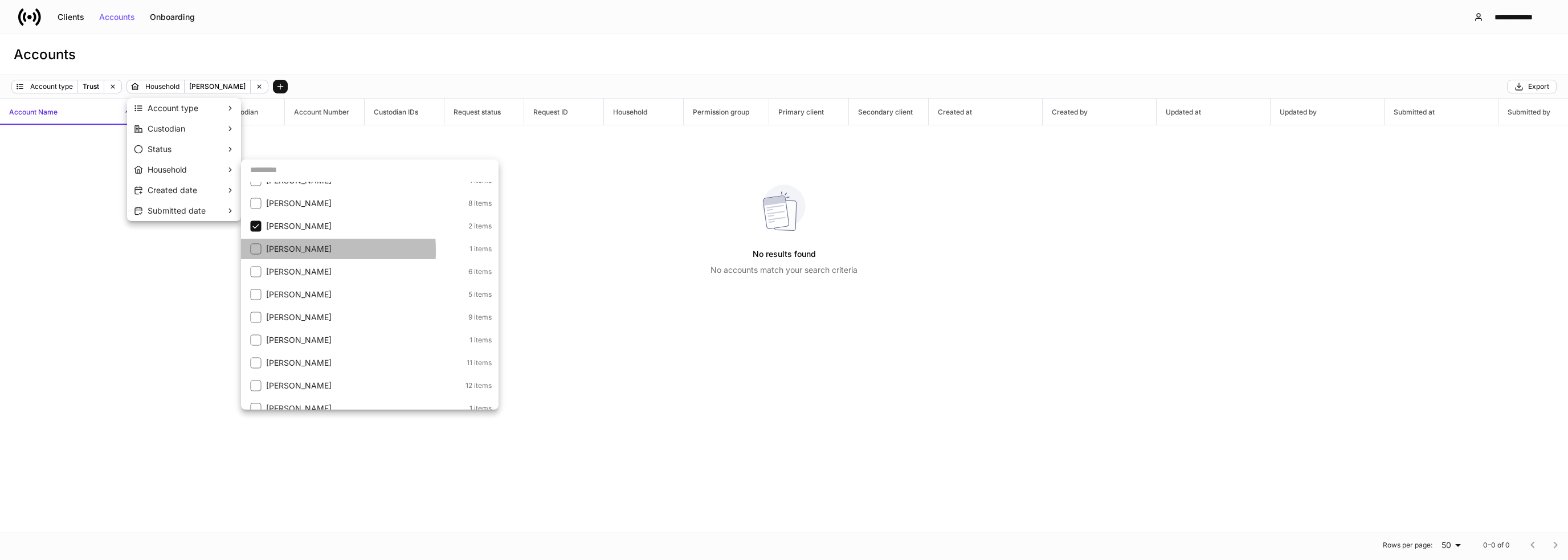
click at [273, 250] on p "[PERSON_NAME]" at bounding box center [366, 248] width 201 height 11
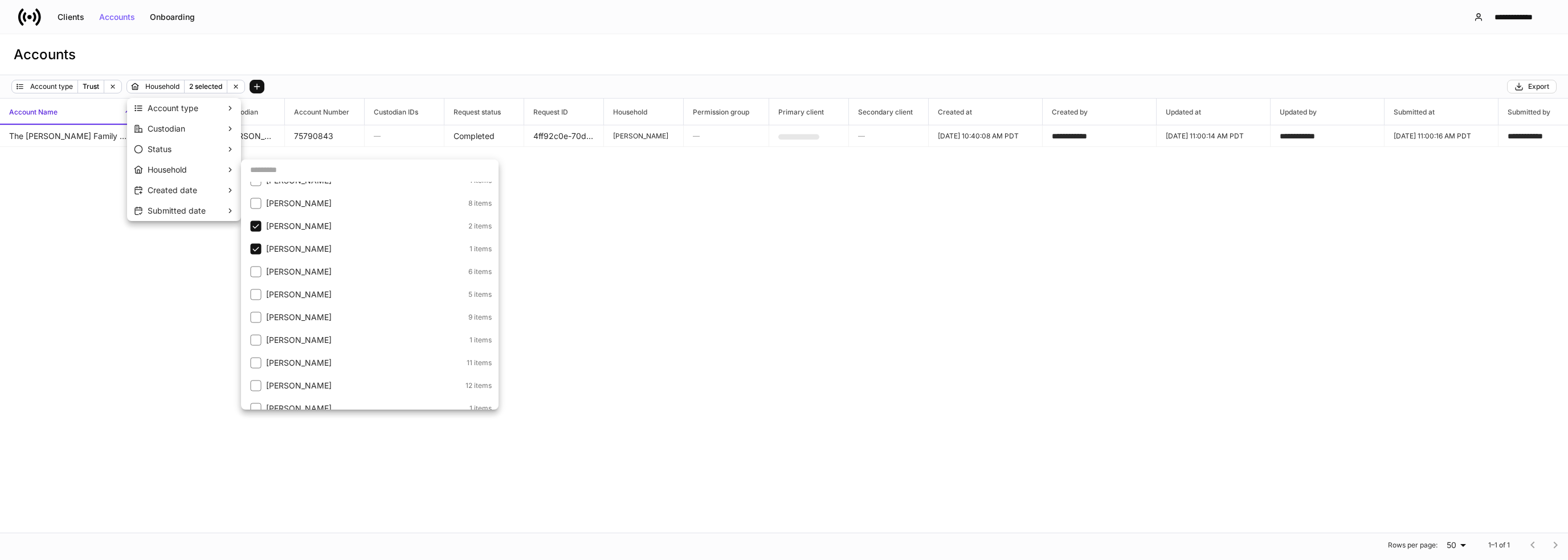
click at [274, 268] on p "[PERSON_NAME]" at bounding box center [365, 271] width 200 height 11
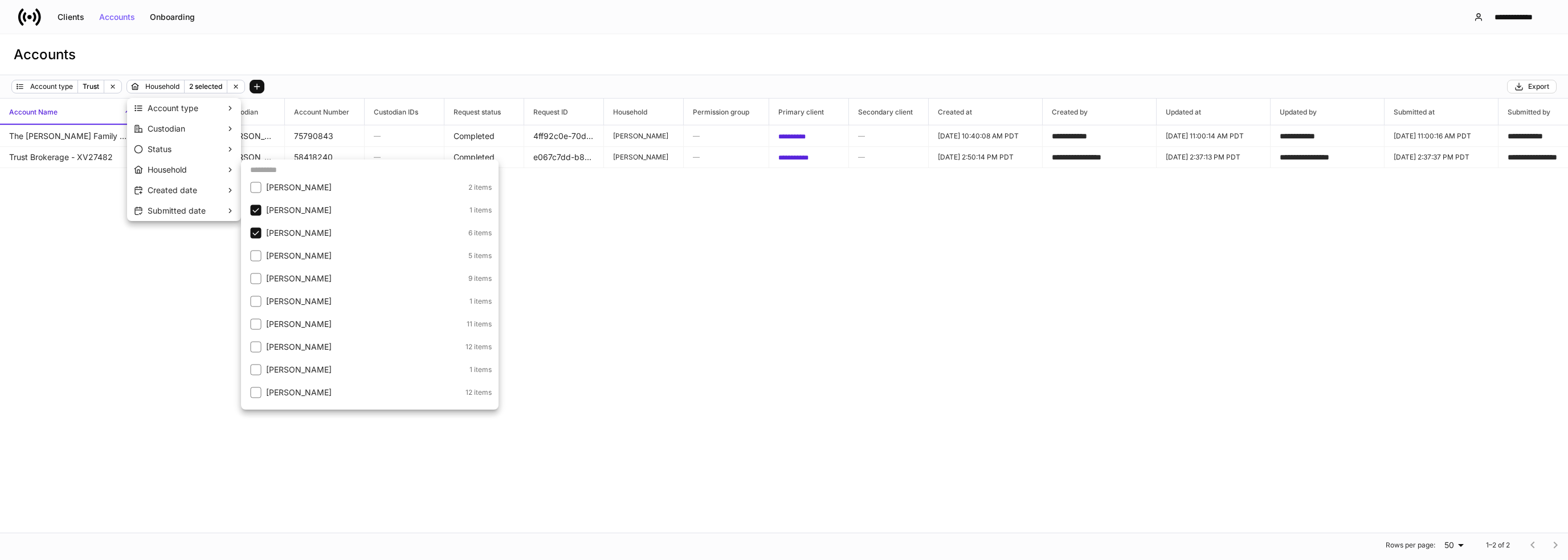
scroll to position [1253, 0]
click at [315, 245] on li "[PERSON_NAME] 5 items" at bounding box center [369, 237] width 257 height 21
click at [300, 215] on p "[PERSON_NAME]" at bounding box center [365, 214] width 200 height 11
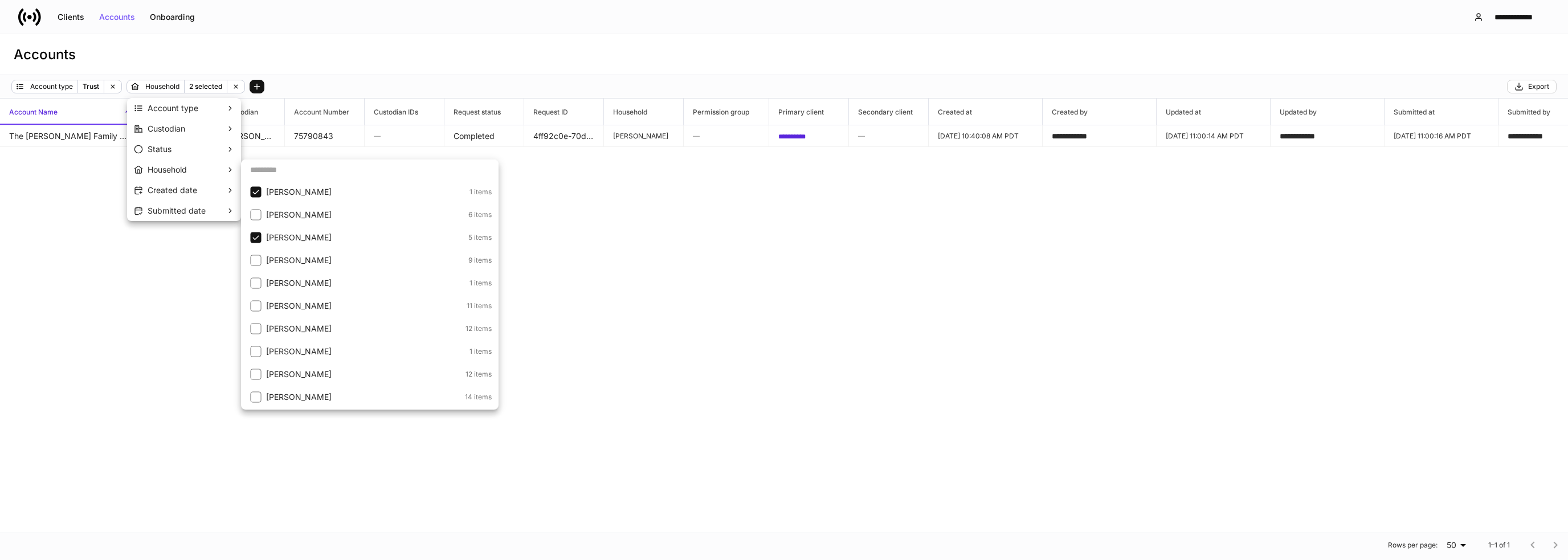
click at [299, 197] on p "[PERSON_NAME]" at bounding box center [366, 192] width 201 height 11
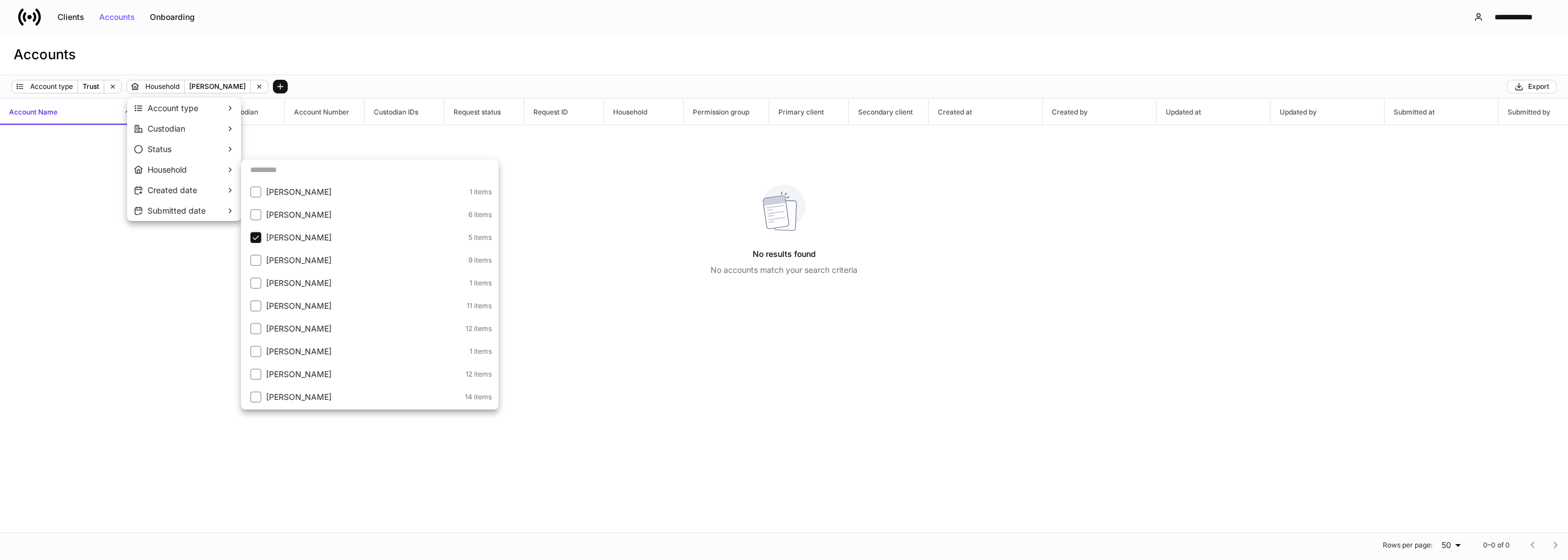
click at [320, 258] on p "[PERSON_NAME]" at bounding box center [365, 259] width 200 height 11
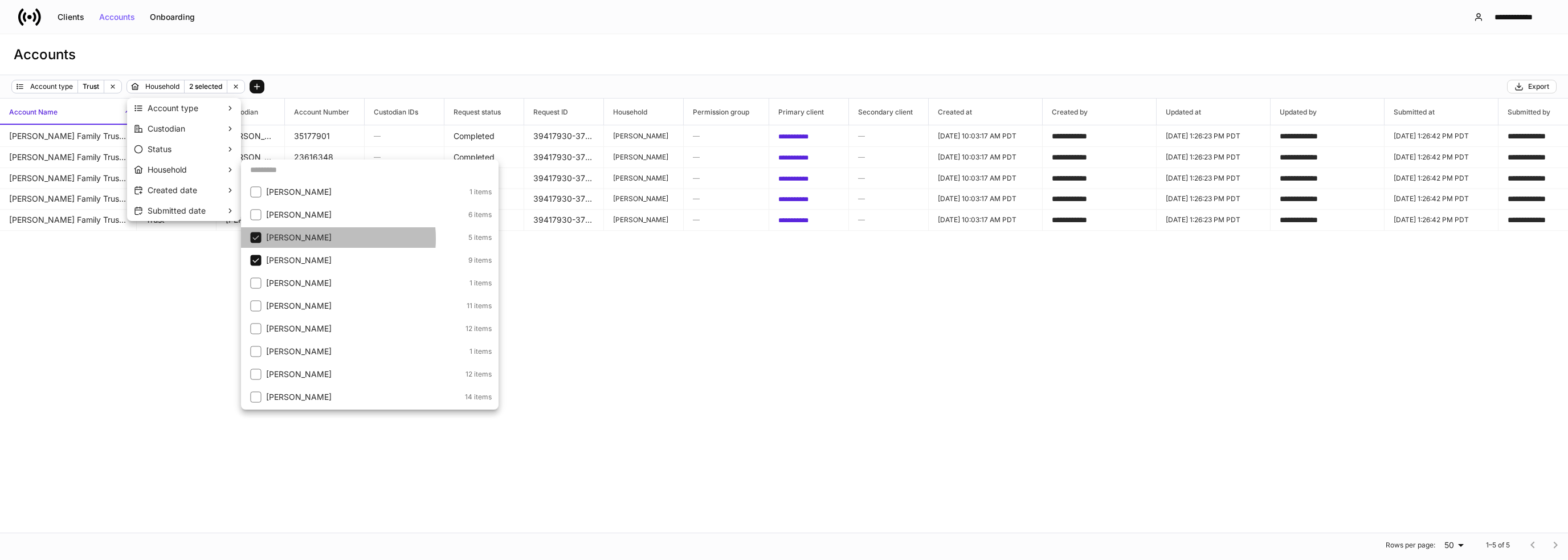
click at [315, 238] on p "[PERSON_NAME]" at bounding box center [365, 236] width 200 height 11
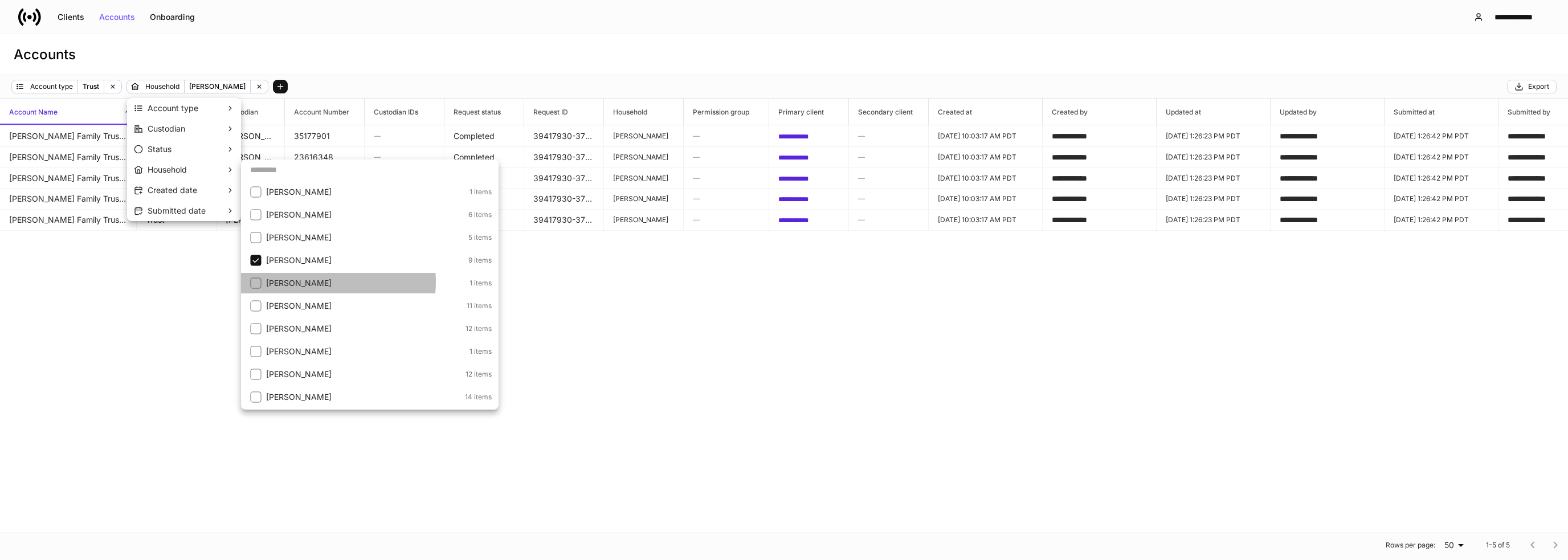
click at [325, 282] on p "[PERSON_NAME]" at bounding box center [366, 282] width 201 height 11
click at [300, 258] on p "[PERSON_NAME]" at bounding box center [365, 259] width 200 height 11
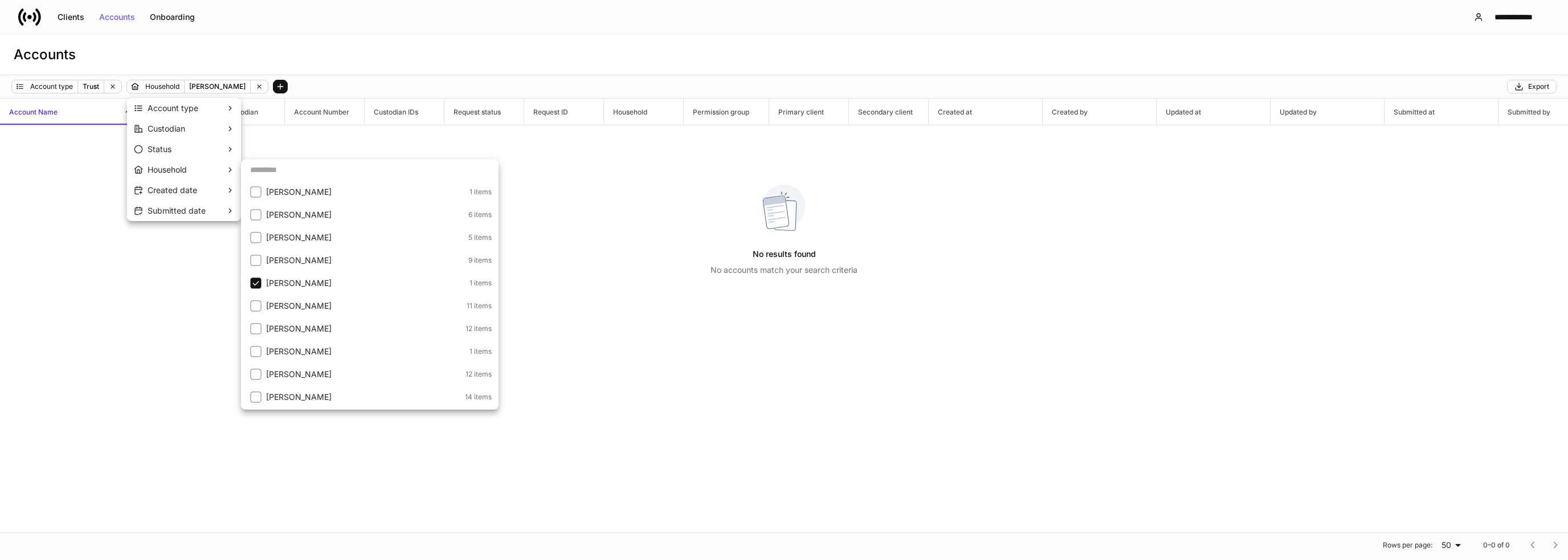
click at [301, 304] on p "[PERSON_NAME]" at bounding box center [365, 305] width 199 height 11
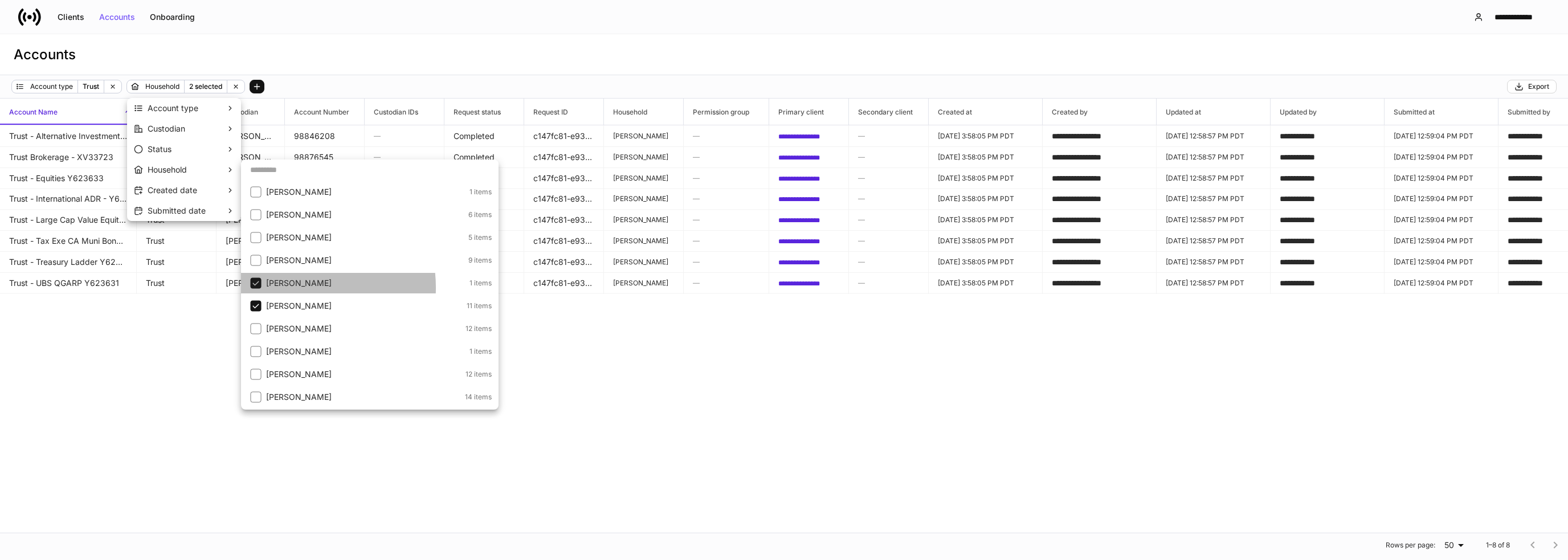
click at [297, 287] on p "[PERSON_NAME]" at bounding box center [366, 282] width 201 height 11
click at [330, 326] on p "[PERSON_NAME]" at bounding box center [364, 328] width 197 height 11
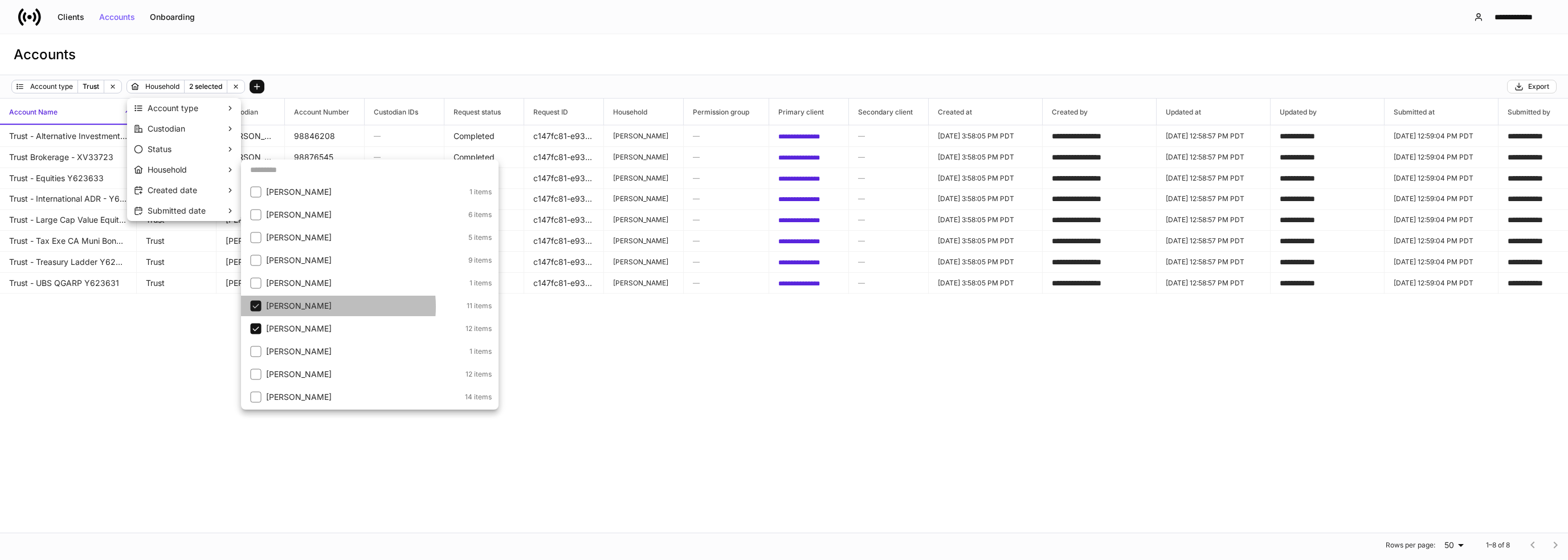
click at [322, 307] on p "[PERSON_NAME]" at bounding box center [365, 305] width 199 height 11
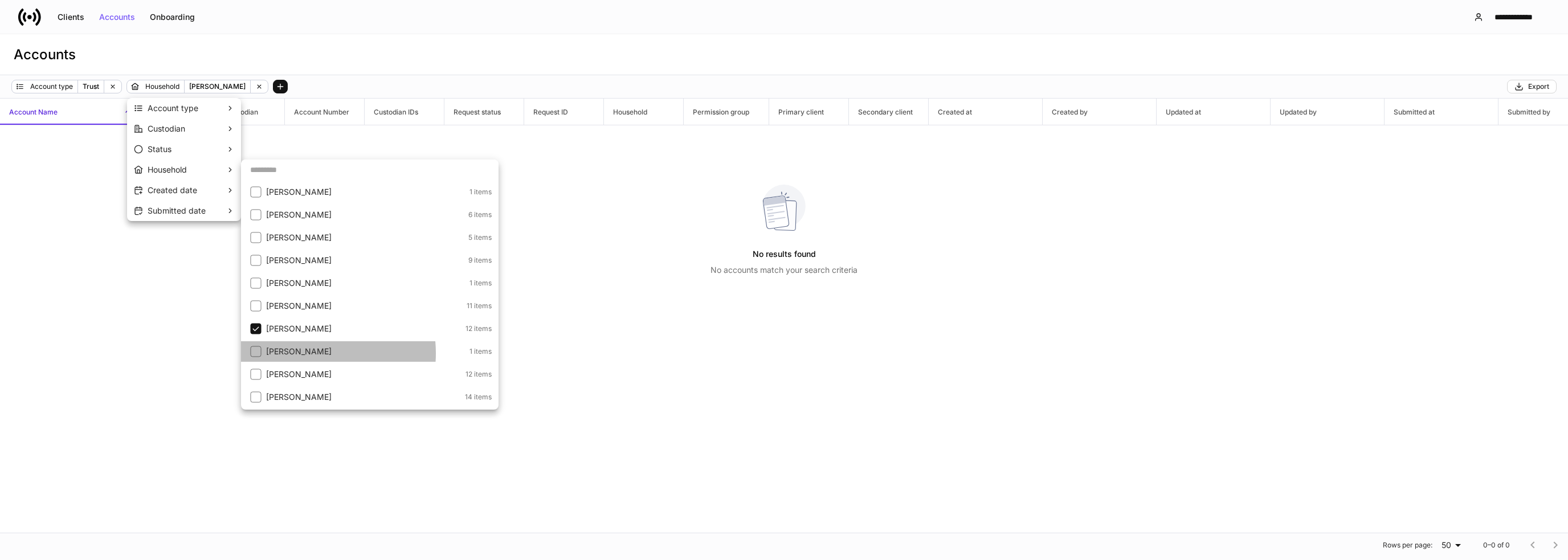
click at [307, 353] on p "[PERSON_NAME]" at bounding box center [366, 350] width 201 height 11
click at [301, 330] on p "[PERSON_NAME]" at bounding box center [364, 328] width 197 height 11
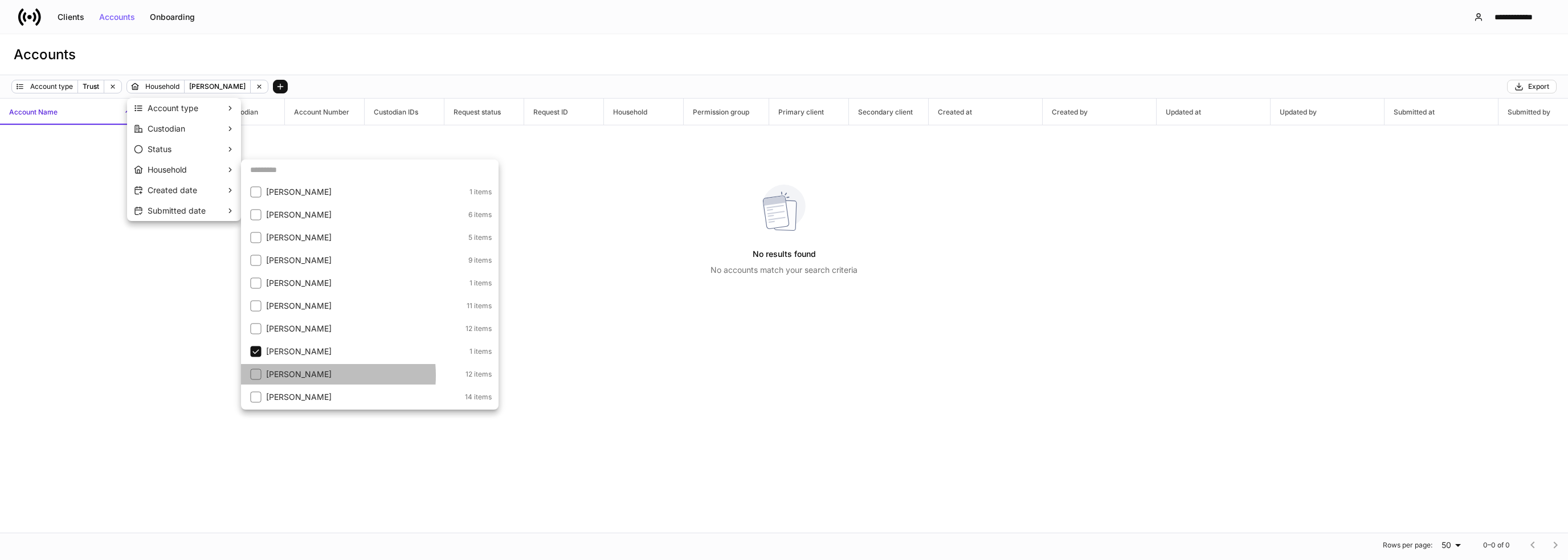
click at [310, 375] on p "[PERSON_NAME]" at bounding box center [364, 373] width 197 height 11
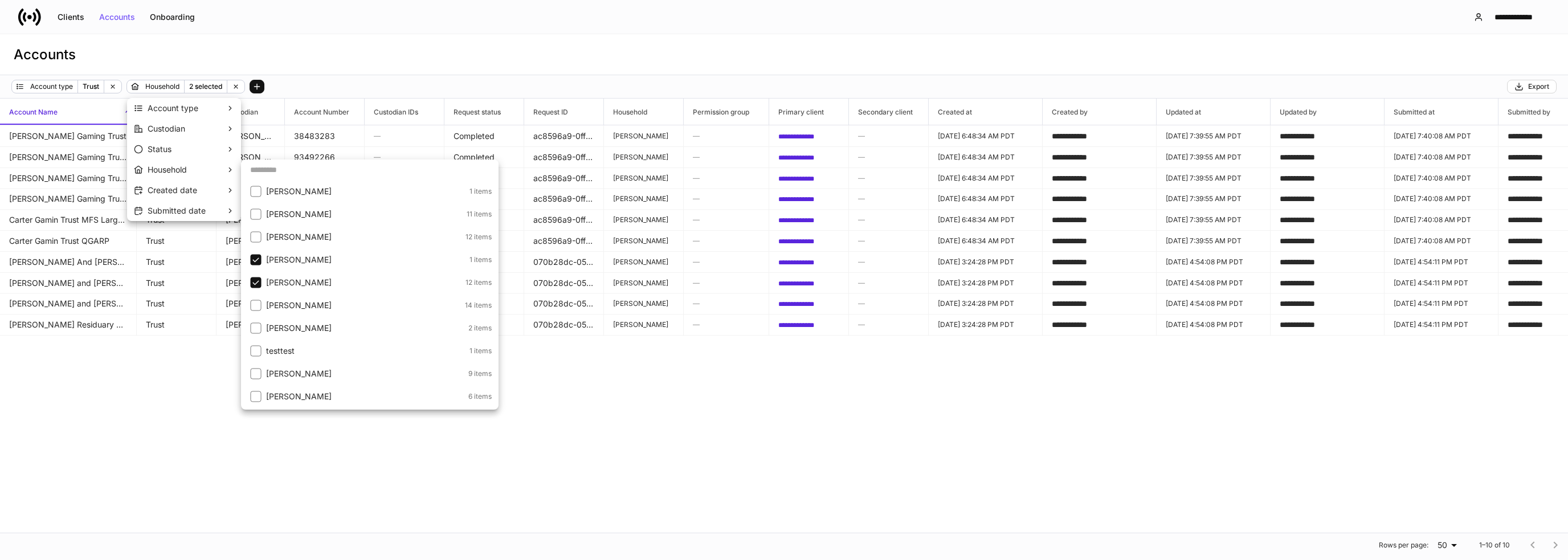
scroll to position [1364, 0]
click at [268, 288] on p "[PERSON_NAME]" at bounding box center [364, 285] width 197 height 11
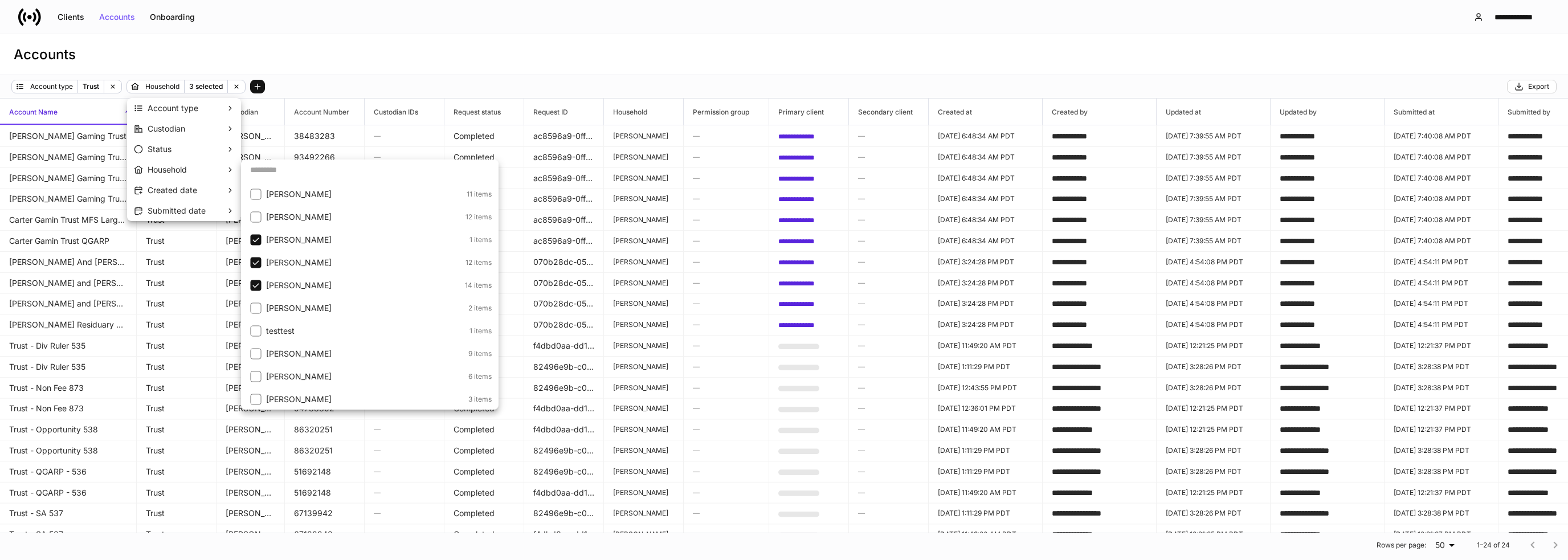
click at [264, 259] on li "[PERSON_NAME] 12 items" at bounding box center [369, 262] width 257 height 21
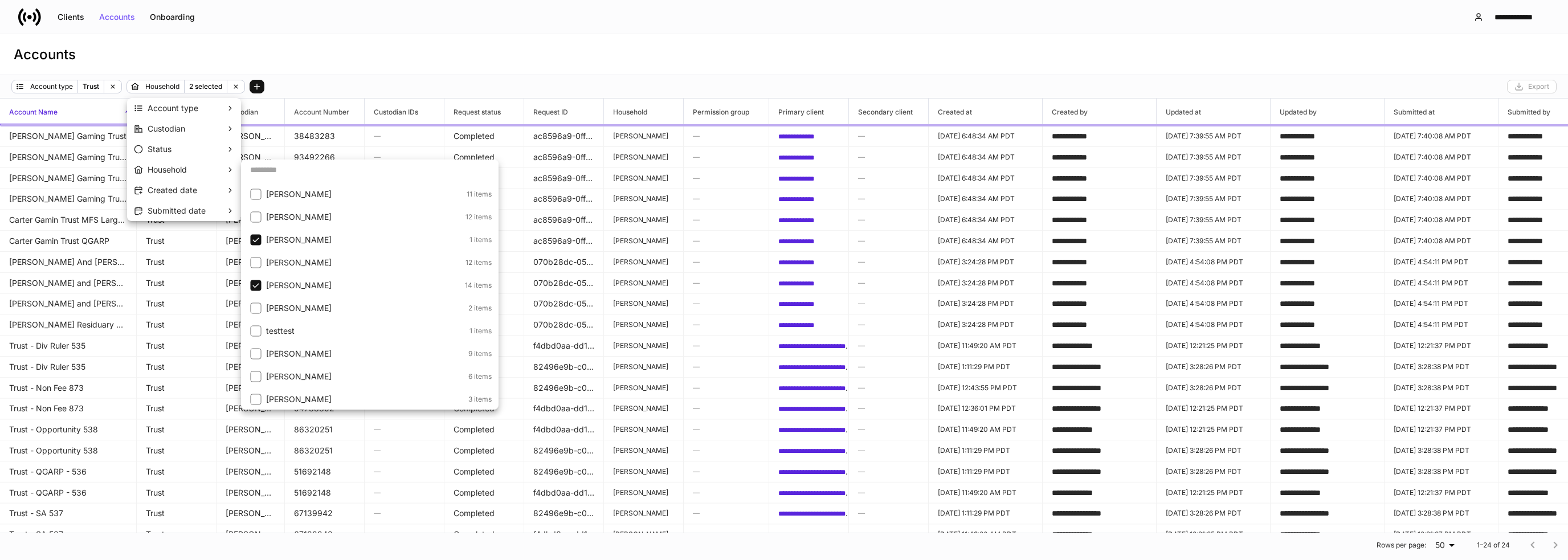
click at [264, 241] on li "[PERSON_NAME] 1 items" at bounding box center [369, 239] width 257 height 21
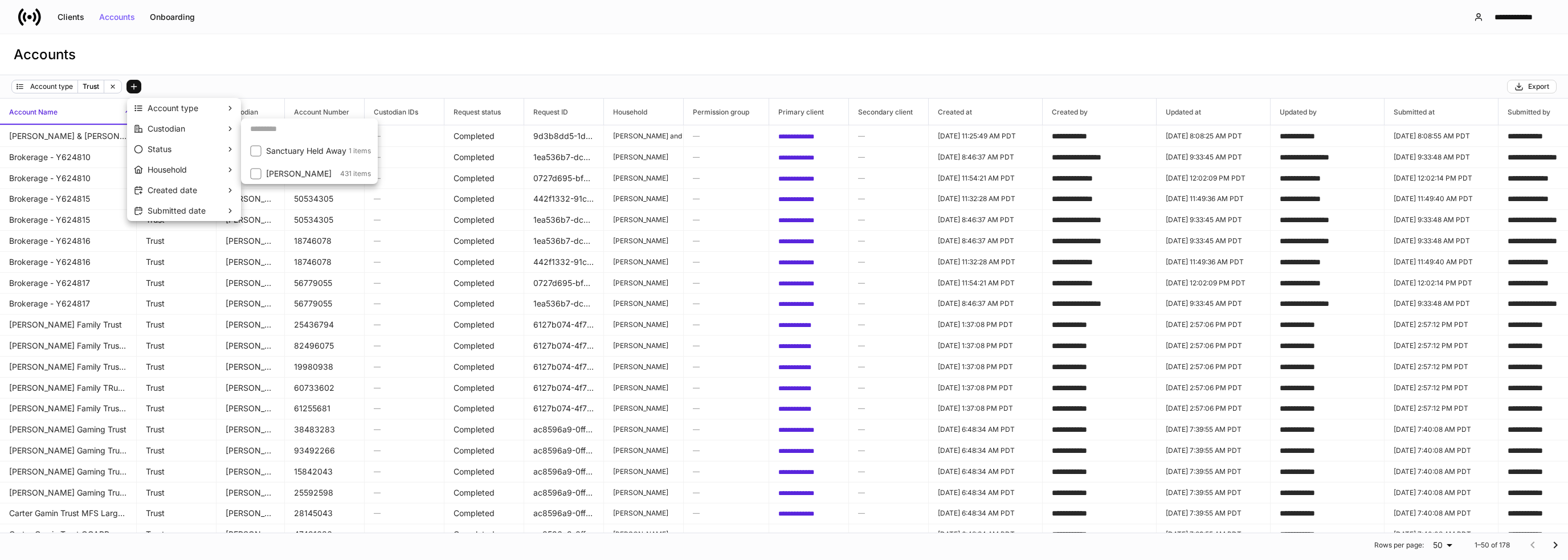
click at [187, 82] on div at bounding box center [784, 280] width 1568 height 560
click at [114, 83] on icon at bounding box center [113, 86] width 8 height 8
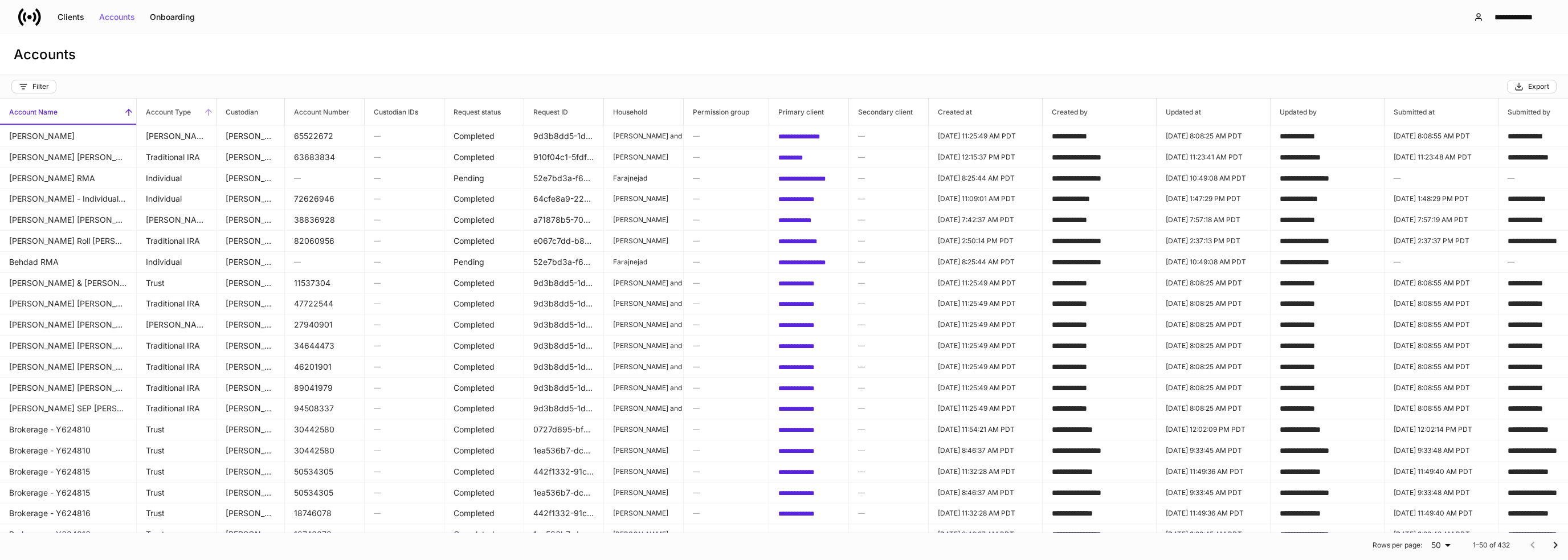
click at [208, 113] on icon at bounding box center [209, 112] width 10 height 10
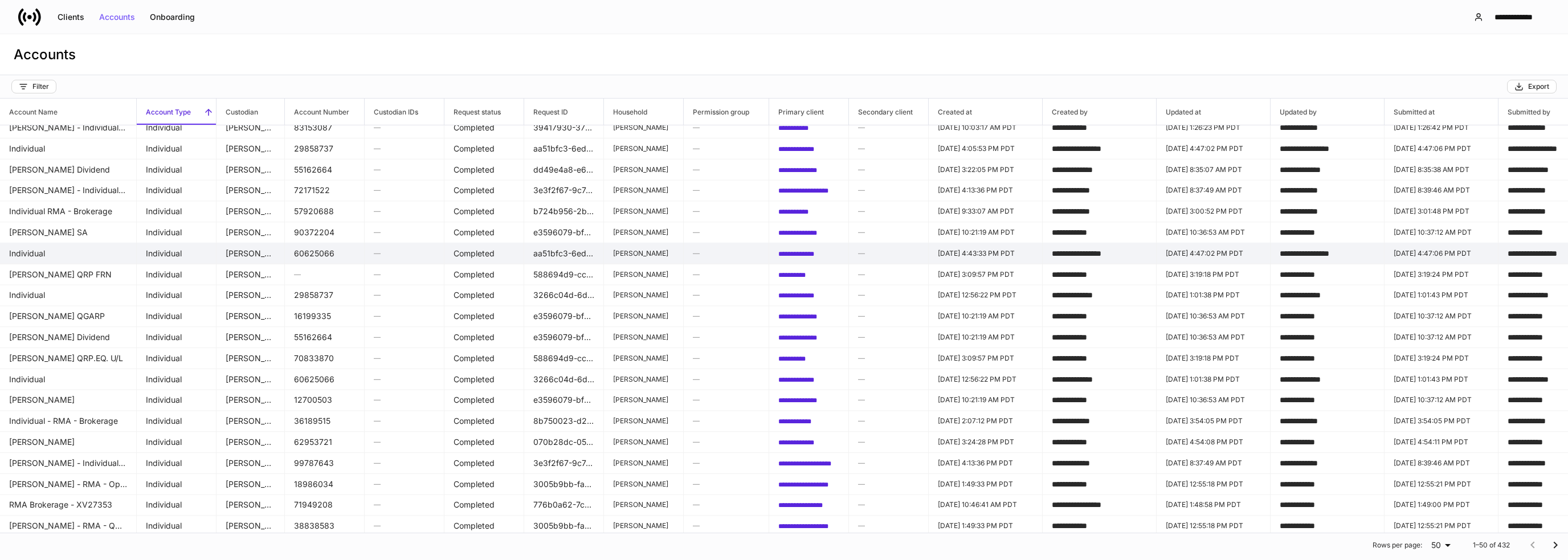
scroll to position [648, 0]
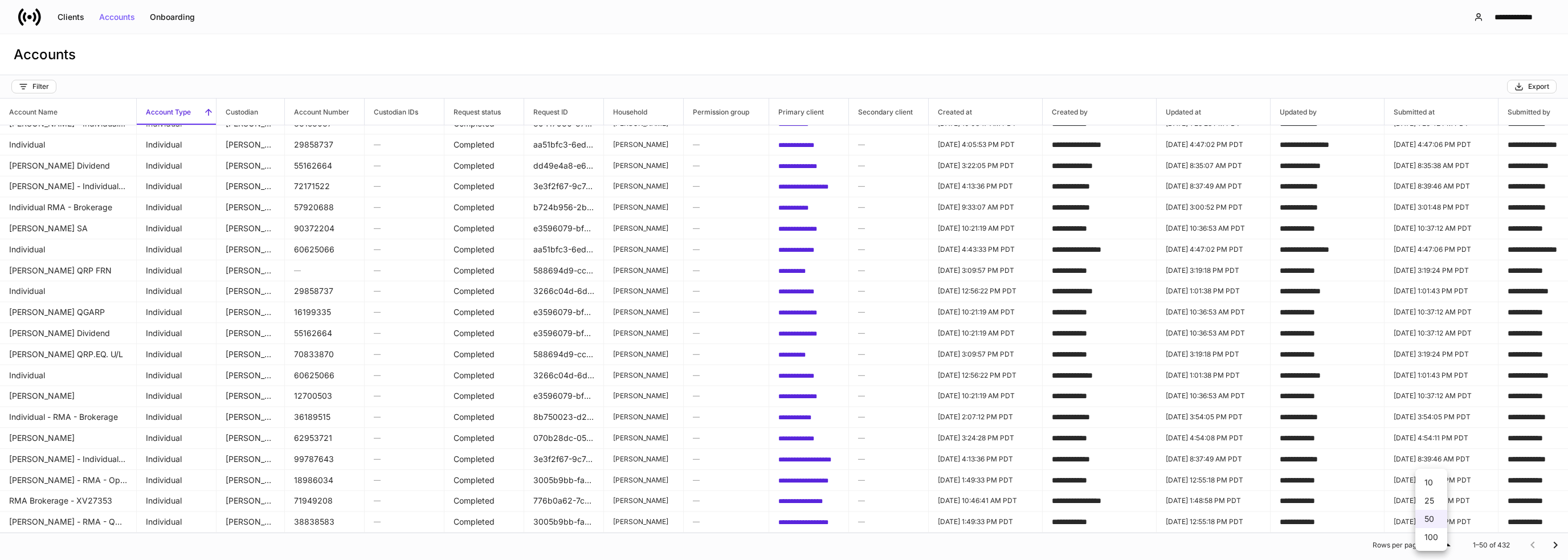
click at [1436, 545] on body "**********" at bounding box center [784, 280] width 1568 height 560
click at [1437, 539] on li "100" at bounding box center [1431, 537] width 32 height 18
type input "***"
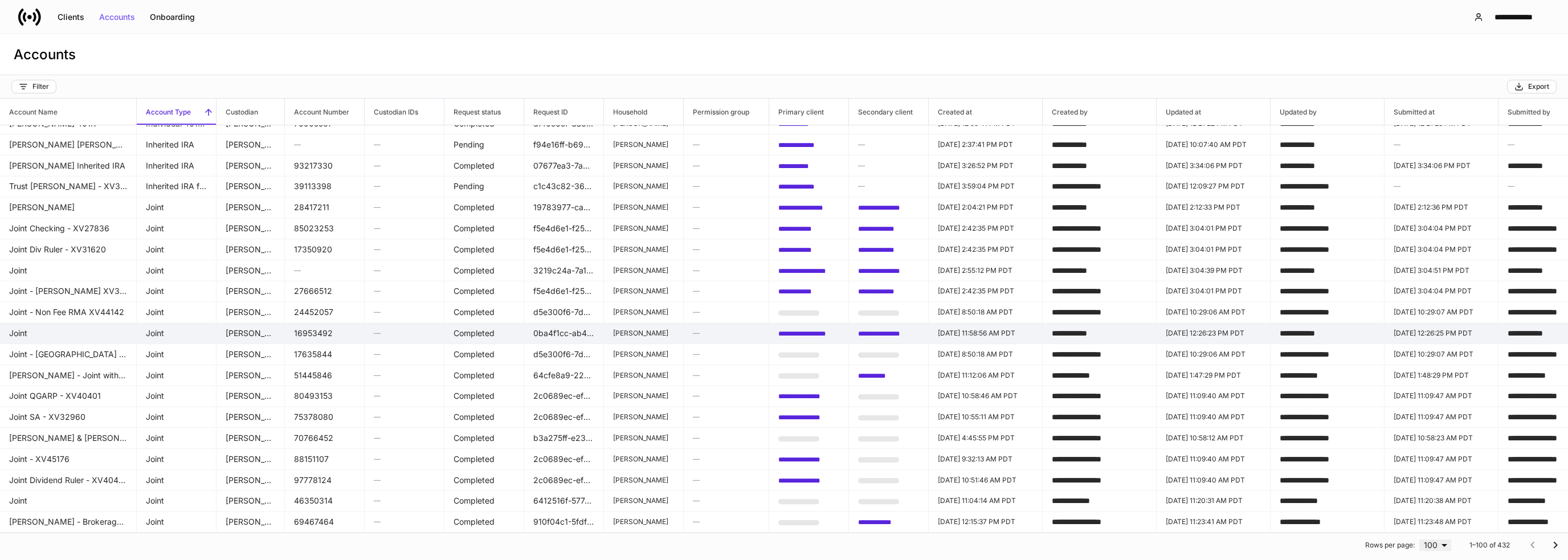
scroll to position [1696, 0]
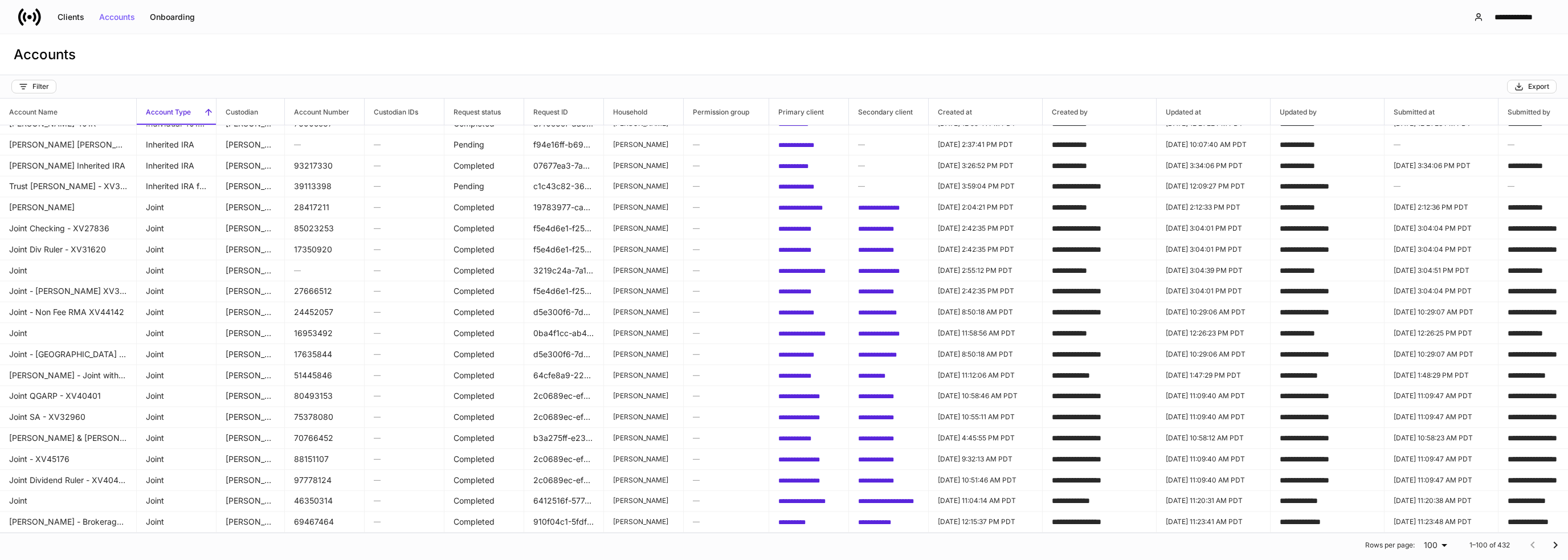
click at [1549, 543] on icon "Go to next page" at bounding box center [1555, 545] width 14 height 14
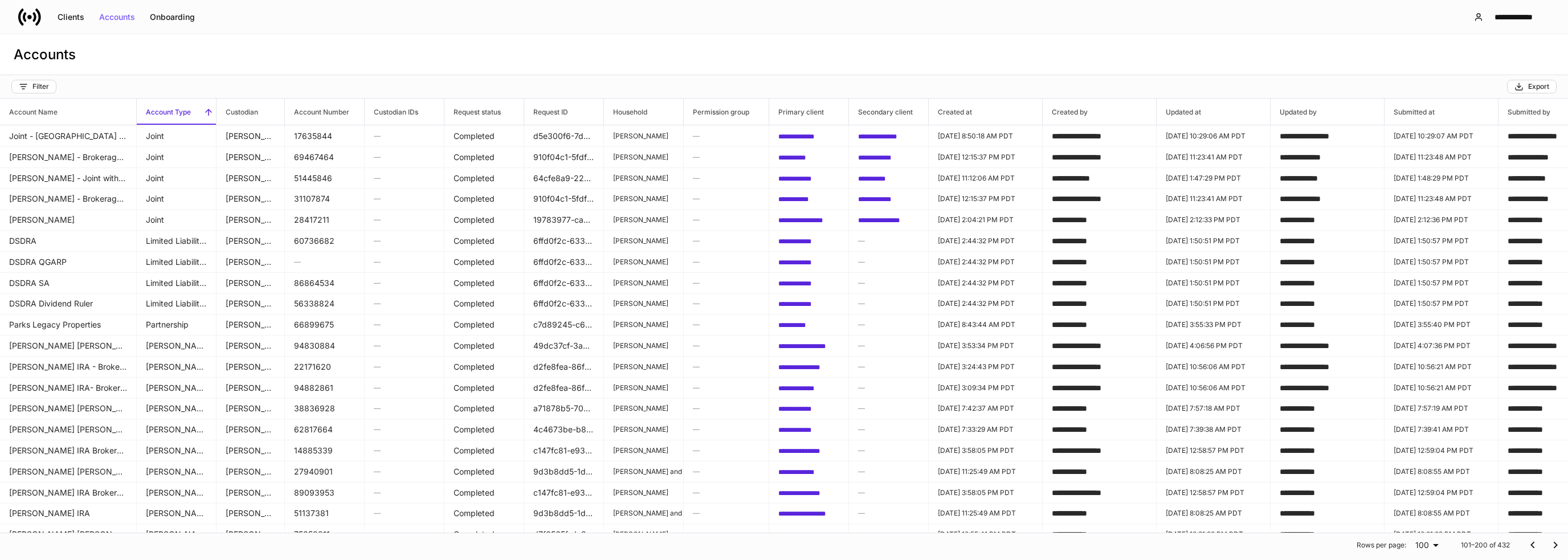
click at [1548, 546] on icon "Go to next page" at bounding box center [1555, 545] width 14 height 14
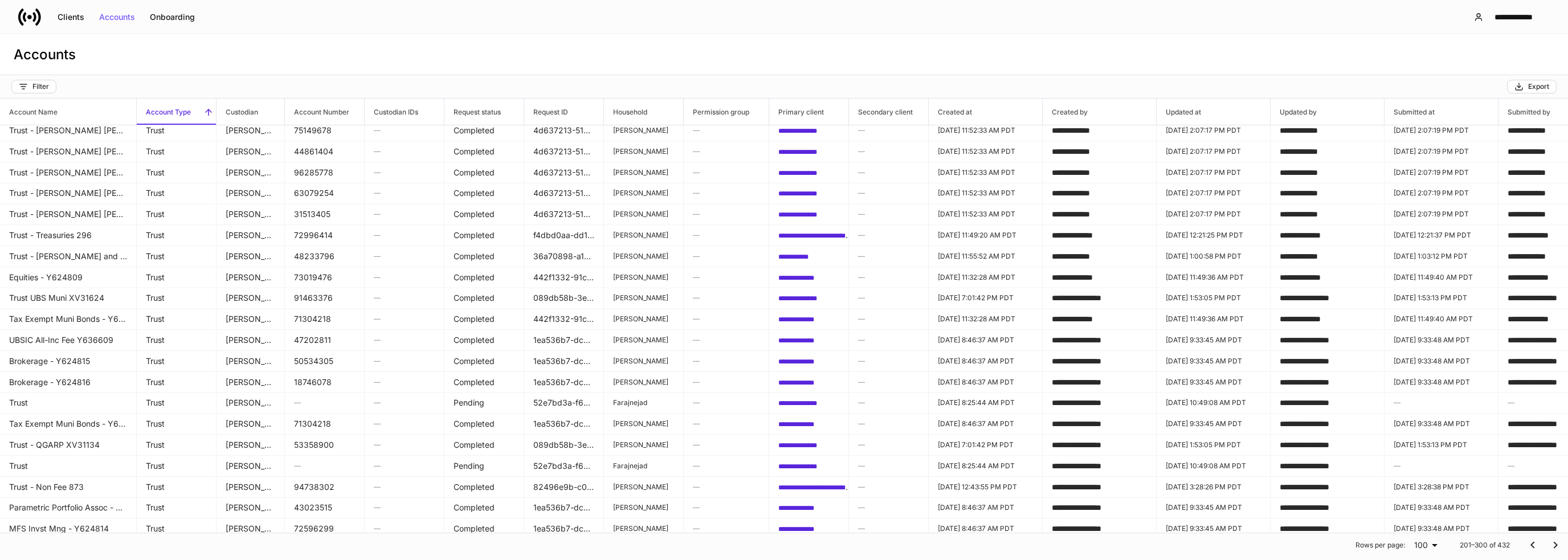
scroll to position [1696, 0]
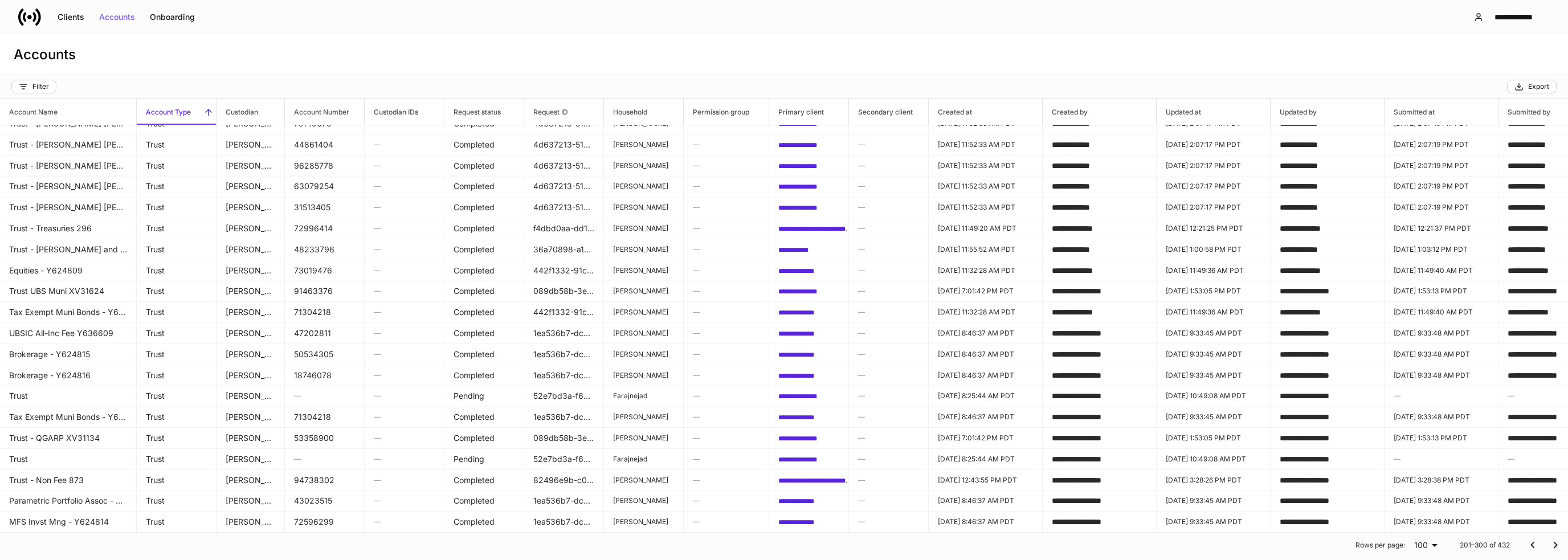
click at [1548, 544] on icon "Go to next page" at bounding box center [1555, 545] width 14 height 14
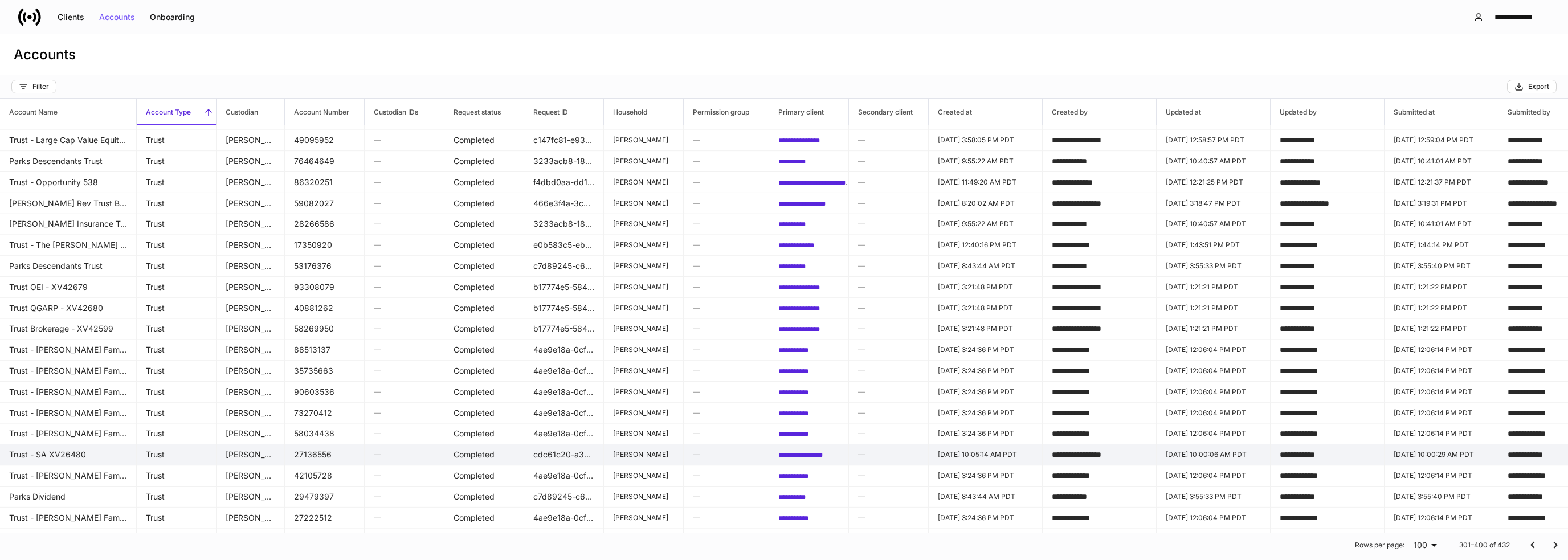
scroll to position [1696, 0]
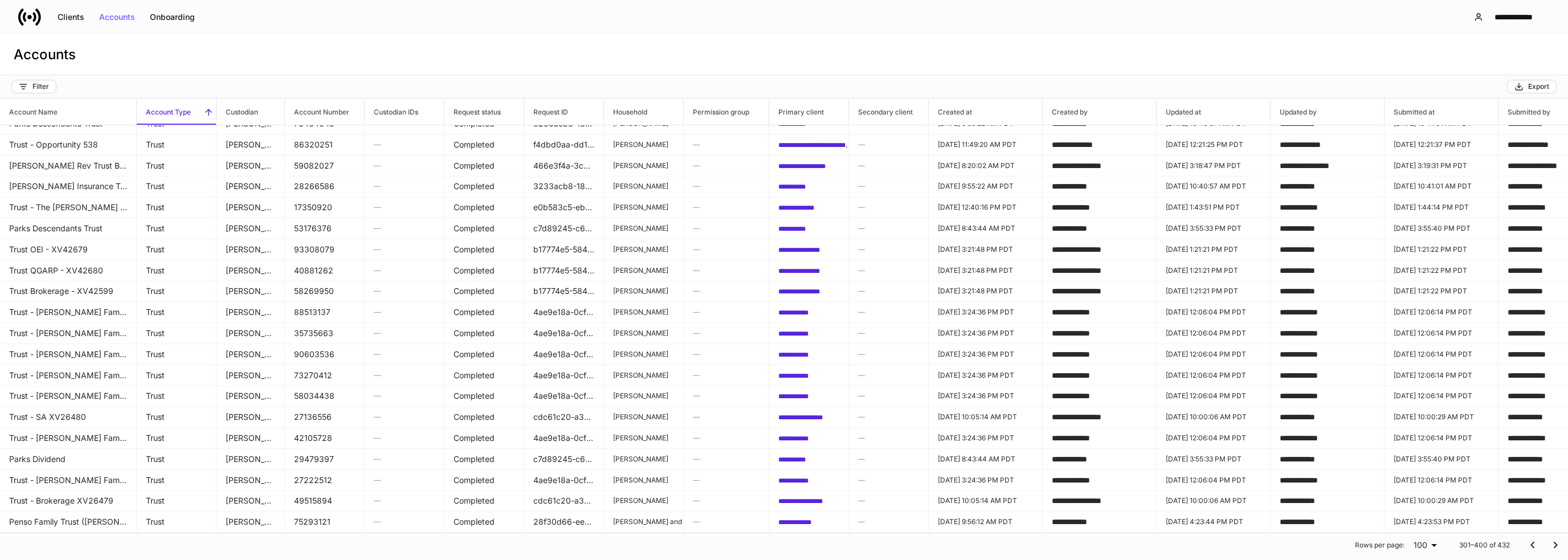
click at [1554, 541] on button "Go to next page" at bounding box center [1554, 544] width 23 height 23
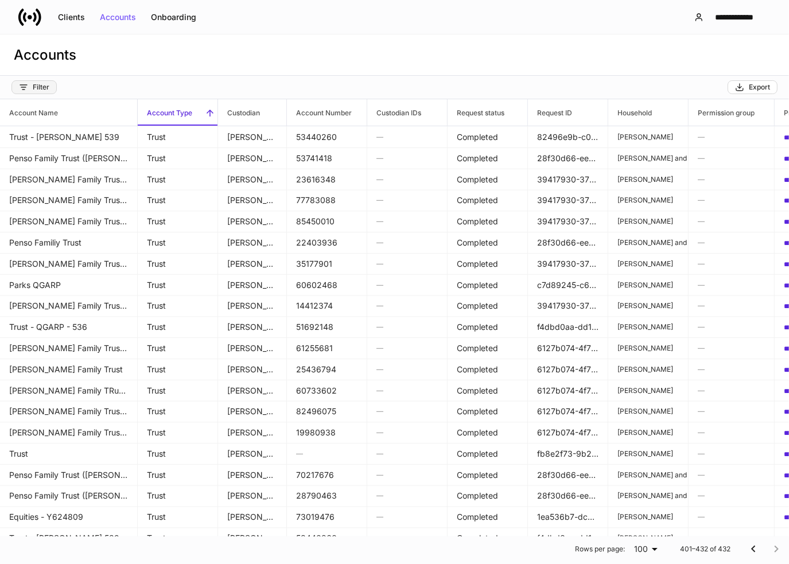
click at [53, 89] on button "Filter" at bounding box center [33, 87] width 45 height 14
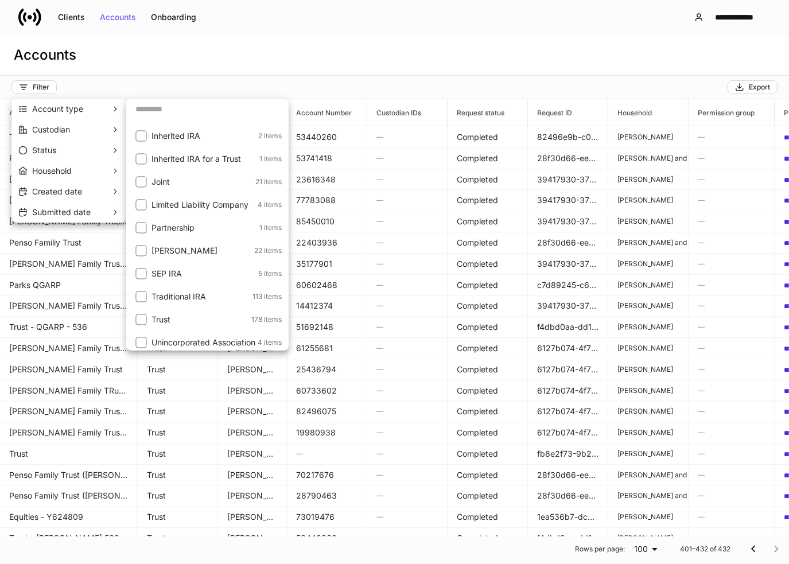
scroll to position [89, 0]
click at [193, 317] on p "Trust" at bounding box center [200, 316] width 98 height 11
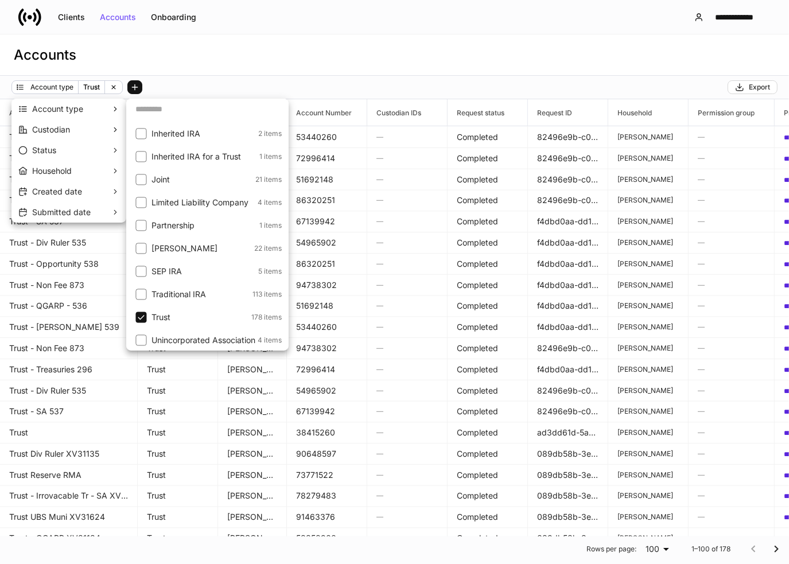
click at [255, 53] on div at bounding box center [394, 282] width 789 height 564
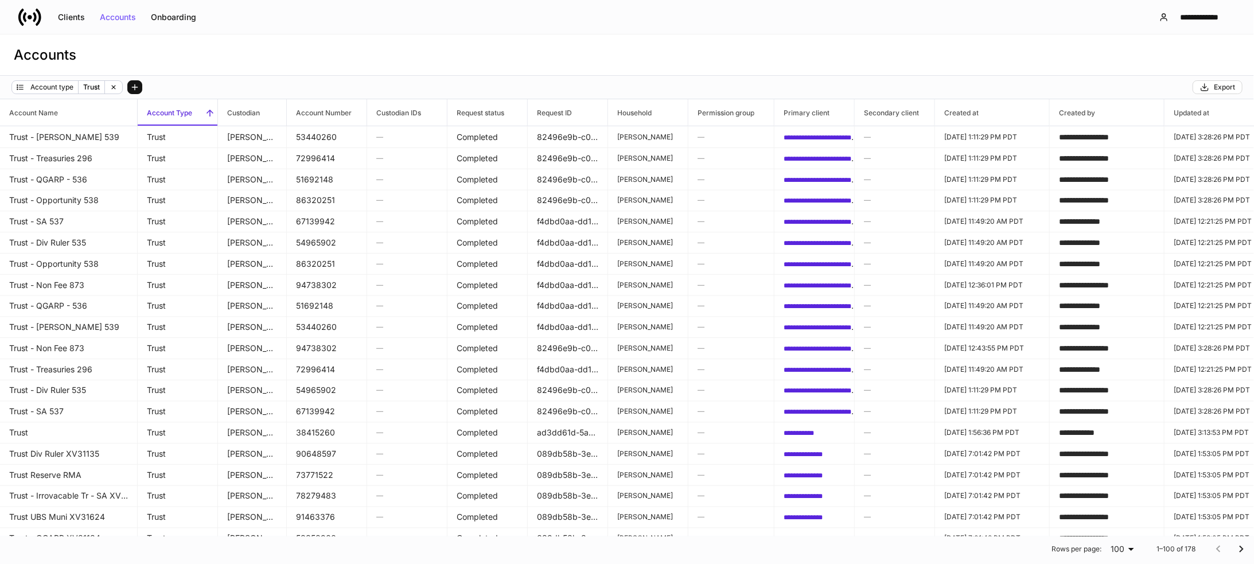
click at [186, 110] on h6 "Account Type" at bounding box center [165, 112] width 54 height 11
click at [205, 111] on icon at bounding box center [210, 113] width 10 height 10
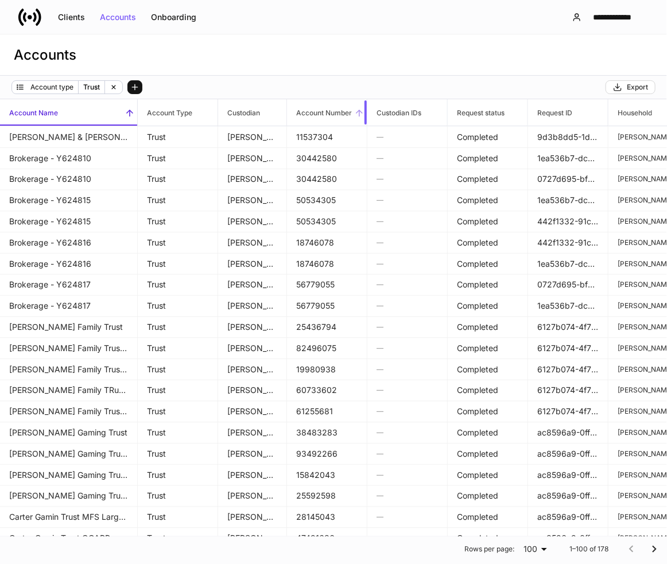
drag, startPoint x: 365, startPoint y: 112, endPoint x: 338, endPoint y: 112, distance: 27.0
click at [338, 112] on th "Account Number" at bounding box center [327, 112] width 80 height 27
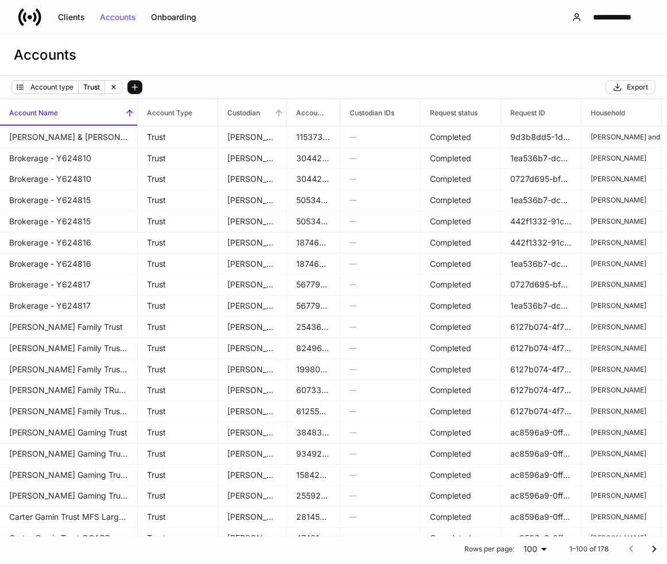
drag, startPoint x: 268, startPoint y: 111, endPoint x: 261, endPoint y: 111, distance: 7.5
click at [261, 111] on span "Custodian" at bounding box center [252, 112] width 68 height 26
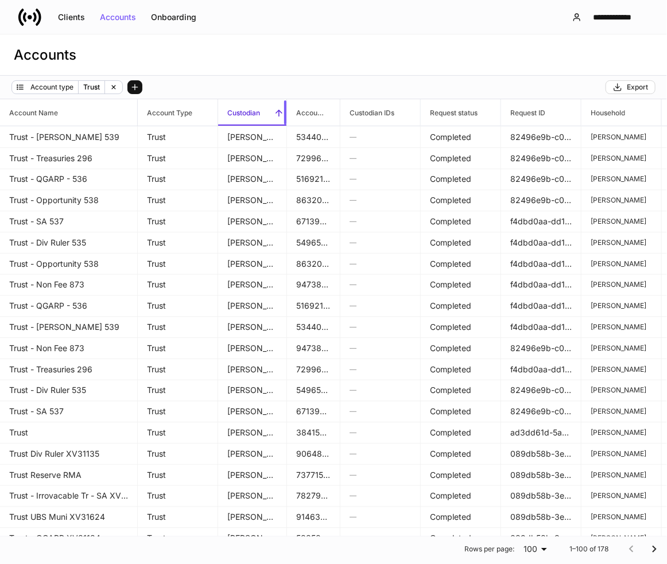
drag, startPoint x: 285, startPoint y: 110, endPoint x: 247, endPoint y: 110, distance: 37.9
click at [247, 110] on th "Custodian" at bounding box center [252, 112] width 69 height 27
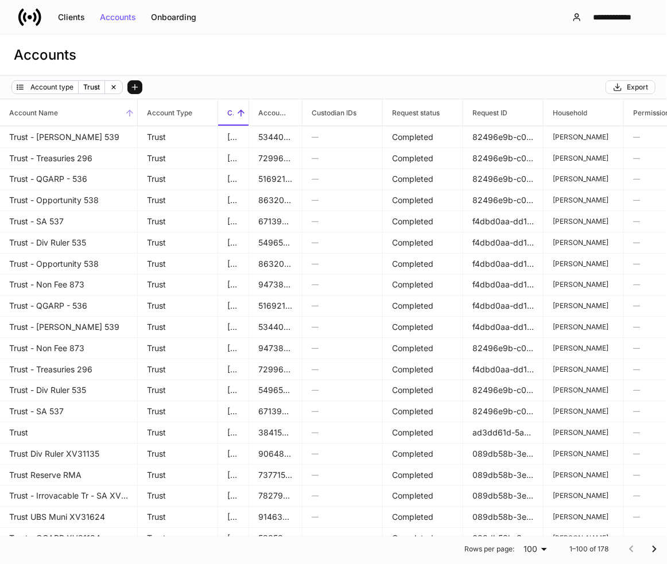
click at [76, 114] on span "Account Name" at bounding box center [68, 112] width 137 height 26
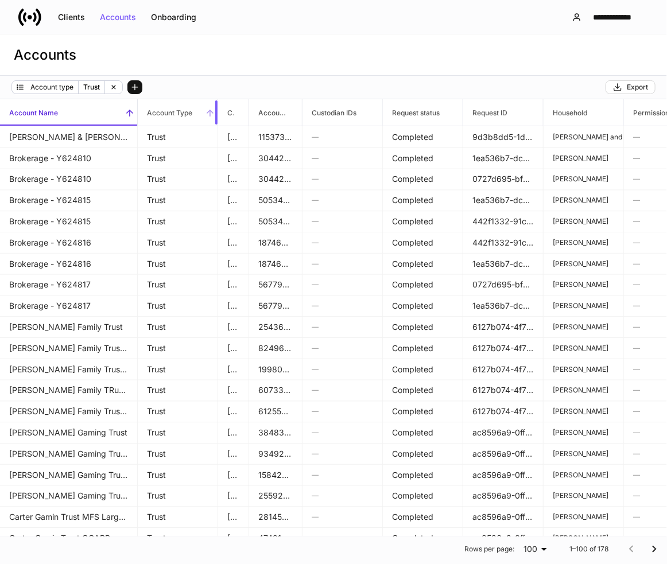
drag, startPoint x: 216, startPoint y: 112, endPoint x: 138, endPoint y: 103, distance: 78.5
click at [138, 103] on th "Account Type" at bounding box center [178, 112] width 80 height 27
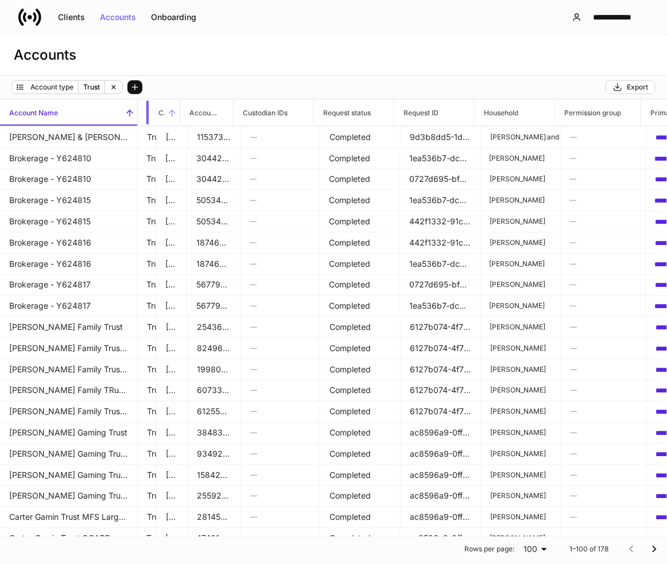
drag, startPoint x: 148, startPoint y: 112, endPoint x: 159, endPoint y: 114, distance: 11.7
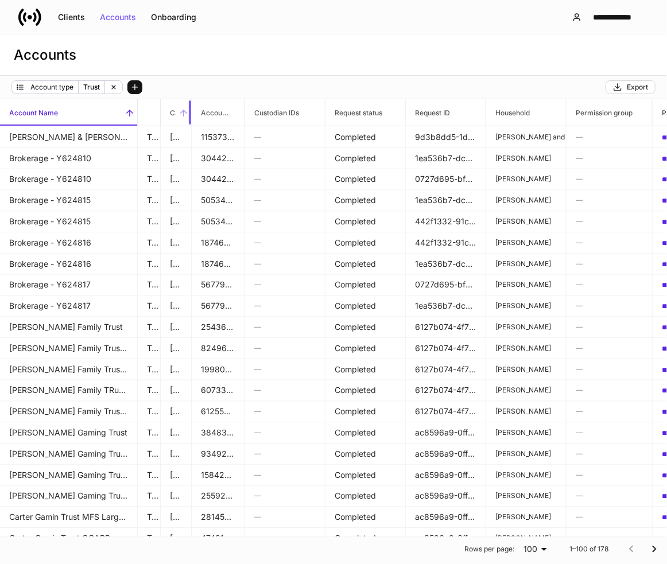
drag, startPoint x: 188, startPoint y: 115, endPoint x: 167, endPoint y: 116, distance: 21.3
click at [167, 116] on th "Custodian" at bounding box center [176, 112] width 31 height 27
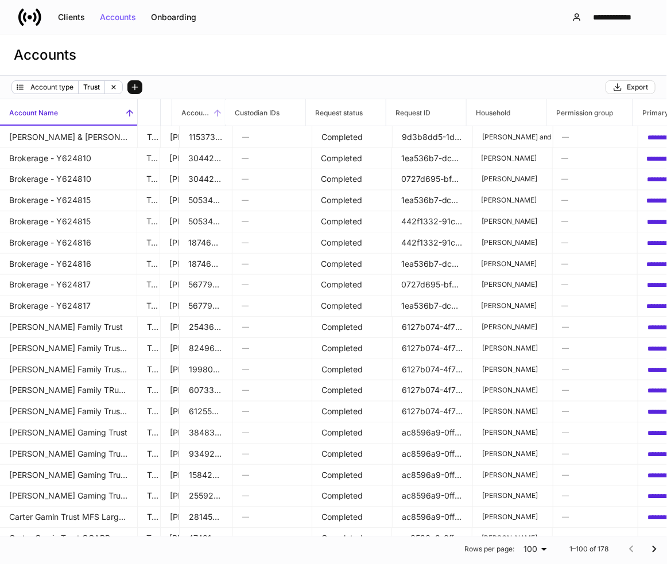
drag, startPoint x: 225, startPoint y: 119, endPoint x: 193, endPoint y: 120, distance: 32.1
drag, startPoint x: 303, startPoint y: 111, endPoint x: 255, endPoint y: 111, distance: 48.2
click at [255, 111] on th "Custodian IDs" at bounding box center [265, 112] width 80 height 27
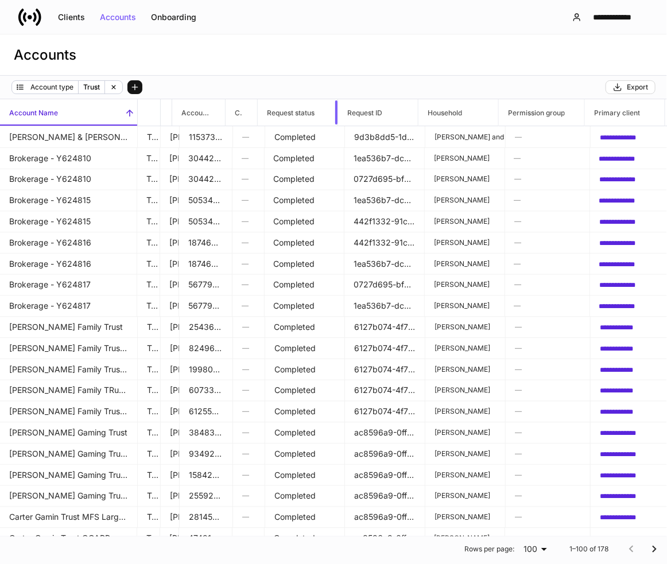
drag, startPoint x: 335, startPoint y: 113, endPoint x: 278, endPoint y: 113, distance: 57.4
click at [278, 113] on th "Request status" at bounding box center [298, 112] width 80 height 27
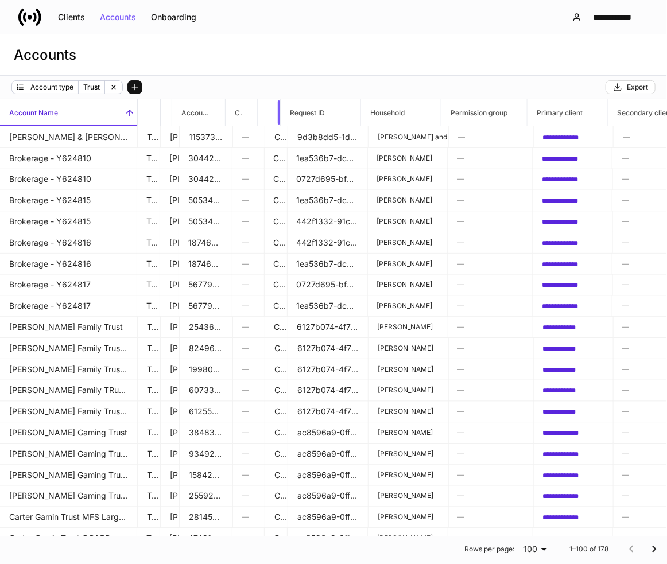
drag, startPoint x: 360, startPoint y: 115, endPoint x: 278, endPoint y: 110, distance: 82.8
click at [357, 119] on div at bounding box center [358, 112] width 5 height 26
drag, startPoint x: 360, startPoint y: 119, endPoint x: 314, endPoint y: 116, distance: 46.0
click at [314, 116] on th "Request ID" at bounding box center [320, 112] width 80 height 27
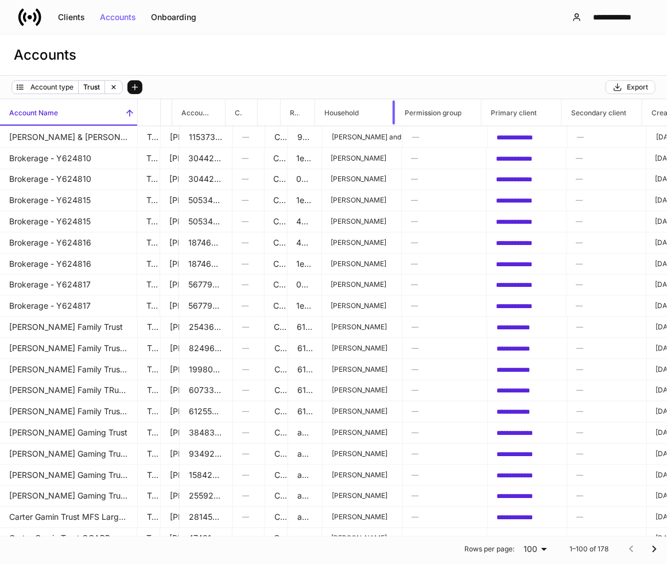
drag, startPoint x: 393, startPoint y: 118, endPoint x: 439, endPoint y: 117, distance: 46.5
click at [439, 117] on tr "Account Name Account Type Custodian Account Number Custodian IDs Request status…" at bounding box center [665, 112] width 1330 height 27
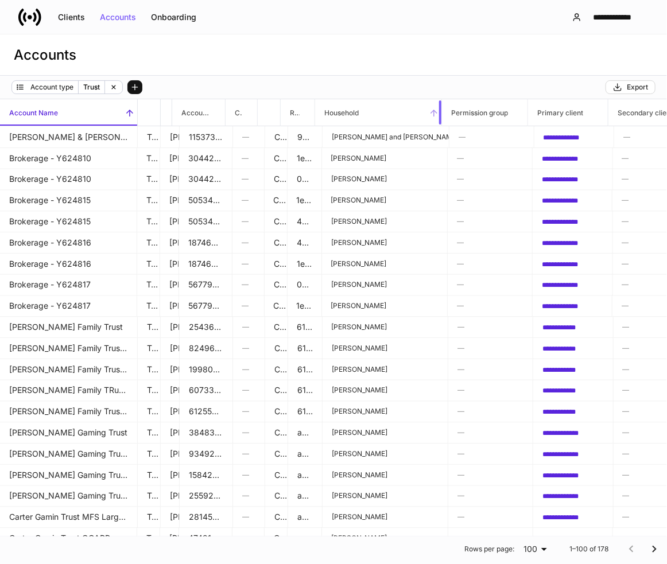
drag, startPoint x: 440, startPoint y: 111, endPoint x: 430, endPoint y: 111, distance: 10.3
click at [430, 111] on th "Household" at bounding box center [378, 112] width 127 height 27
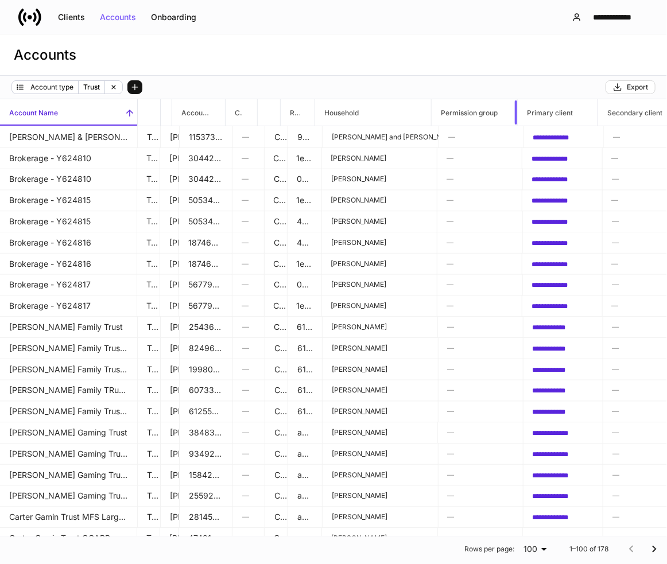
drag, startPoint x: 516, startPoint y: 114, endPoint x: 492, endPoint y: 114, distance: 24.1
click at [492, 114] on th "Permission group" at bounding box center [474, 112] width 86 height 27
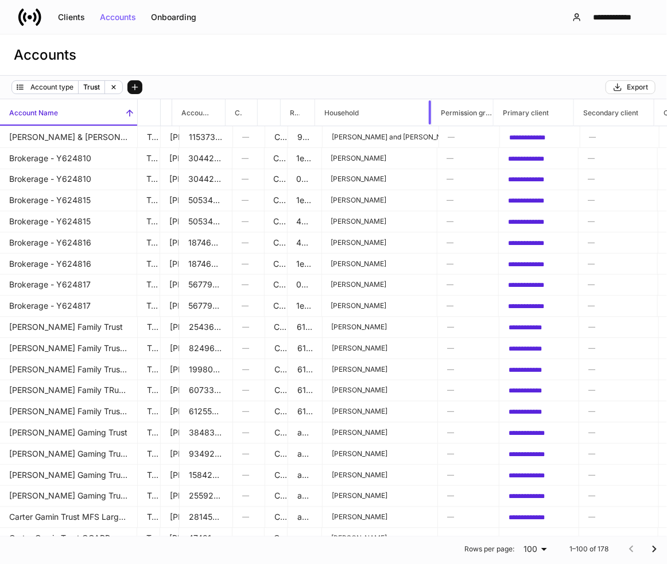
drag, startPoint x: 430, startPoint y: 112, endPoint x: 443, endPoint y: 112, distance: 13.8
click at [443, 112] on tr "Account Name Account Type Custodian Account Number Custodian IDs Request status…" at bounding box center [671, 112] width 1342 height 27
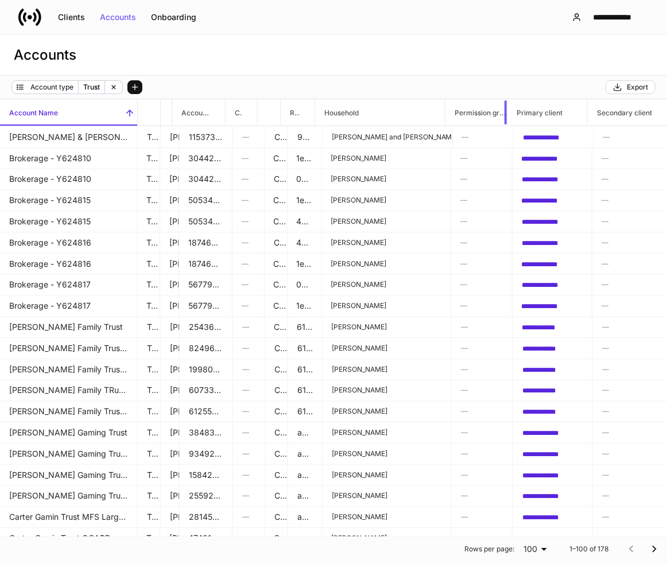
drag, startPoint x: 504, startPoint y: 114, endPoint x: 457, endPoint y: 115, distance: 47.6
click at [457, 115] on th "Permission group" at bounding box center [476, 112] width 62 height 27
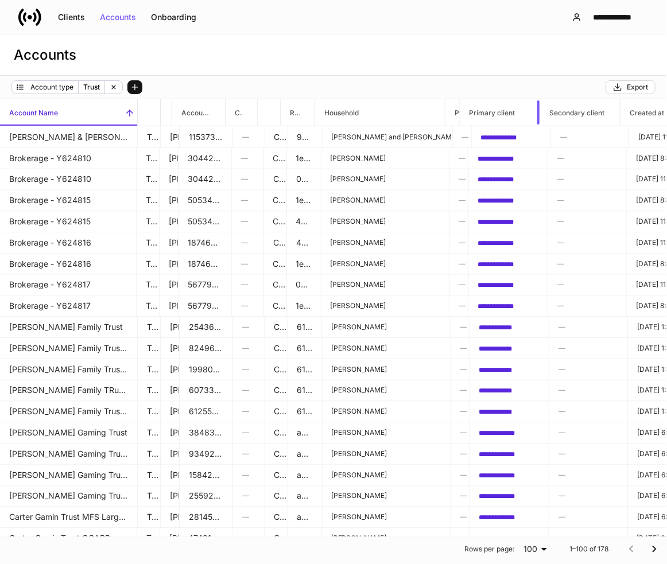
drag, startPoint x: 537, startPoint y: 117, endPoint x: 583, endPoint y: 118, distance: 46.5
click at [583, 118] on tr "Account Name Account Type Custodian Account Number Custodian IDs Request status…" at bounding box center [654, 112] width 1308 height 27
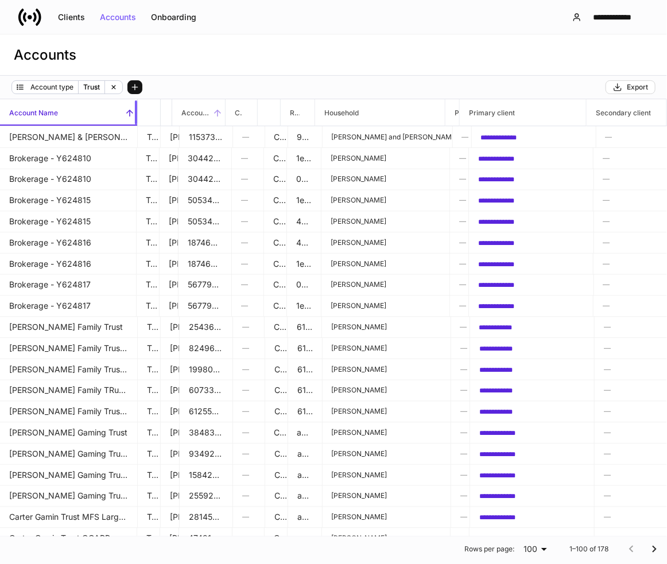
drag, startPoint x: 136, startPoint y: 114, endPoint x: 197, endPoint y: 111, distance: 61.4
click at [197, 111] on tr "Account Name Account Type Custodian Account Number Custodian IDs Request status…" at bounding box center [677, 112] width 1355 height 27
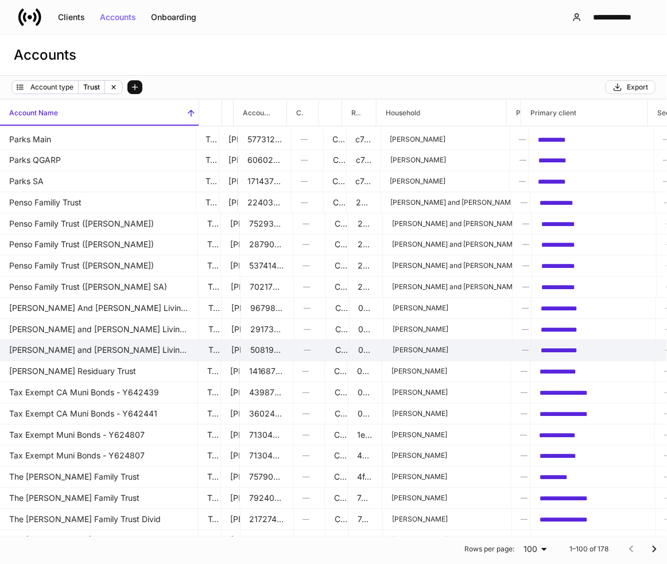
scroll to position [1364, 0]
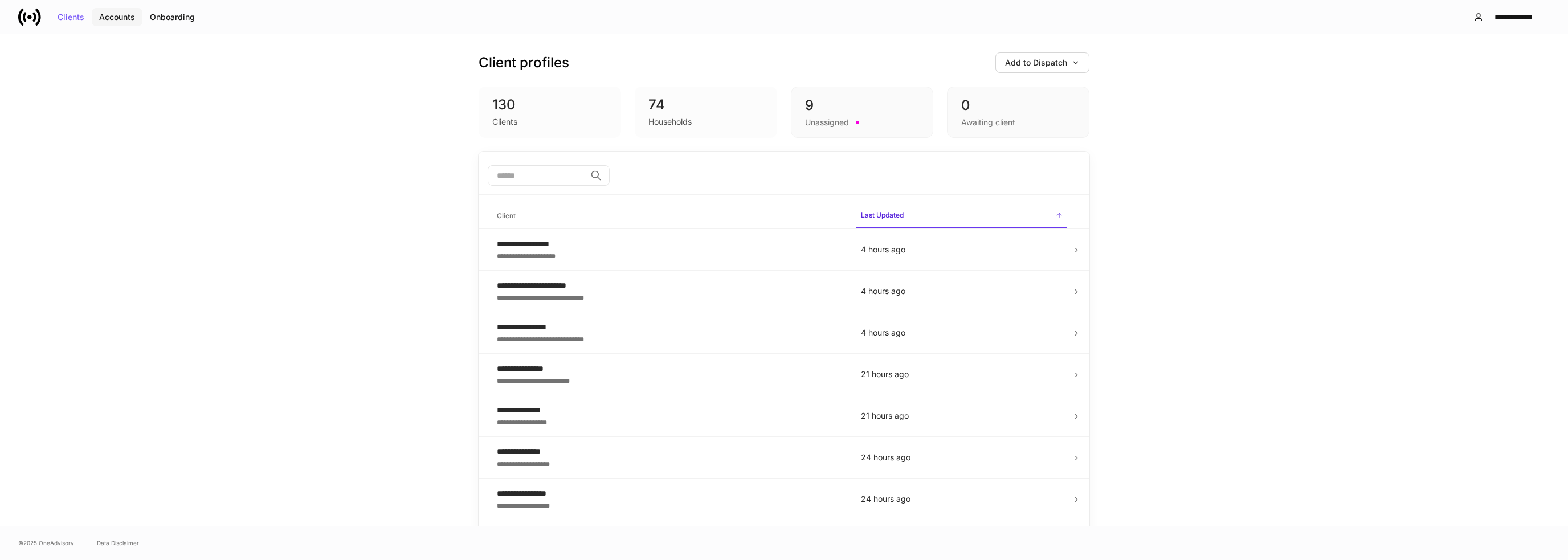
click at [121, 17] on div "Accounts" at bounding box center [117, 17] width 36 height 8
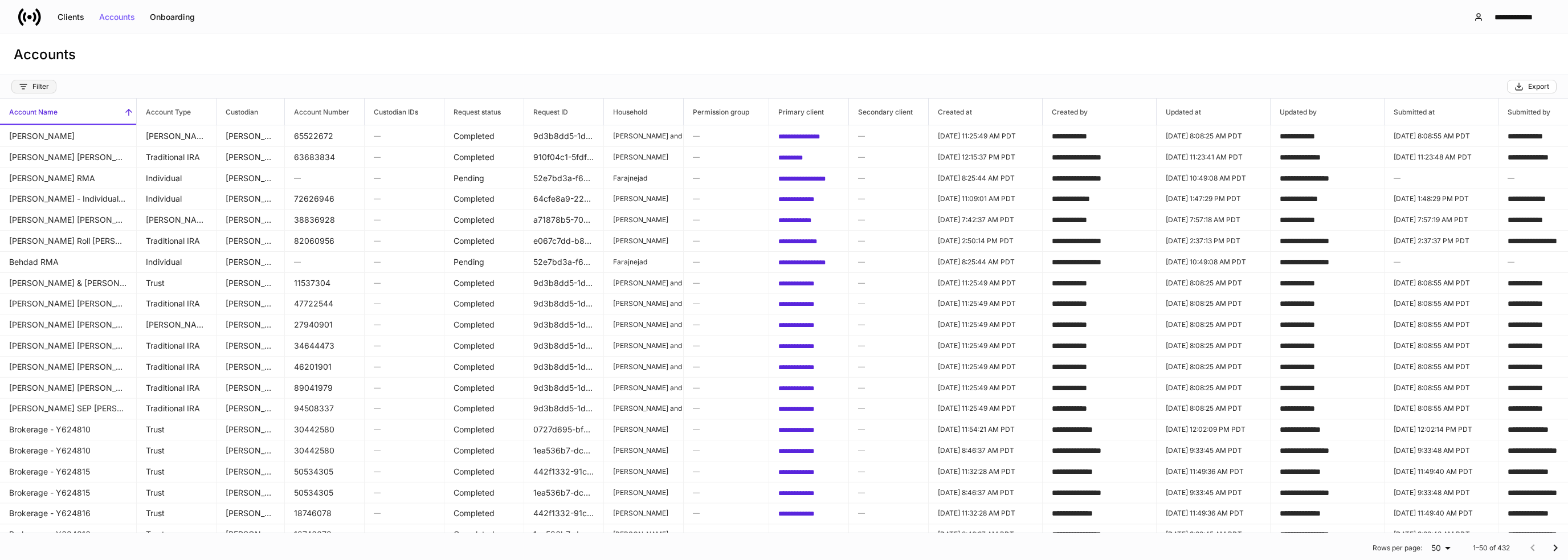
click at [46, 90] on div "Filter" at bounding box center [34, 86] width 30 height 9
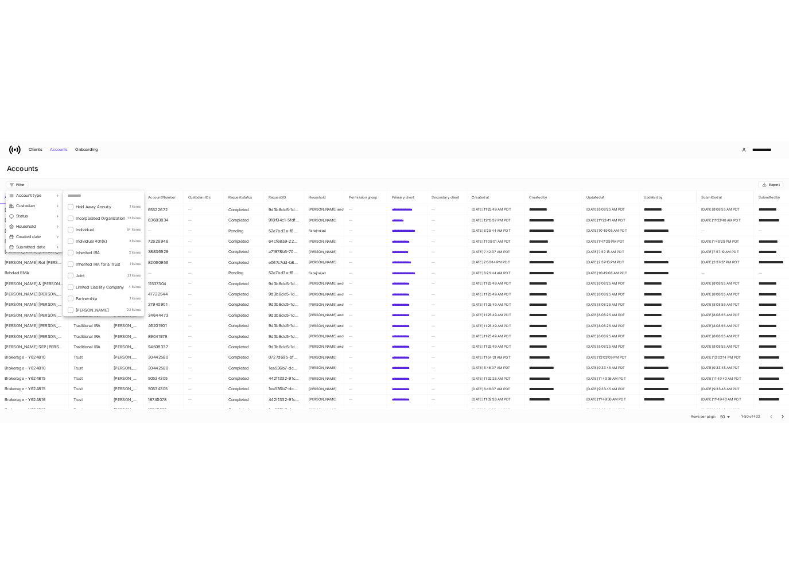
scroll to position [89, 0]
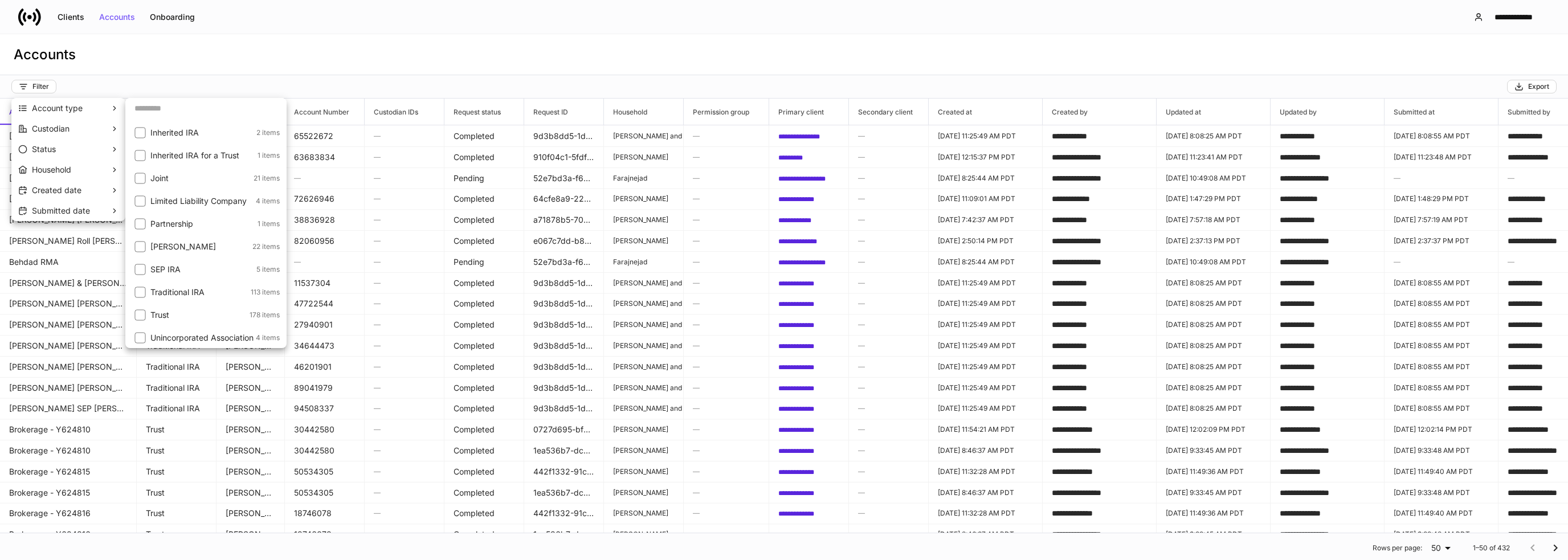
click at [220, 313] on p "Trust" at bounding box center [199, 314] width 97 height 11
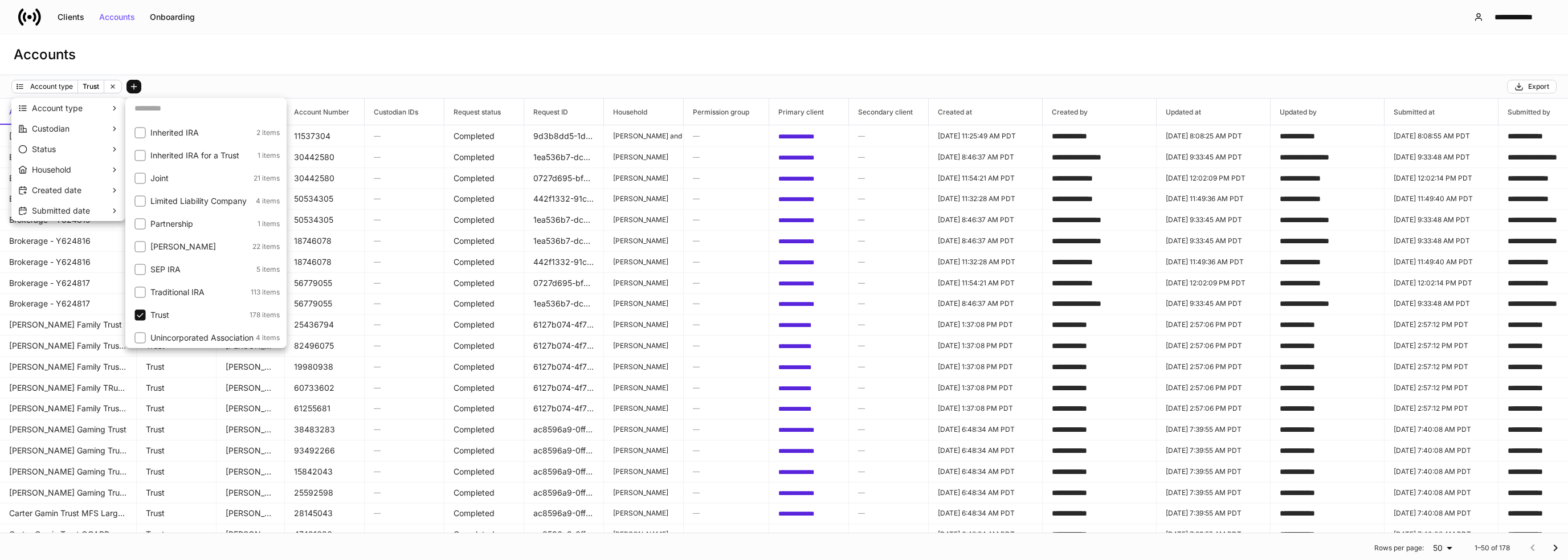
click at [274, 48] on div at bounding box center [784, 280] width 1568 height 560
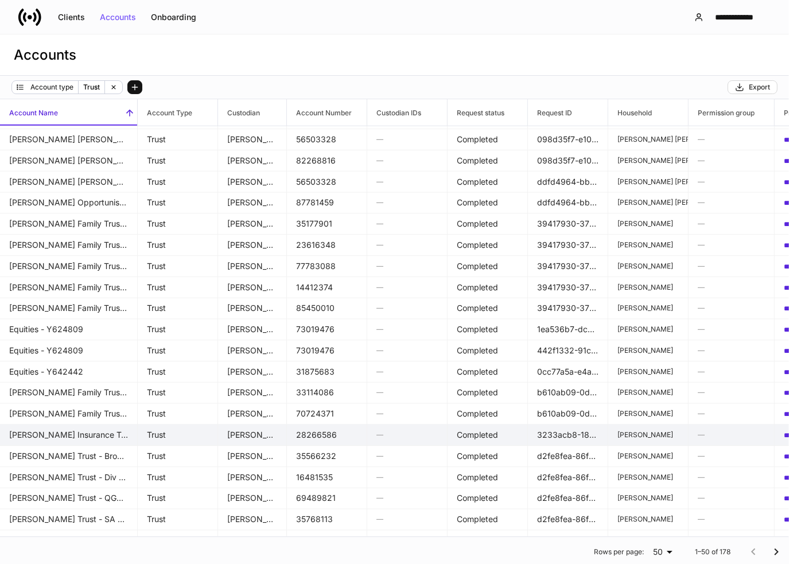
scroll to position [653, 0]
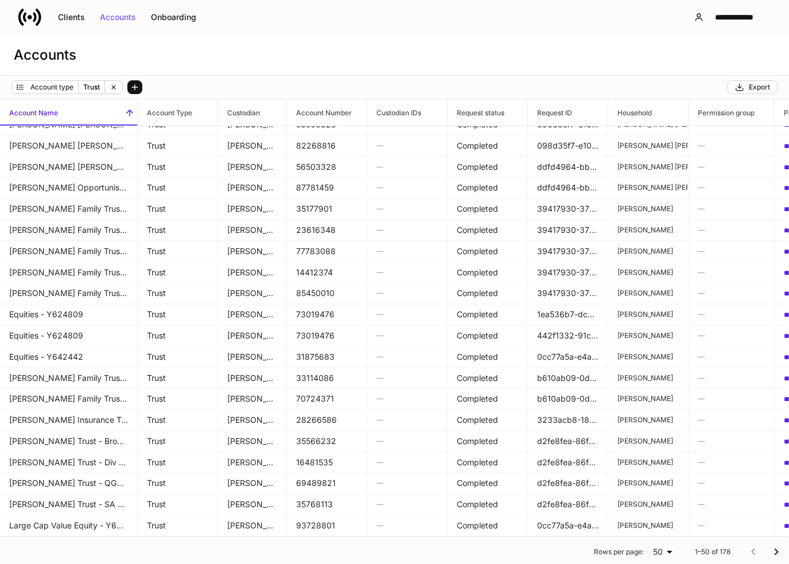
click at [656, 550] on body "**********" at bounding box center [394, 282] width 789 height 564
click at [652, 539] on li "100" at bounding box center [653, 541] width 32 height 18
type input "***"
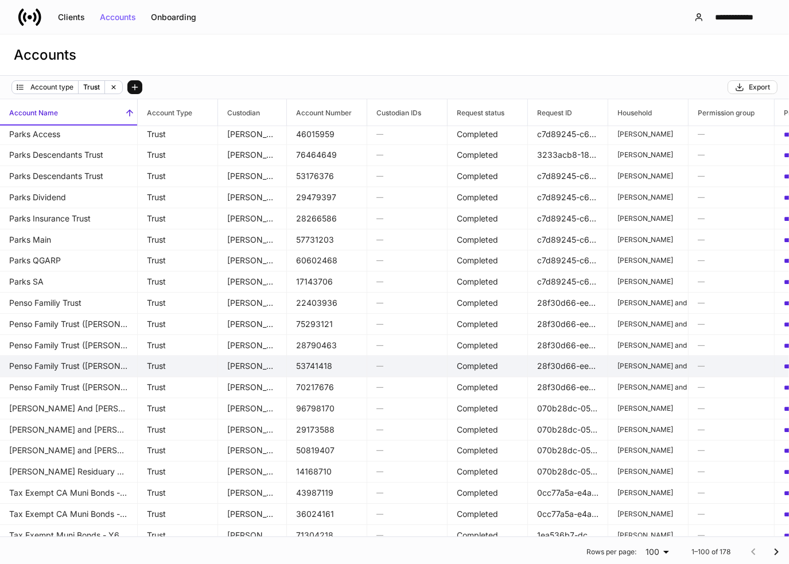
scroll to position [1226, 0]
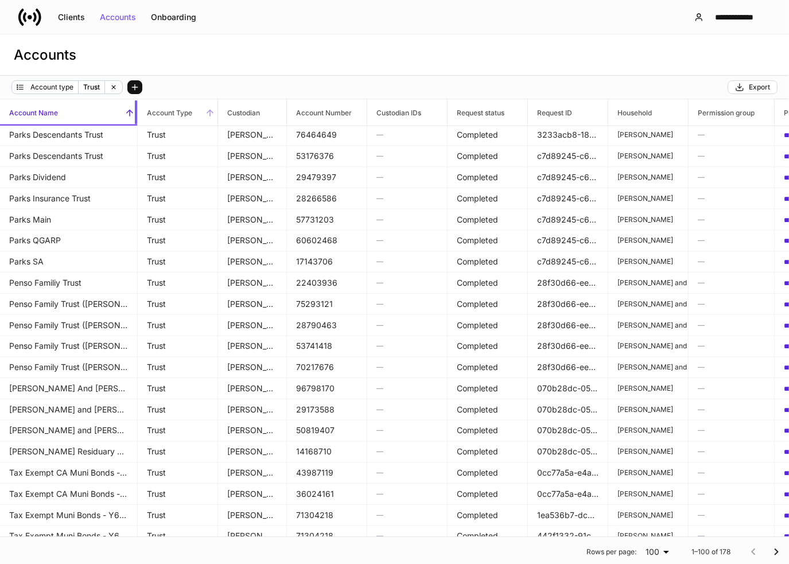
drag, startPoint x: 135, startPoint y: 118, endPoint x: 185, endPoint y: 117, distance: 49.3
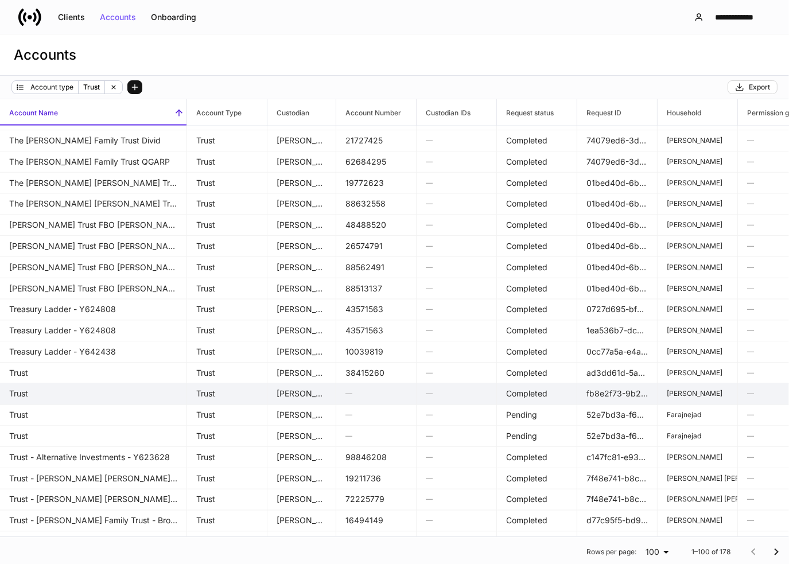
scroll to position [1628, 0]
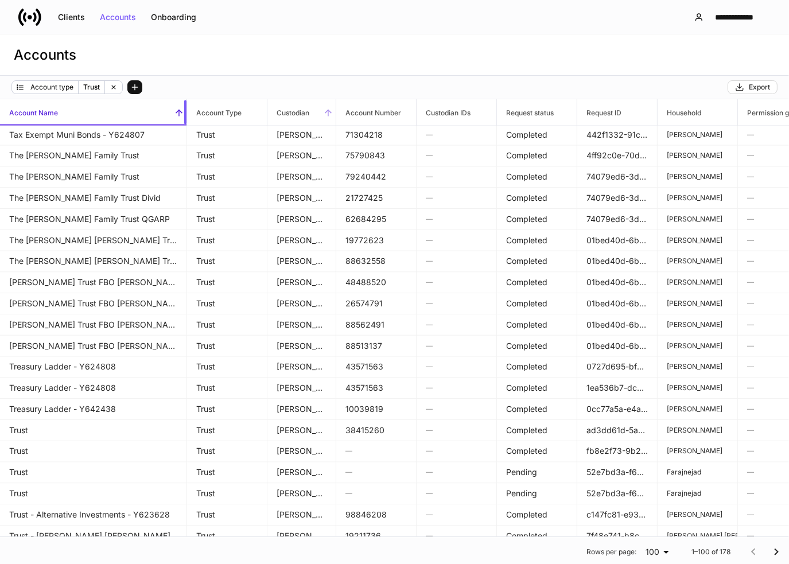
drag, startPoint x: 186, startPoint y: 115, endPoint x: 301, endPoint y: 116, distance: 115.3
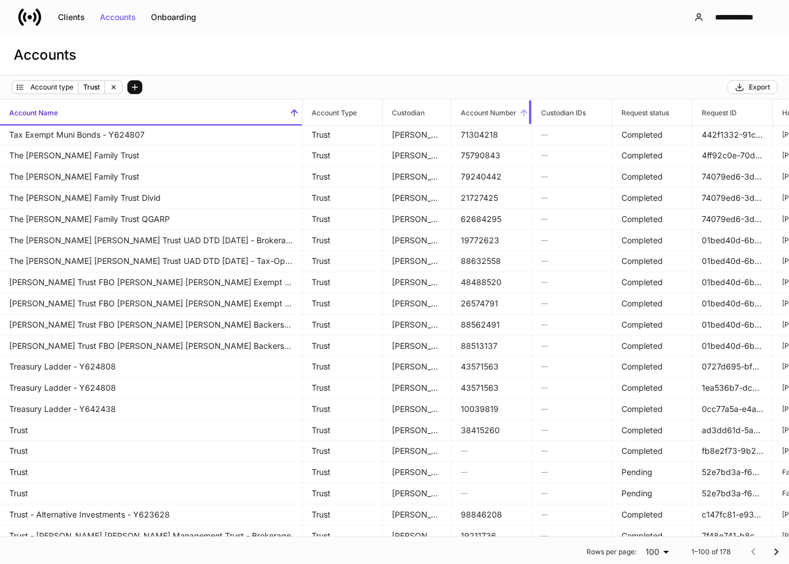
drag, startPoint x: 529, startPoint y: 108, endPoint x: 452, endPoint y: 118, distance: 77.5
click at [452, 118] on th "Account Number" at bounding box center [491, 112] width 80 height 27
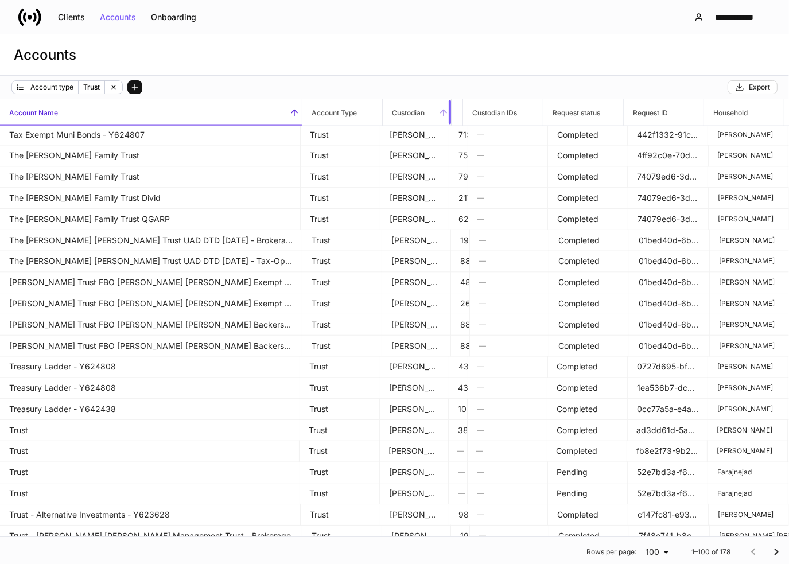
drag, startPoint x: 450, startPoint y: 118, endPoint x: 386, endPoint y: 119, distance: 63.7
click at [386, 119] on th "Custodian" at bounding box center [417, 112] width 69 height 27
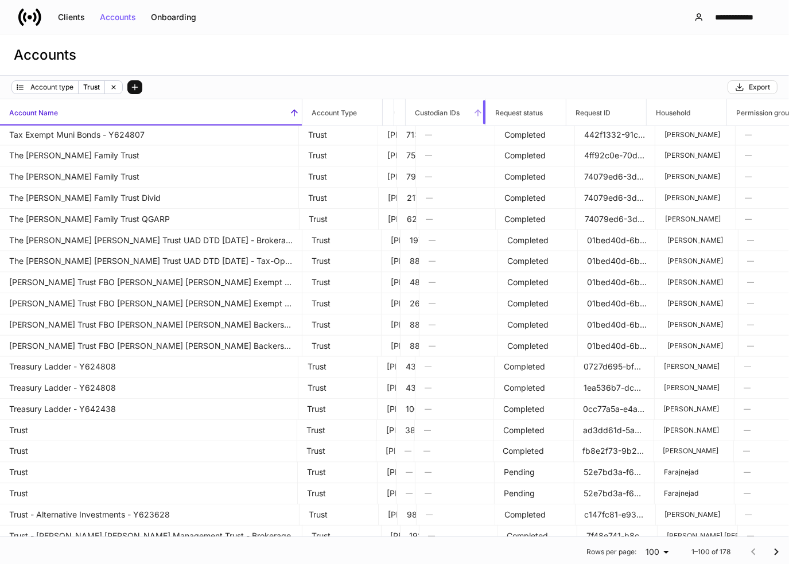
drag, startPoint x: 485, startPoint y: 115, endPoint x: 414, endPoint y: 117, distance: 70.6
click at [414, 117] on th "Custodian IDs" at bounding box center [446, 112] width 80 height 27
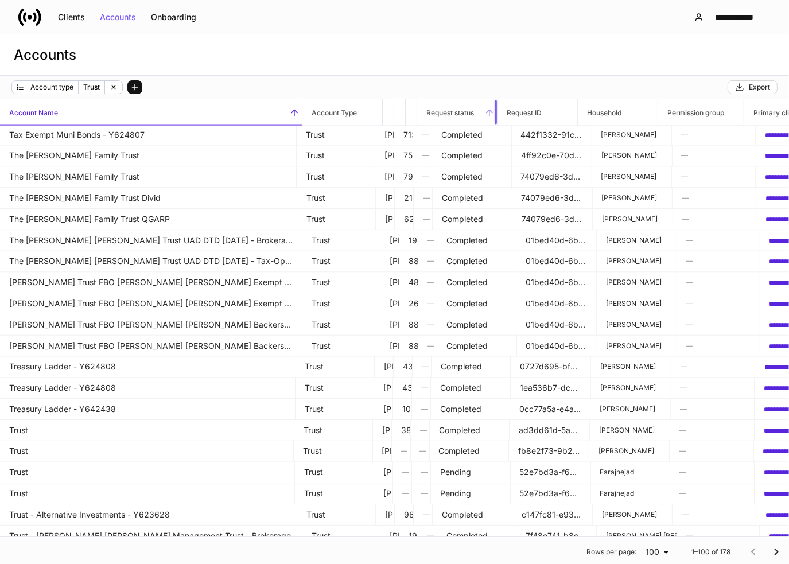
drag, startPoint x: 496, startPoint y: 110, endPoint x: 427, endPoint y: 114, distance: 69.5
click at [427, 114] on th "Request status" at bounding box center [457, 112] width 80 height 27
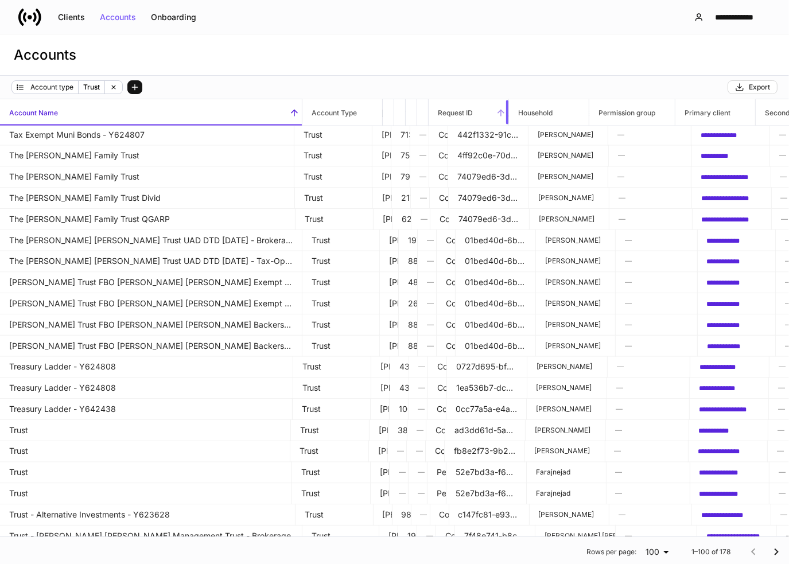
drag, startPoint x: 506, startPoint y: 110, endPoint x: 438, endPoint y: 115, distance: 67.8
click at [438, 115] on th "Request ID" at bounding box center [468, 112] width 80 height 27
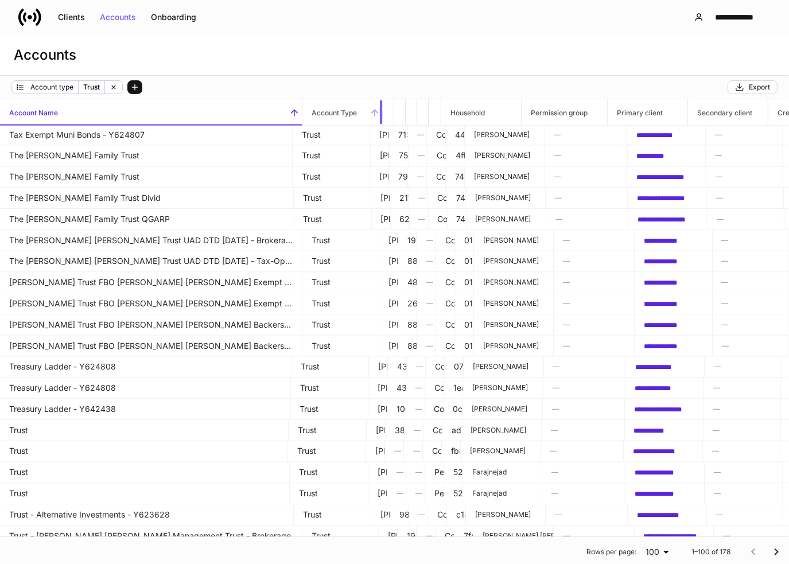
drag, startPoint x: 381, startPoint y: 112, endPoint x: 311, endPoint y: 114, distance: 69.4
click at [311, 114] on th "Account Type" at bounding box center [342, 112] width 80 height 27
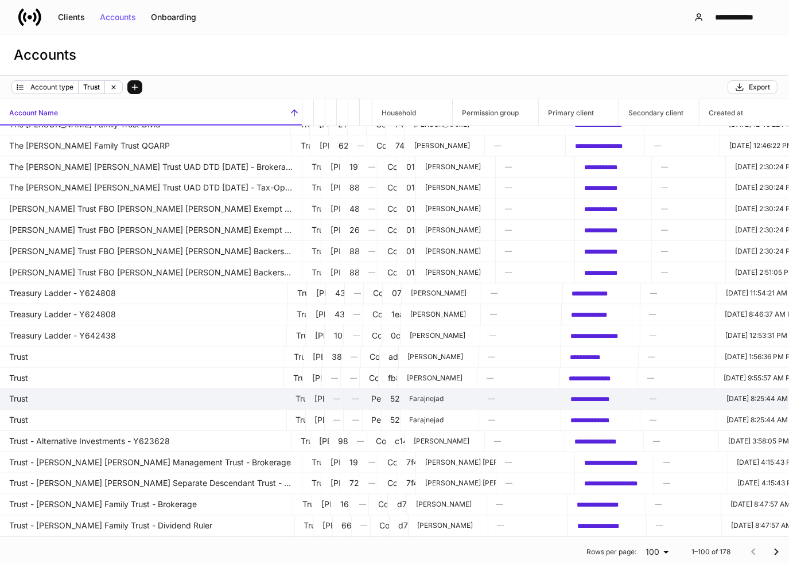
scroll to position [1708, 0]
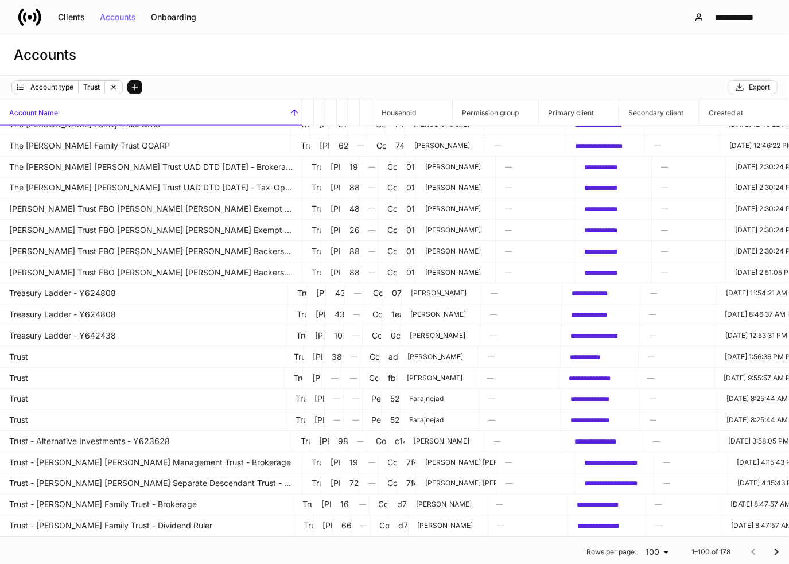
click at [771, 554] on icon "Go to next page" at bounding box center [776, 552] width 14 height 14
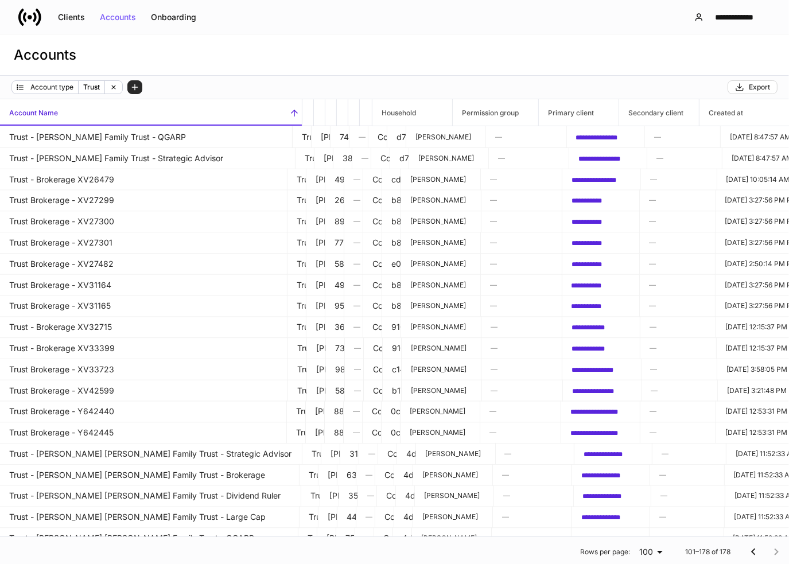
click at [133, 89] on icon "button" at bounding box center [134, 87] width 9 height 9
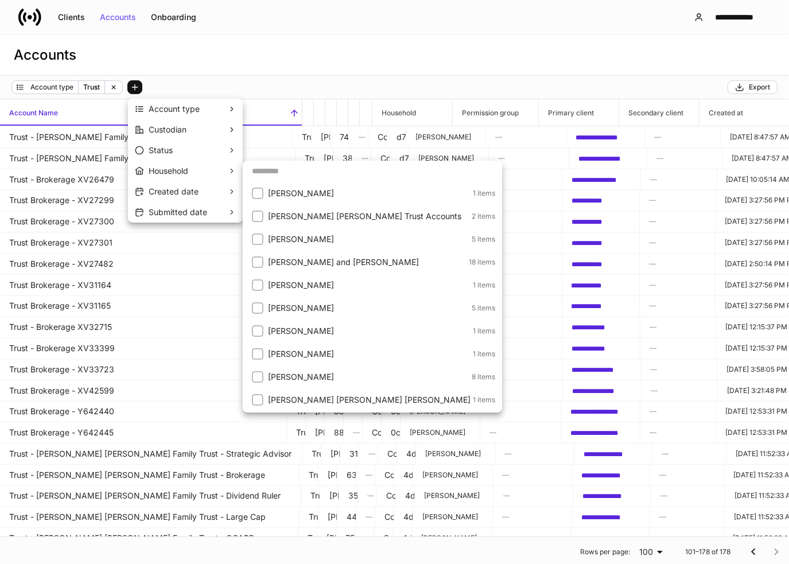
click at [157, 168] on p "Household" at bounding box center [169, 170] width 40 height 11
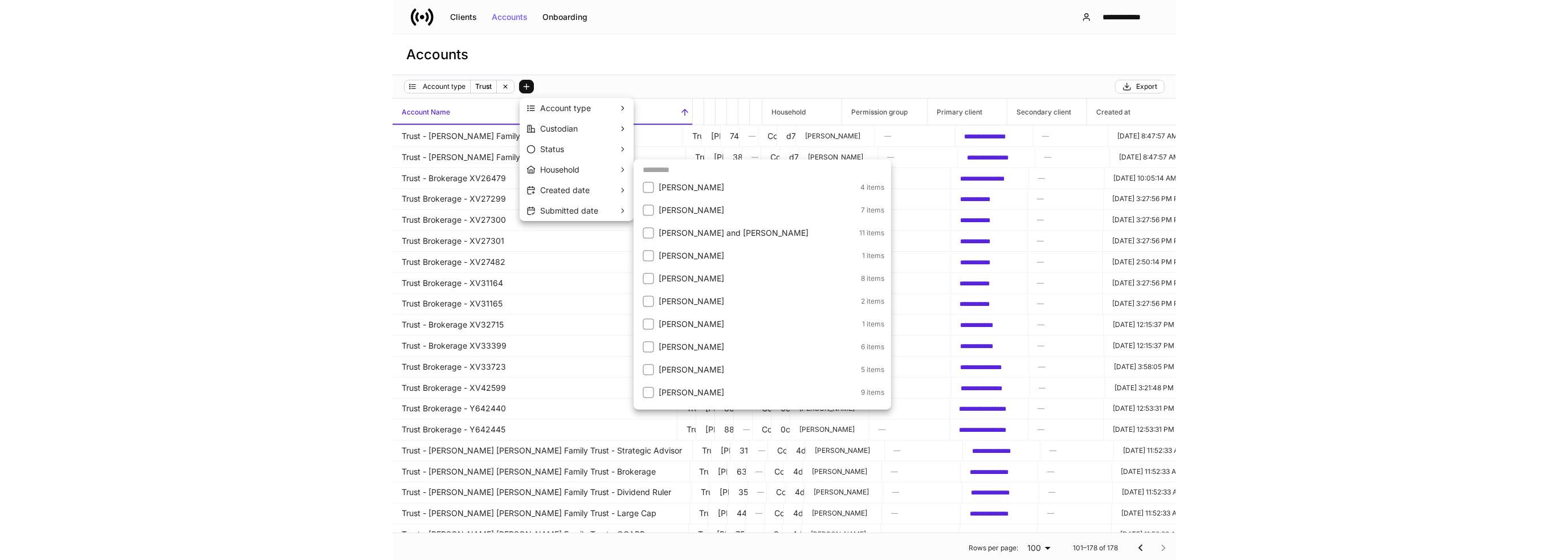
scroll to position [1139, 0]
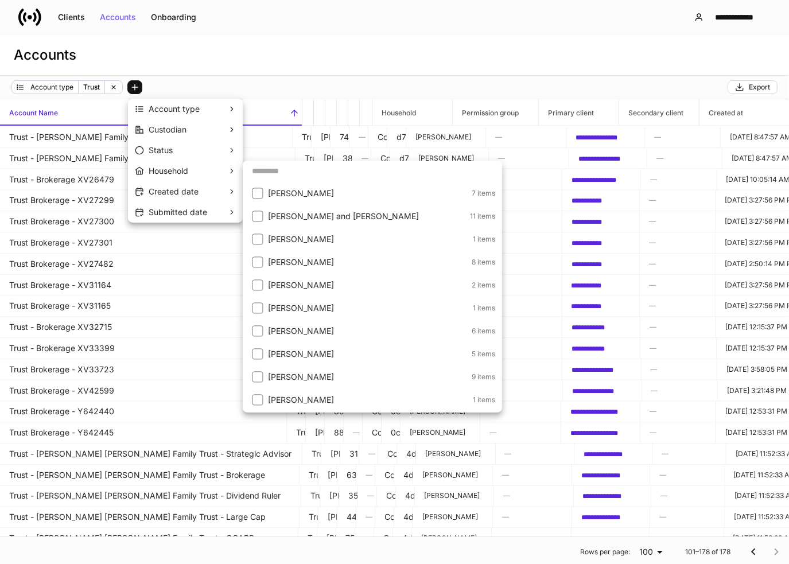
click at [324, 305] on p "[PERSON_NAME]" at bounding box center [369, 307] width 202 height 11
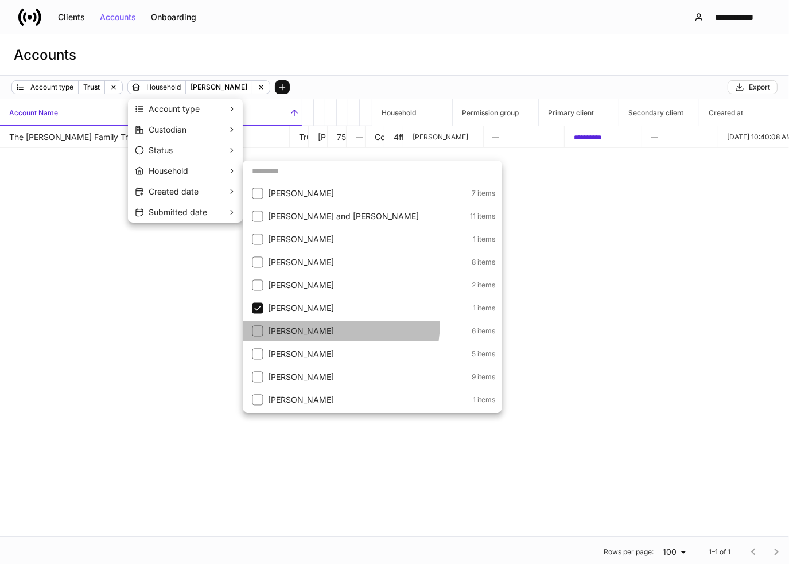
click at [324, 323] on li "[PERSON_NAME] 6 items" at bounding box center [372, 331] width 259 height 21
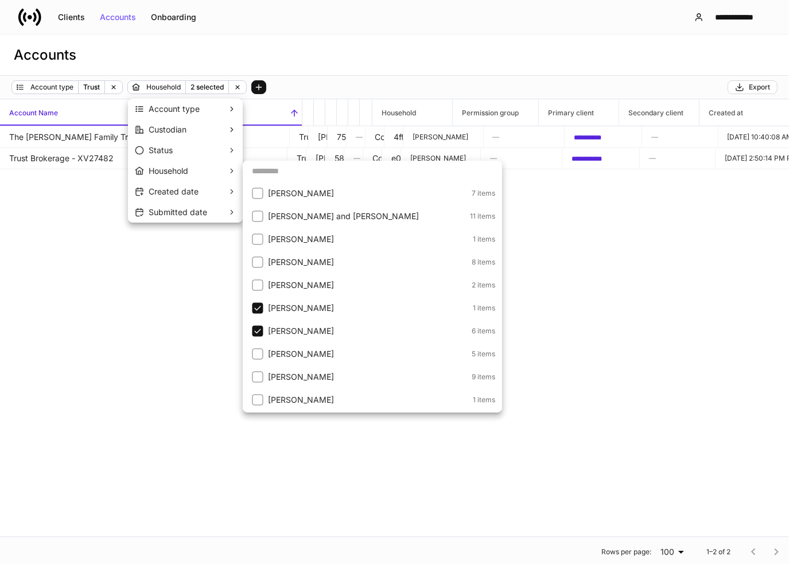
click at [321, 311] on p "[PERSON_NAME]" at bounding box center [369, 307] width 202 height 11
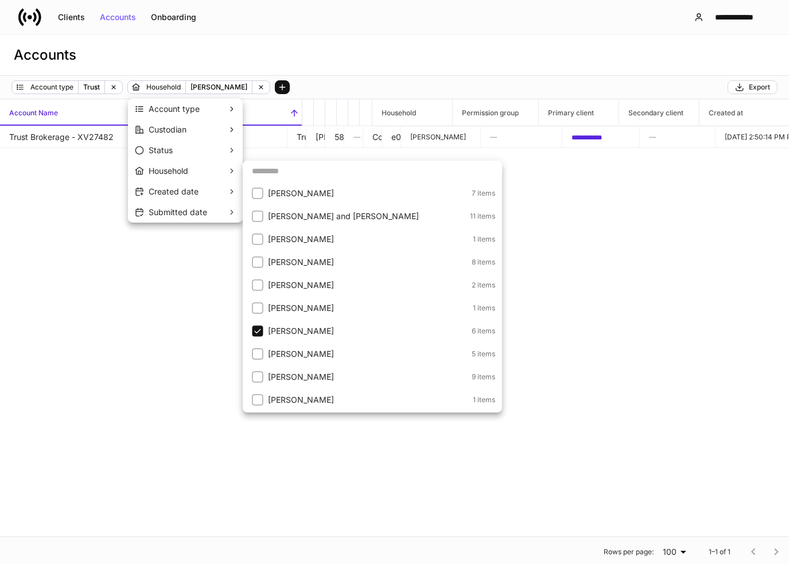
click at [56, 478] on div at bounding box center [394, 282] width 789 height 564
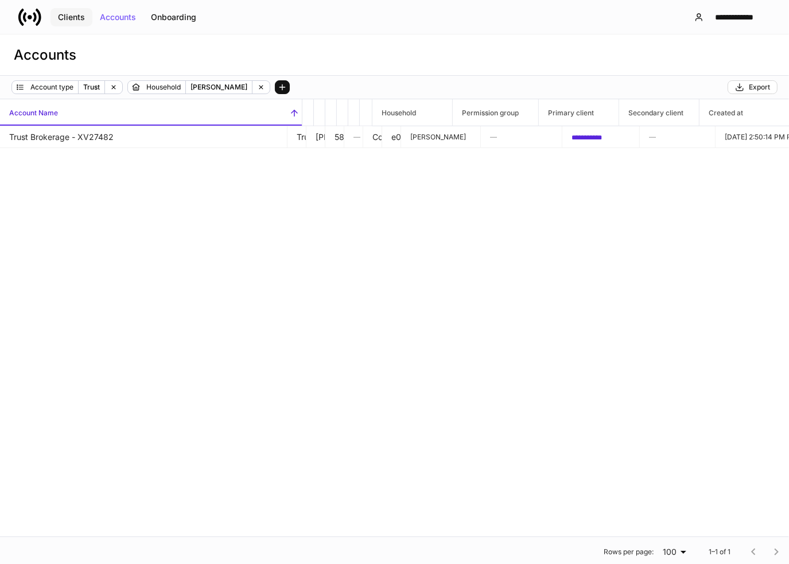
click at [79, 19] on div "Clients" at bounding box center [71, 17] width 27 height 8
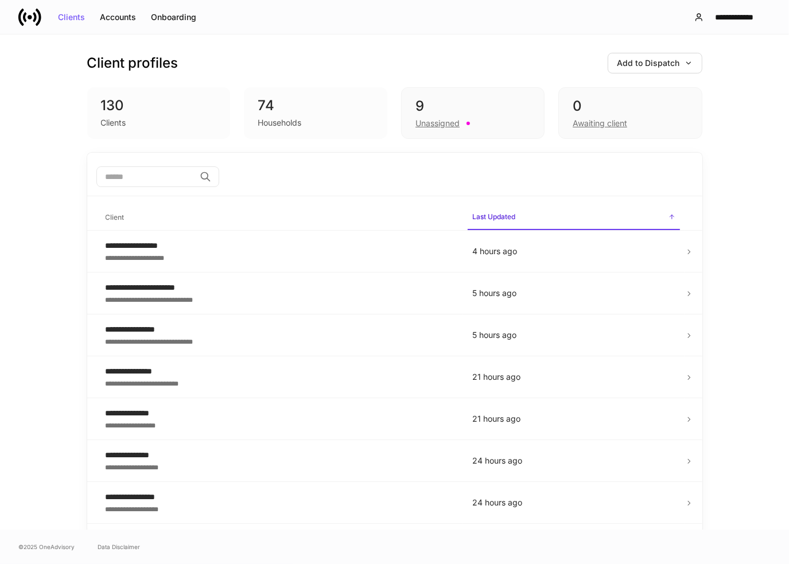
click at [333, 47] on div "Client profiles Add to Dispatch 130 Clients 74 Households 9 Unassigned 0 Awaiti…" at bounding box center [394, 93] width 615 height 118
click at [80, 536] on div "© 2025 OneAdvisory Data Disclaimer" at bounding box center [394, 546] width 789 height 34
